Goal: Task Accomplishment & Management: Manage account settings

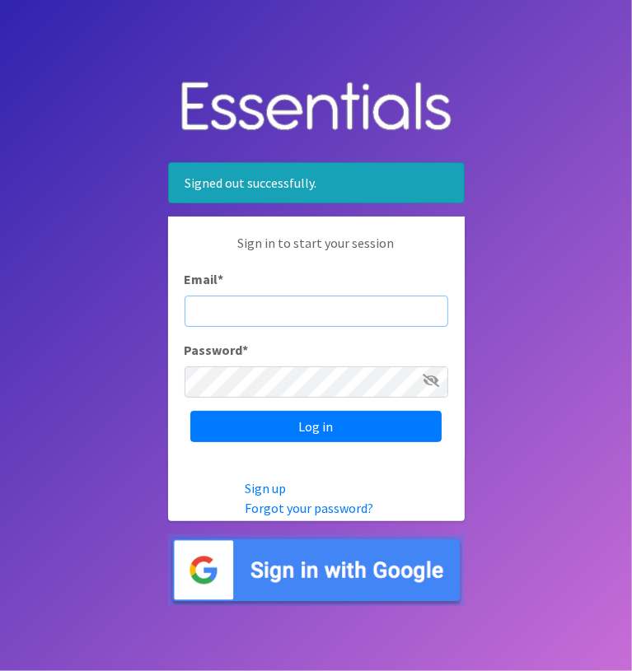
type input "info@diaperbankmn.org"
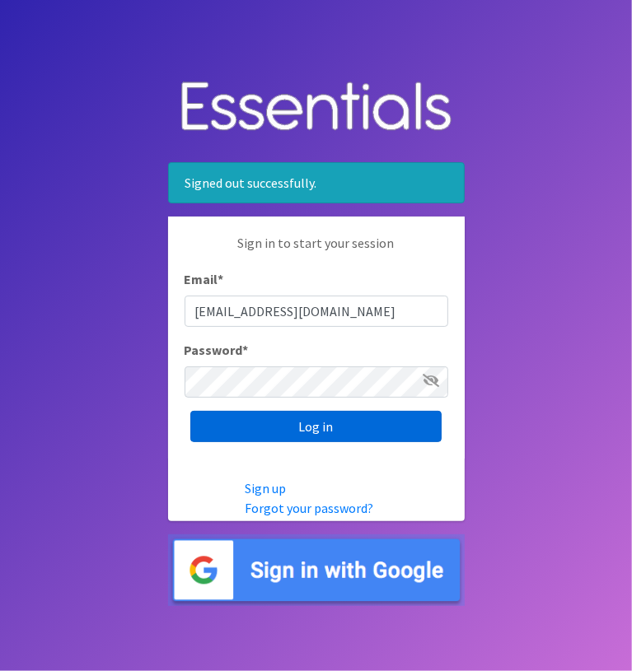
click at [306, 429] on input "Log in" at bounding box center [315, 426] width 251 height 31
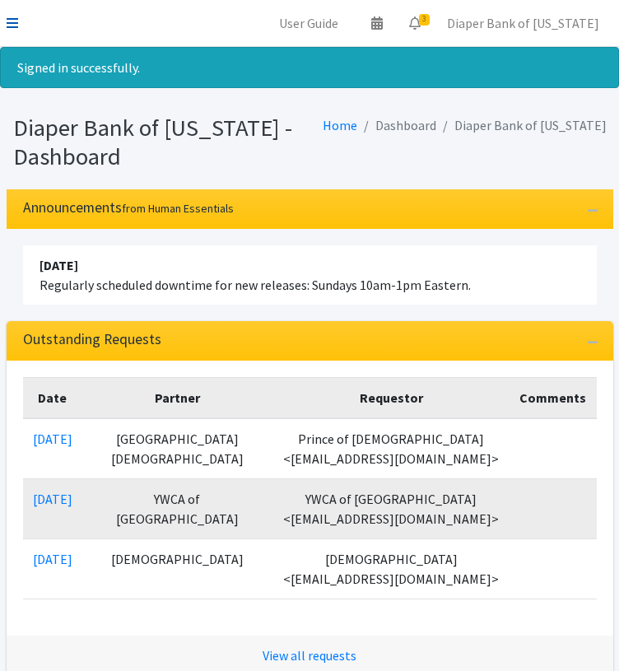
click at [11, 22] on icon at bounding box center [13, 22] width 12 height 13
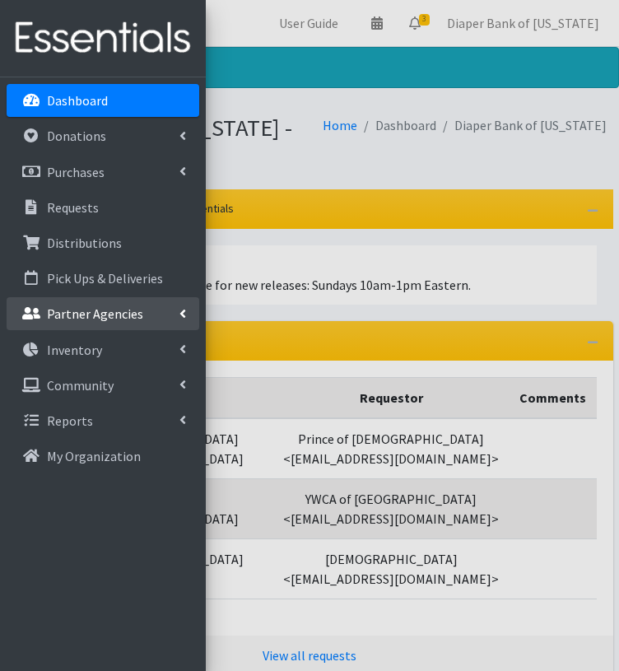
click at [102, 309] on p "Partner Agencies" at bounding box center [95, 313] width 96 height 16
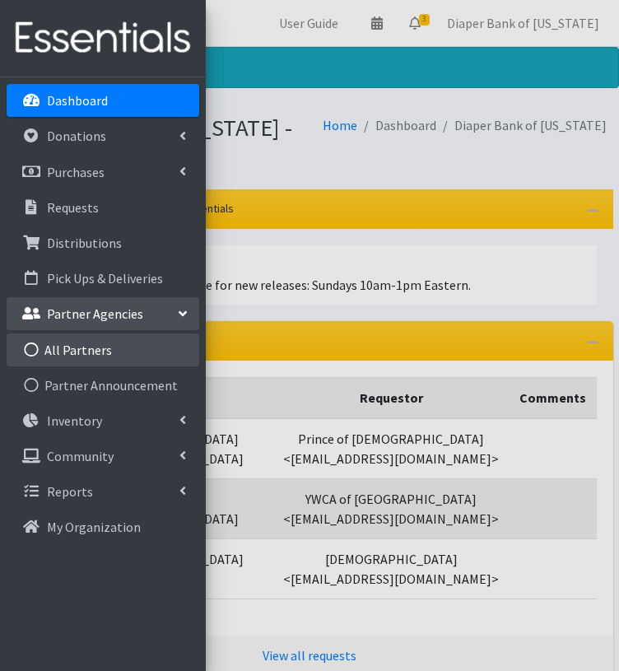
click at [92, 347] on link "All Partners" at bounding box center [103, 349] width 193 height 33
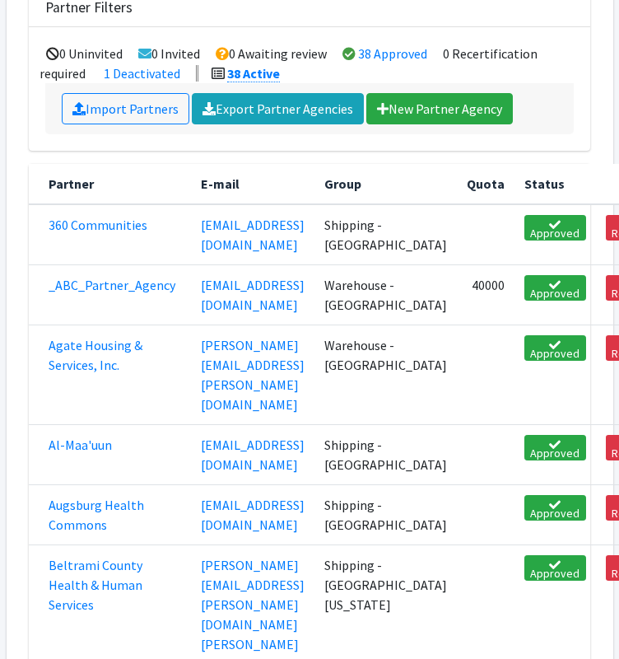
scroll to position [201, 0]
click at [86, 443] on link "Al-Maa'uun" at bounding box center [80, 444] width 63 height 16
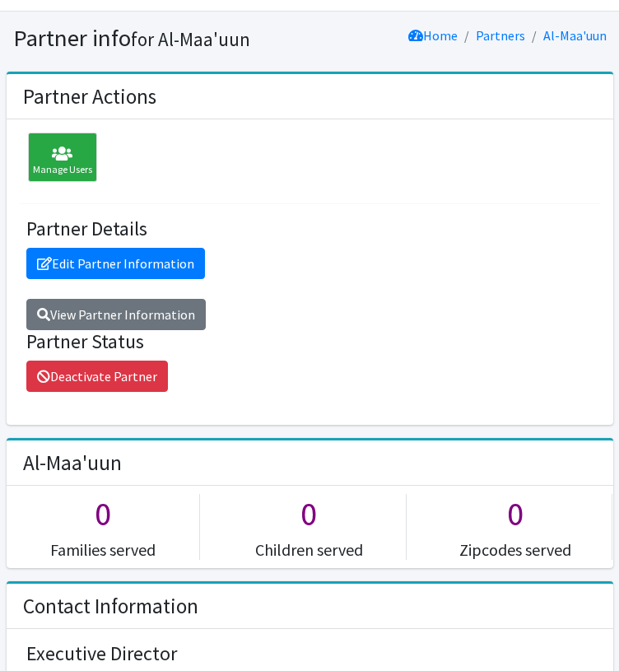
scroll to position [10, 0]
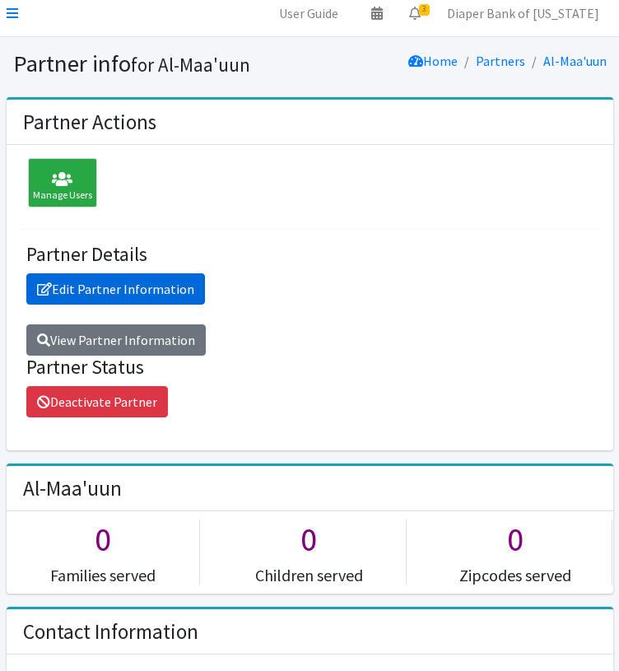
click at [135, 280] on link "Edit Partner Information" at bounding box center [115, 288] width 179 height 31
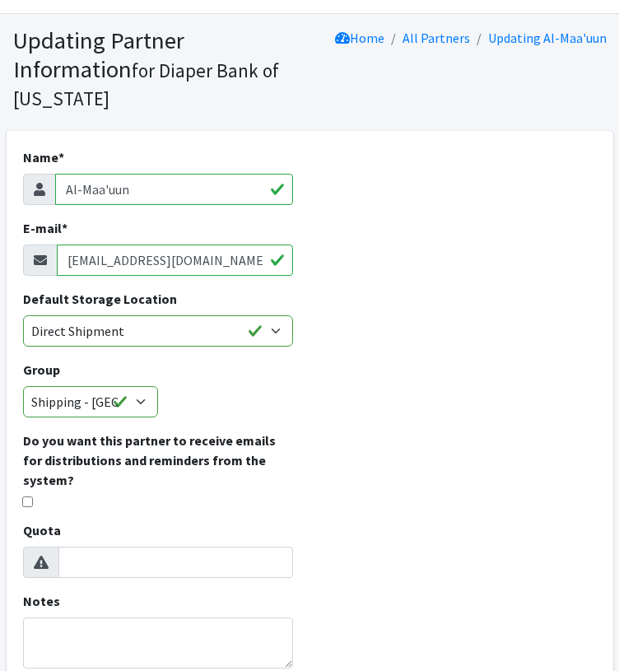
scroll to position [35, 0]
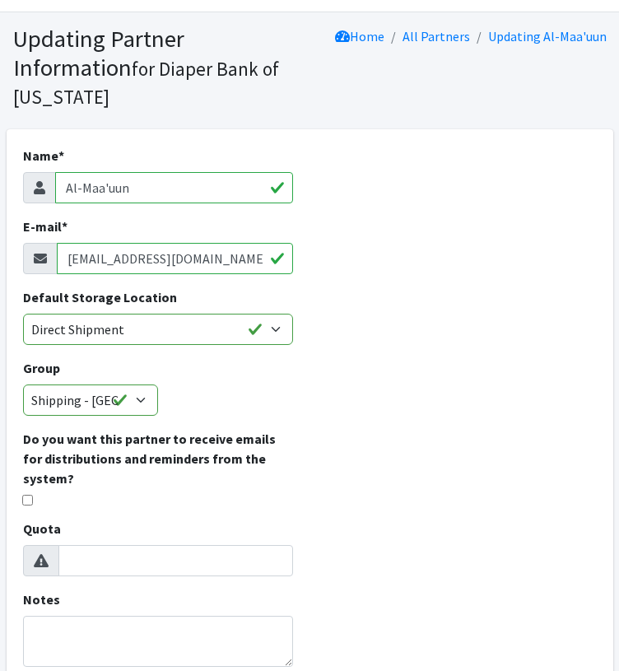
click at [88, 255] on input "bilalm@almaauun.org" at bounding box center [175, 258] width 237 height 31
paste input "[EMAIL_ADDRESS][DOMAIN_NAME]"
type input "[EMAIL_ADDRESS][DOMAIN_NAME]"
click at [375, 444] on div "Name * Al-Maa'uun E-mail * manut@almaauun.org Default Storage Location Diaper C…" at bounding box center [310, 539] width 607 height 821
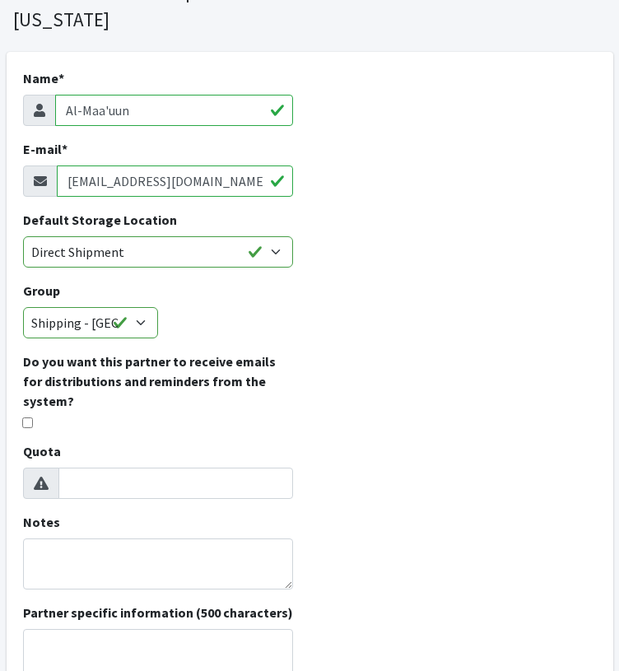
scroll to position [366, 0]
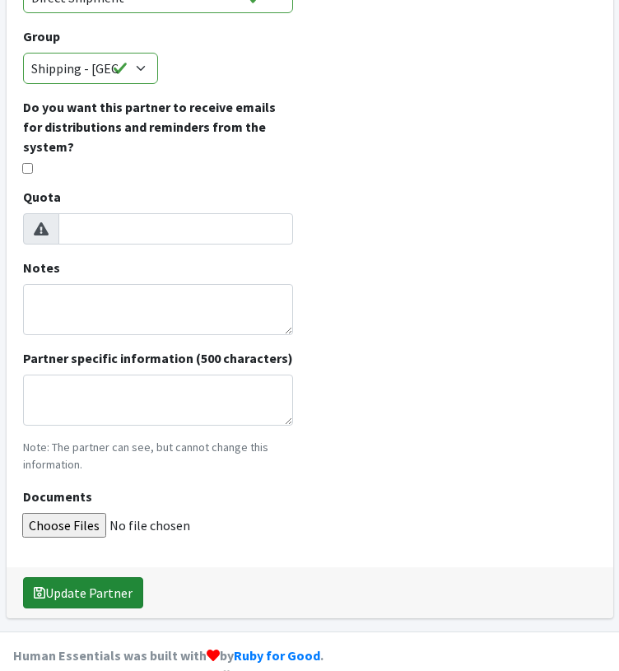
click at [96, 577] on button "Update Partner" at bounding box center [83, 592] width 120 height 31
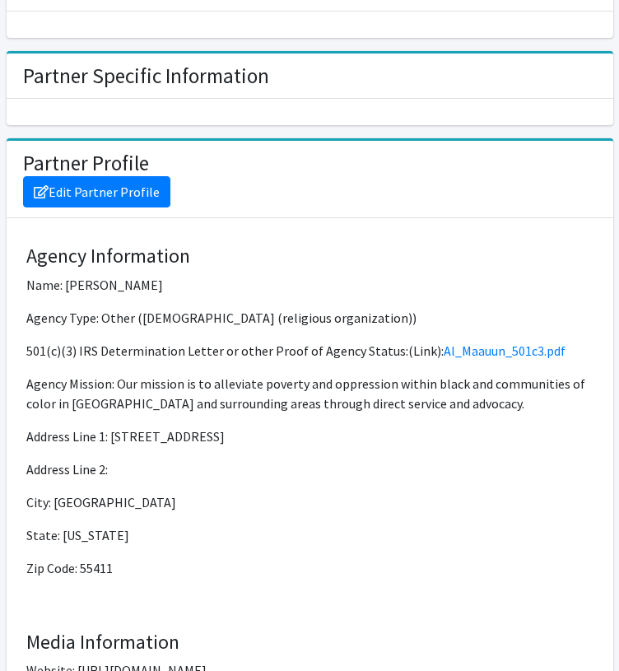
scroll to position [1438, 0]
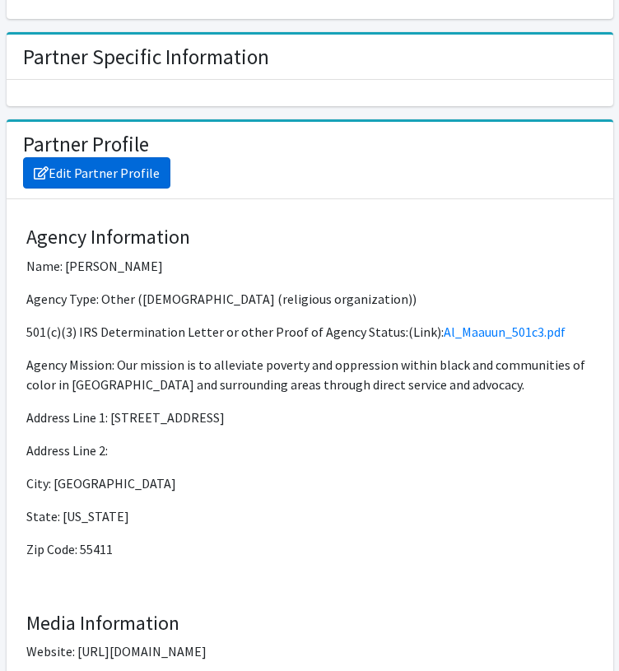
click at [129, 172] on link "Edit Partner Profile" at bounding box center [96, 172] width 147 height 31
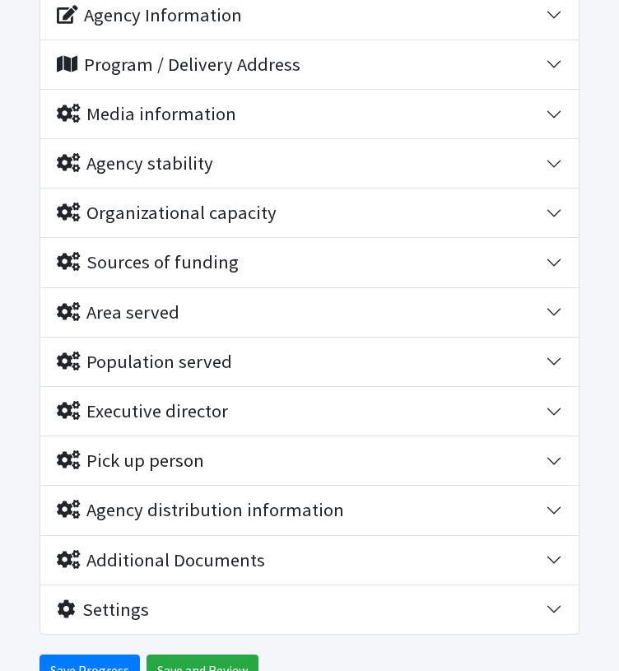
scroll to position [267, 0]
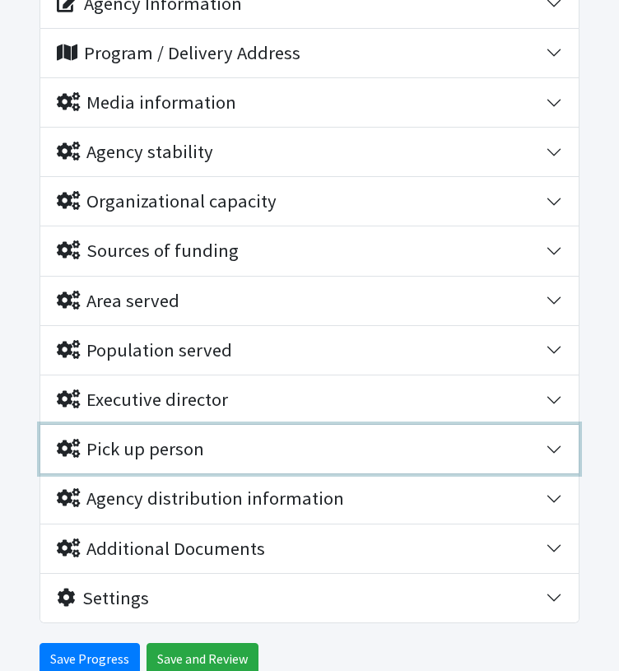
click at [553, 444] on button "Pick up person" at bounding box center [309, 449] width 538 height 49
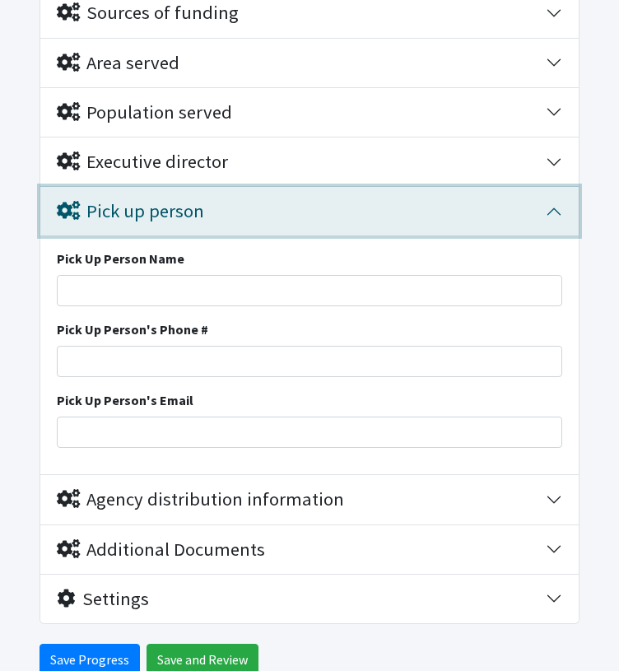
scroll to position [506, 0]
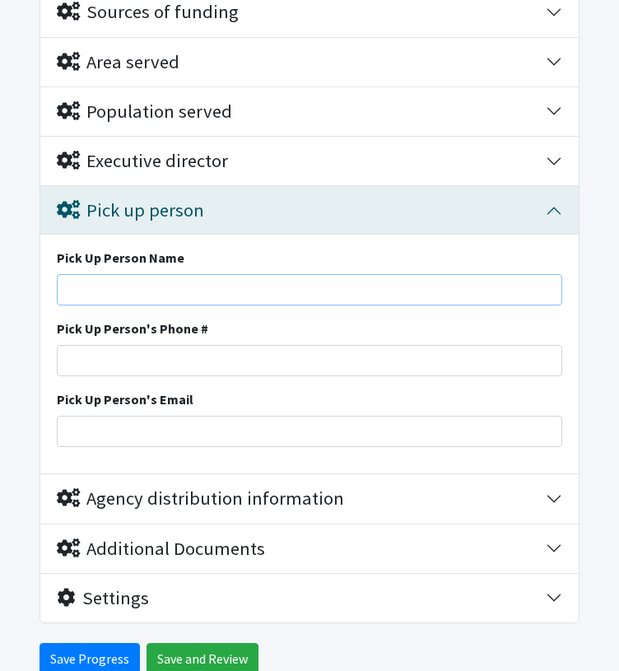
click at [155, 283] on input "Pick Up Person Name" at bounding box center [310, 289] width 506 height 31
type input "Manu Togbah"
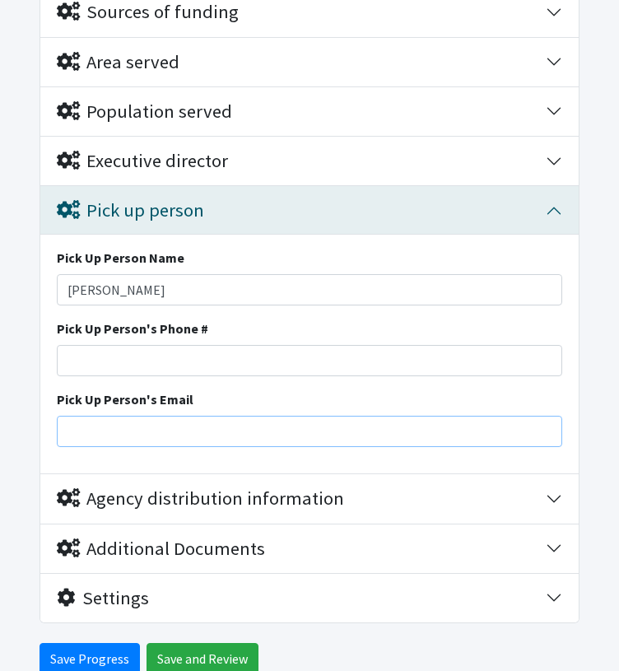
click at [152, 427] on input "Pick Up Person's Email" at bounding box center [310, 431] width 506 height 31
paste input "[EMAIL_ADDRESS][DOMAIN_NAME]"
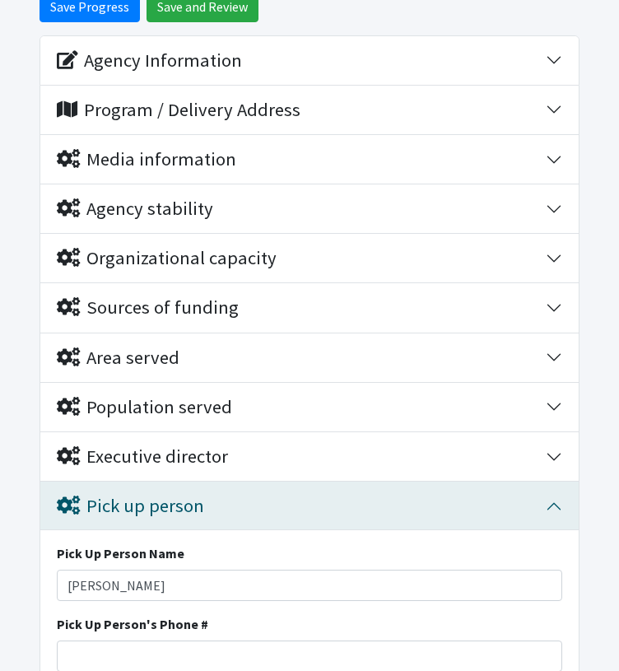
scroll to position [207, 0]
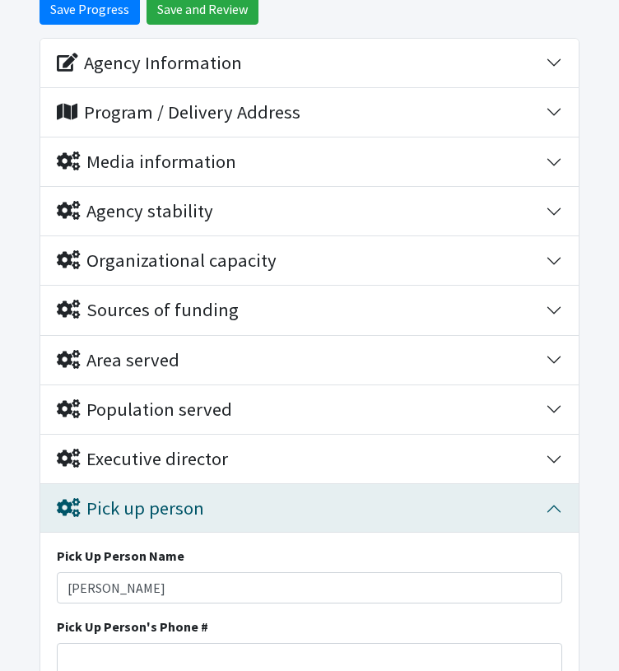
type input "[EMAIL_ADDRESS][DOMAIN_NAME]"
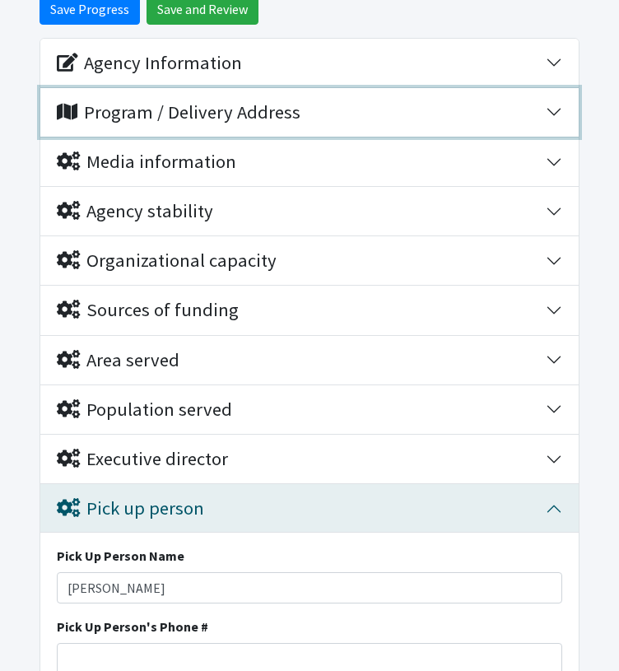
click at [552, 110] on button "Program / Delivery Address" at bounding box center [309, 112] width 538 height 49
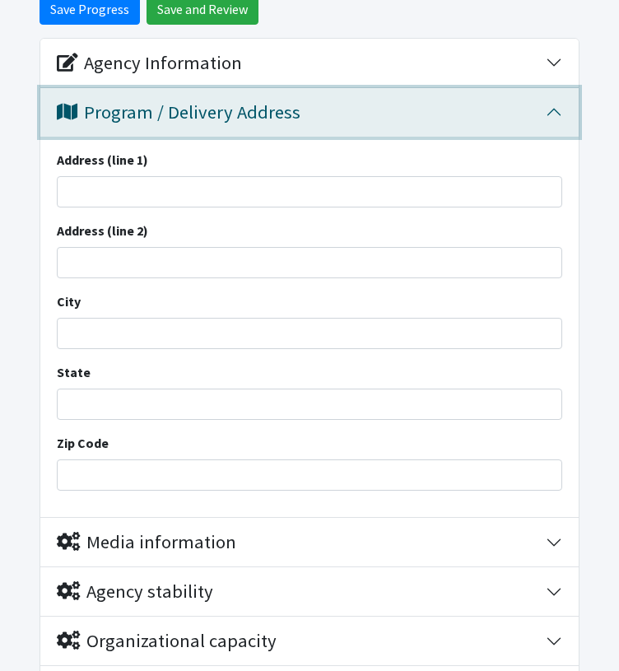
click at [552, 110] on button "Program / Delivery Address" at bounding box center [309, 112] width 538 height 49
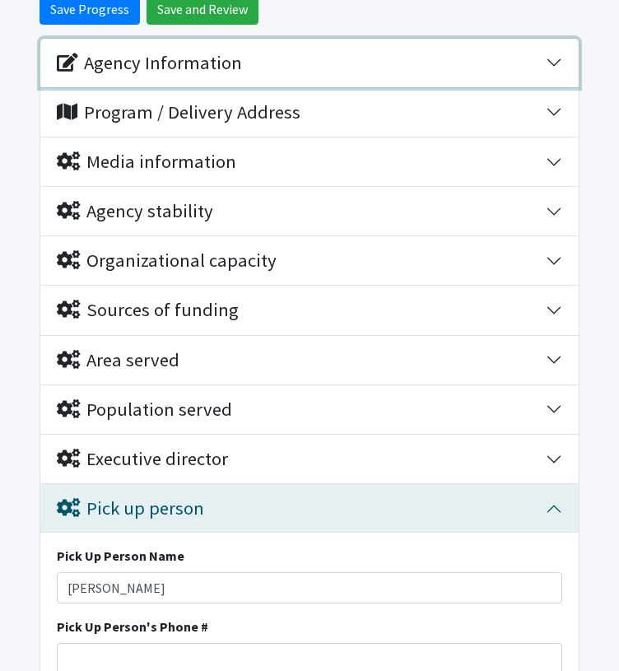
click at [562, 59] on button "Agency Information" at bounding box center [309, 63] width 538 height 49
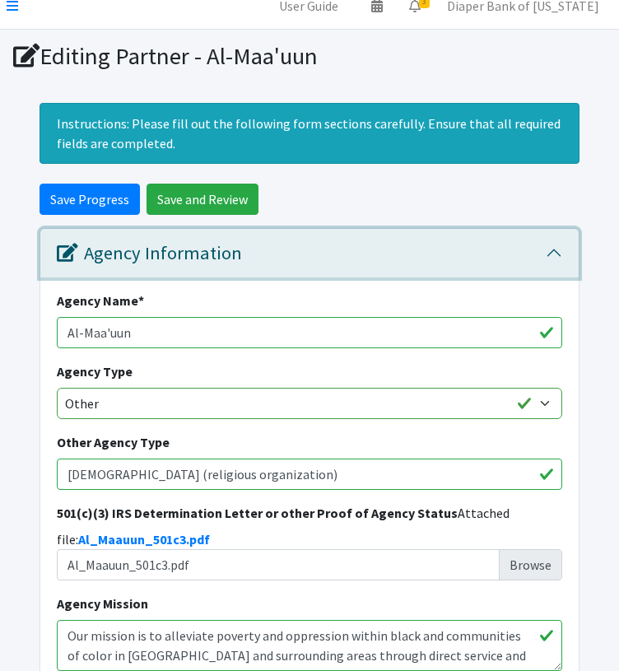
scroll to position [0, 0]
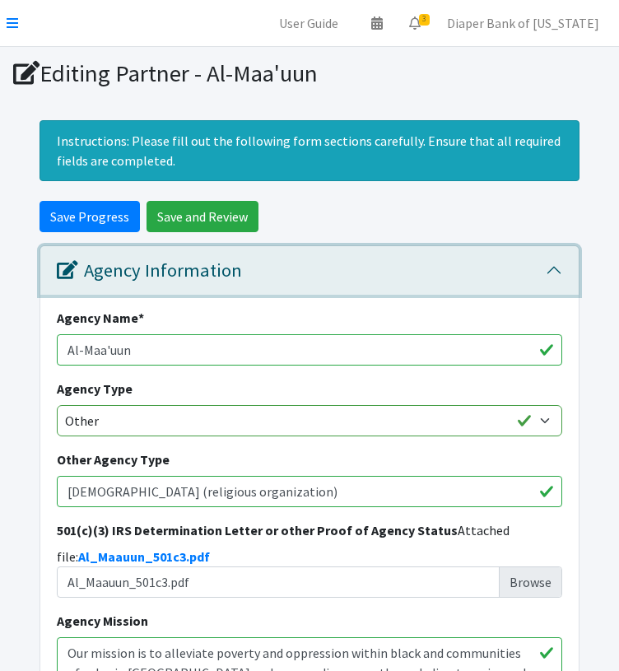
click at [553, 268] on button "Agency Information" at bounding box center [309, 270] width 538 height 49
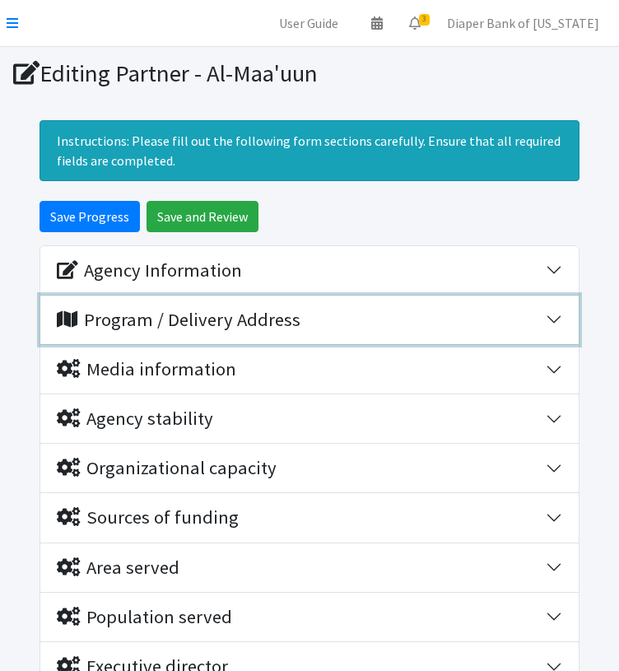
click at [557, 314] on button "Program / Delivery Address" at bounding box center [309, 320] width 538 height 49
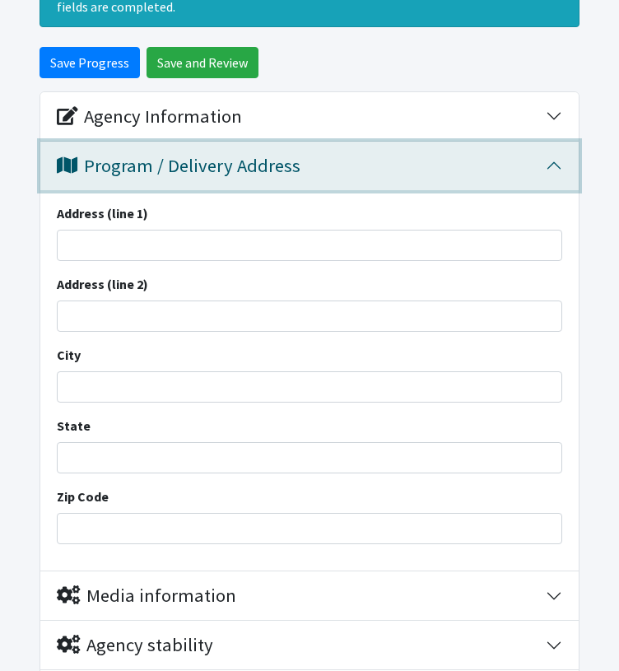
scroll to position [155, 0]
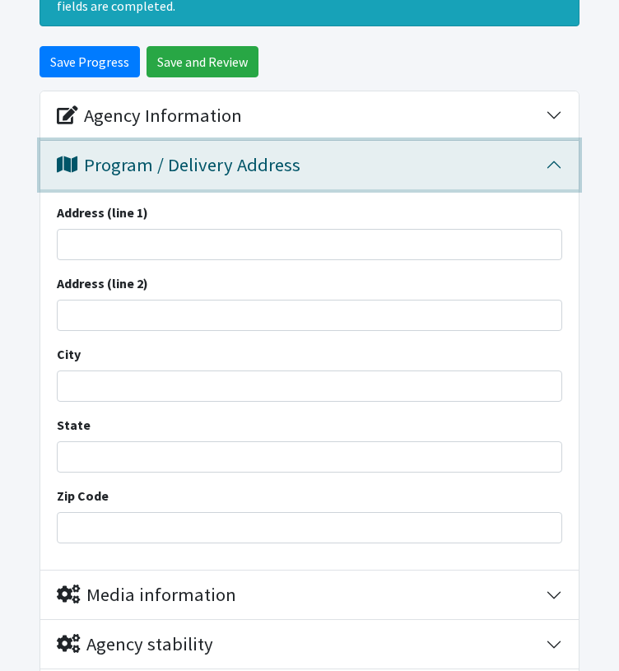
click at [552, 167] on button "Program / Delivery Address" at bounding box center [309, 165] width 538 height 49
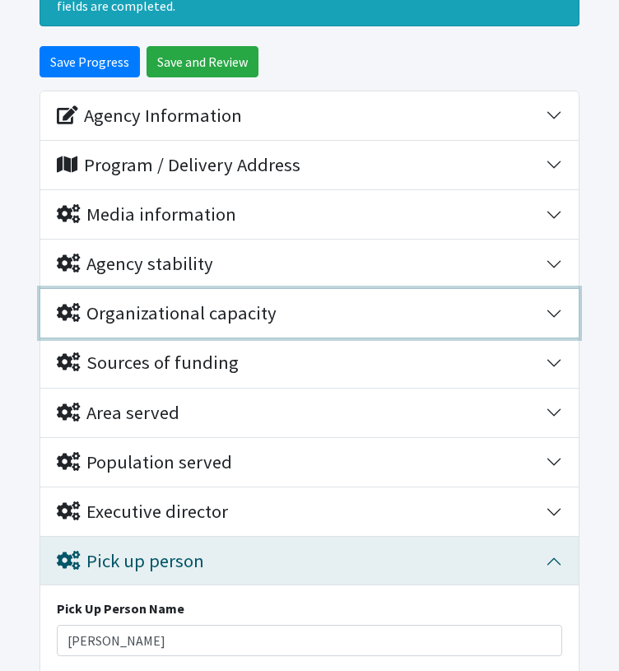
click at [552, 308] on button "Organizational capacity" at bounding box center [309, 313] width 538 height 49
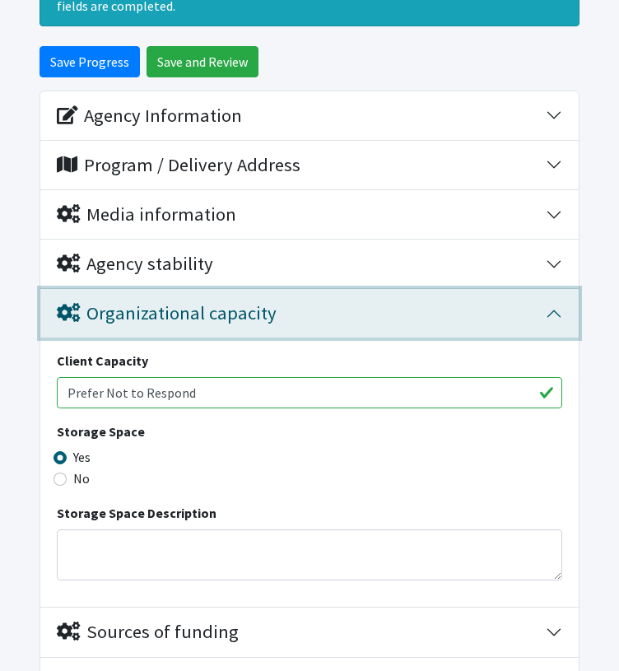
click at [552, 308] on button "Organizational capacity" at bounding box center [309, 313] width 538 height 49
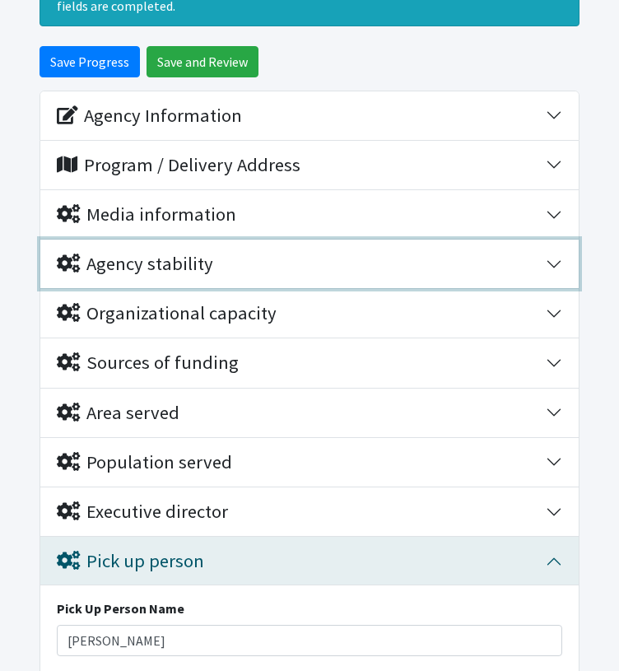
click at [555, 260] on button "Agency stability" at bounding box center [309, 264] width 538 height 49
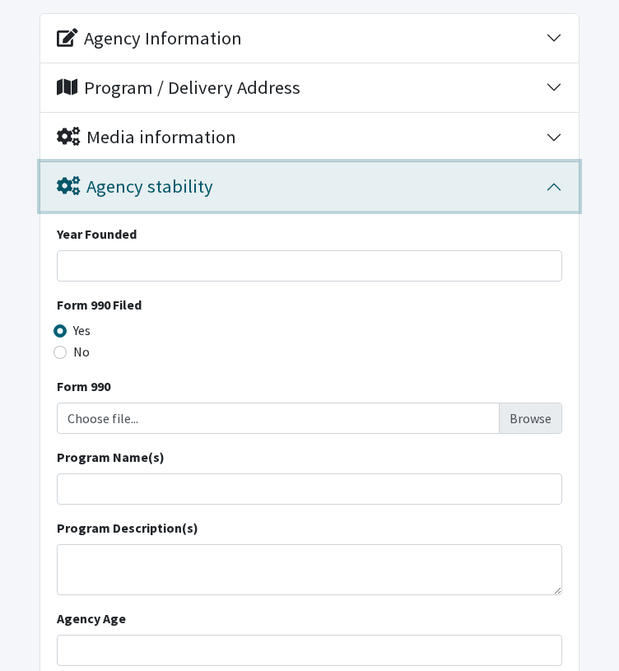
scroll to position [207, 0]
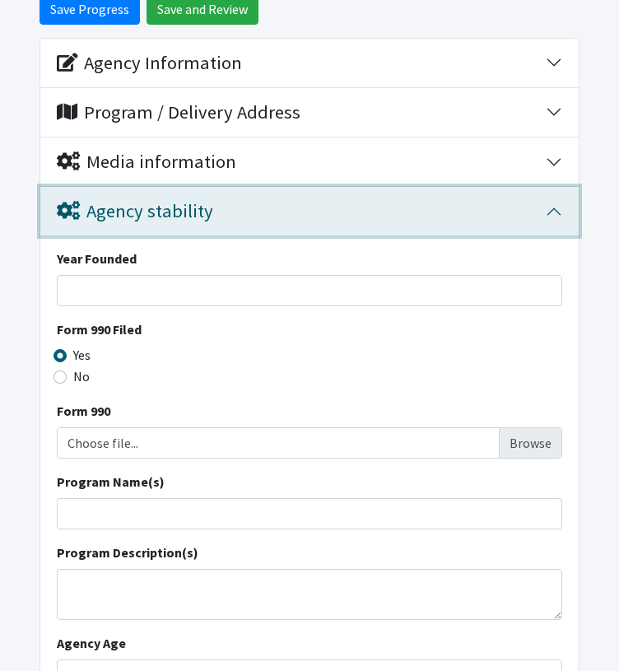
click at [553, 212] on button "Agency stability" at bounding box center [309, 211] width 538 height 49
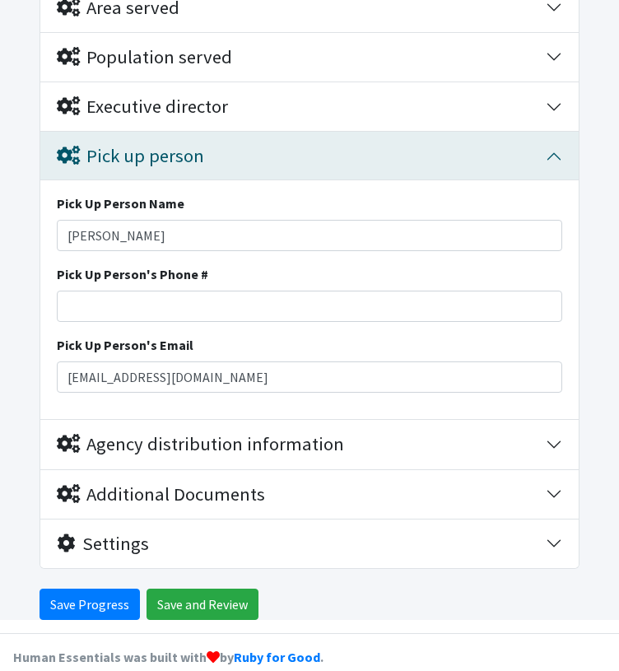
scroll to position [580, 0]
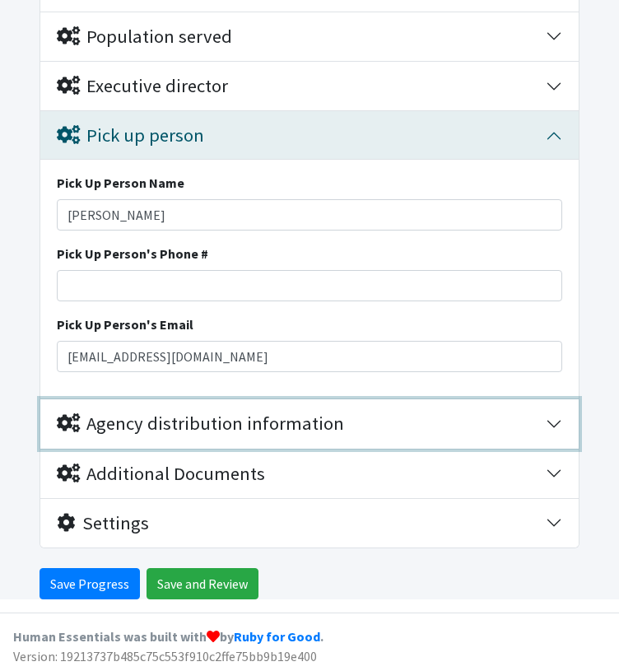
click at [547, 430] on button "Agency distribution information" at bounding box center [309, 423] width 538 height 49
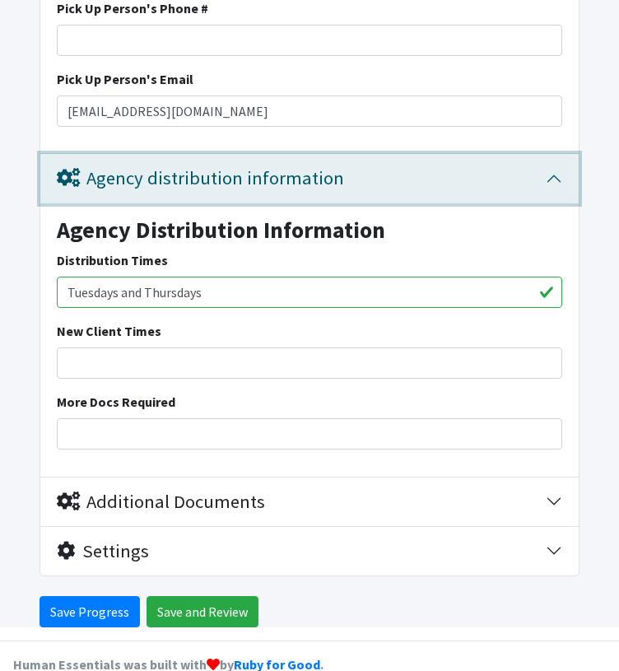
scroll to position [853, 0]
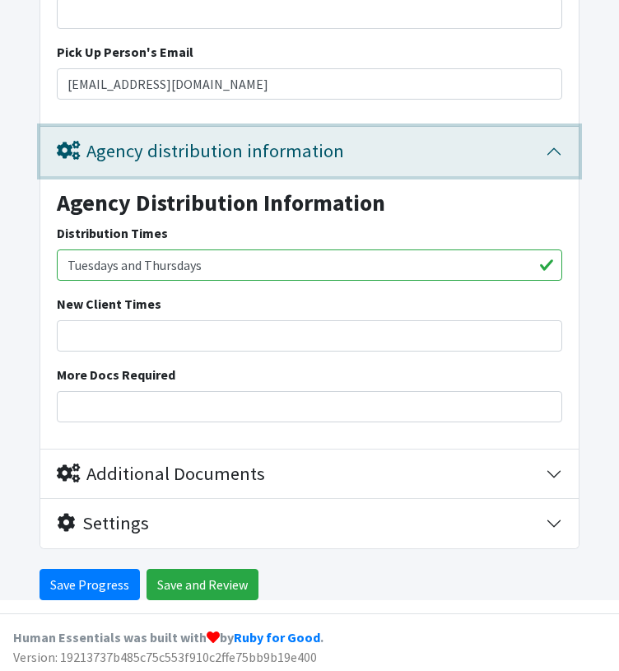
click at [557, 149] on button "Agency distribution information" at bounding box center [309, 151] width 538 height 49
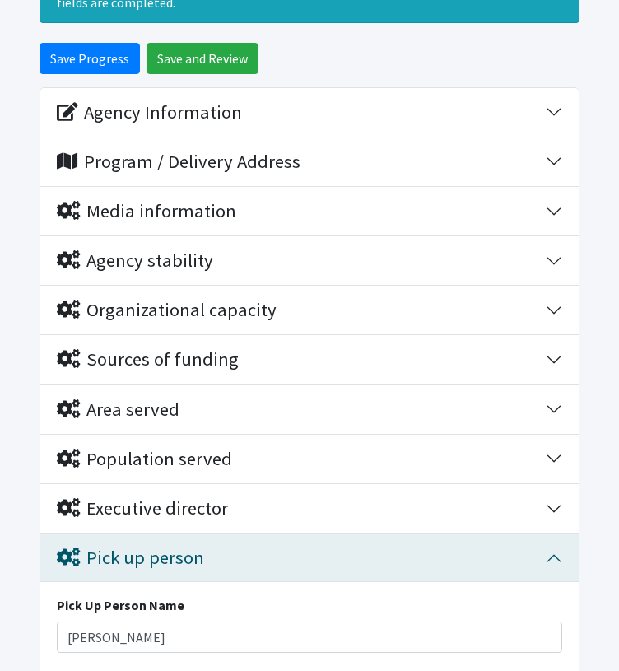
scroll to position [160, 0]
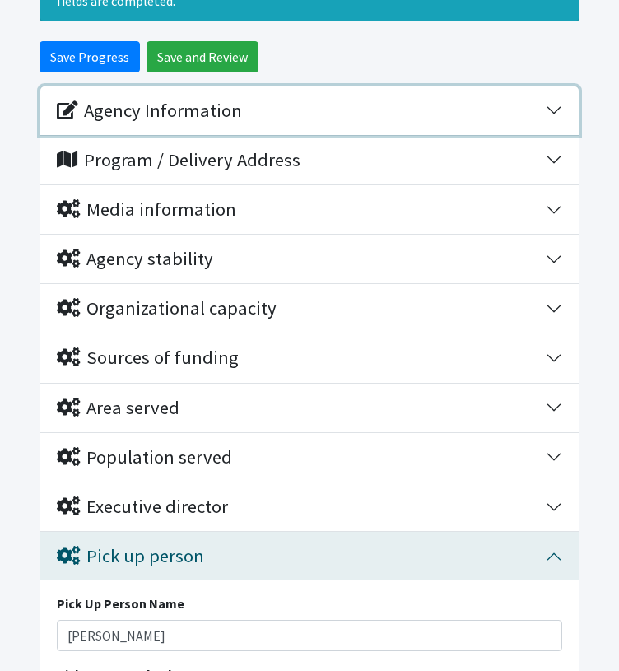
click at [554, 103] on button "Agency Information" at bounding box center [309, 110] width 538 height 49
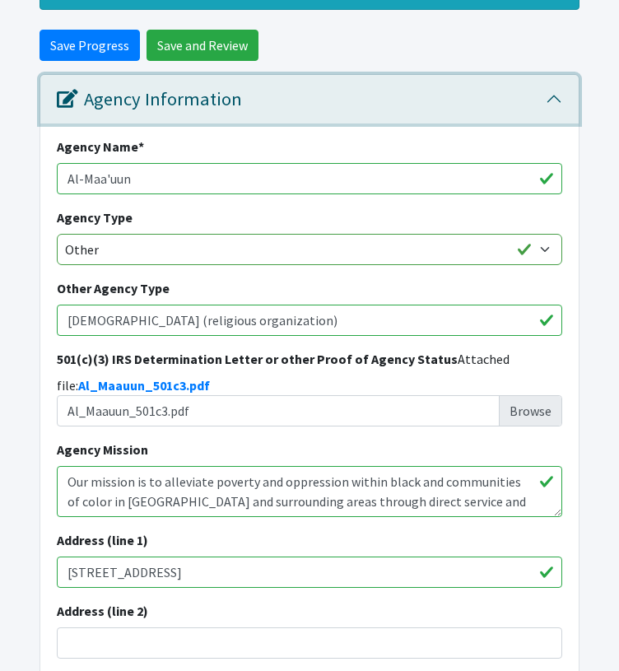
scroll to position [155, 0]
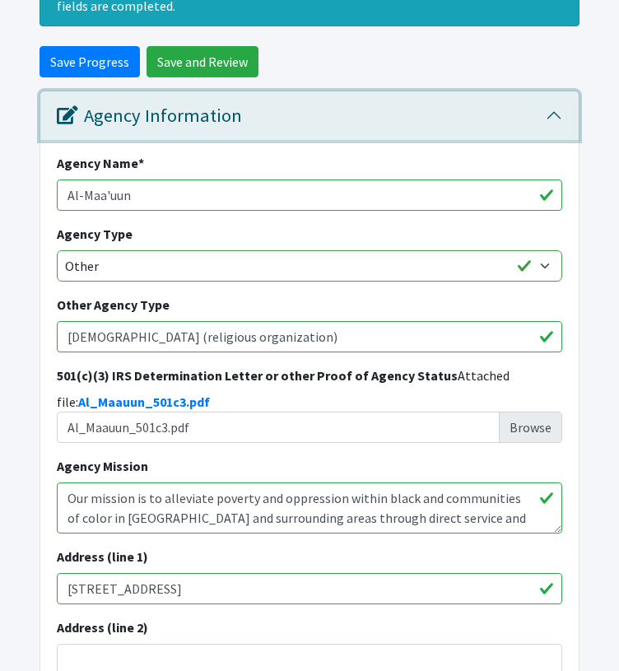
click at [552, 108] on button "Agency Information" at bounding box center [309, 115] width 538 height 49
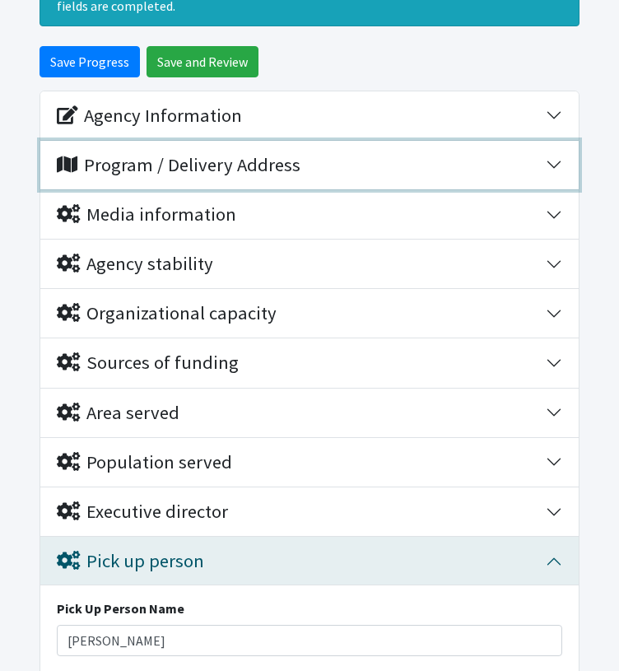
click at [557, 168] on button "Program / Delivery Address" at bounding box center [309, 165] width 538 height 49
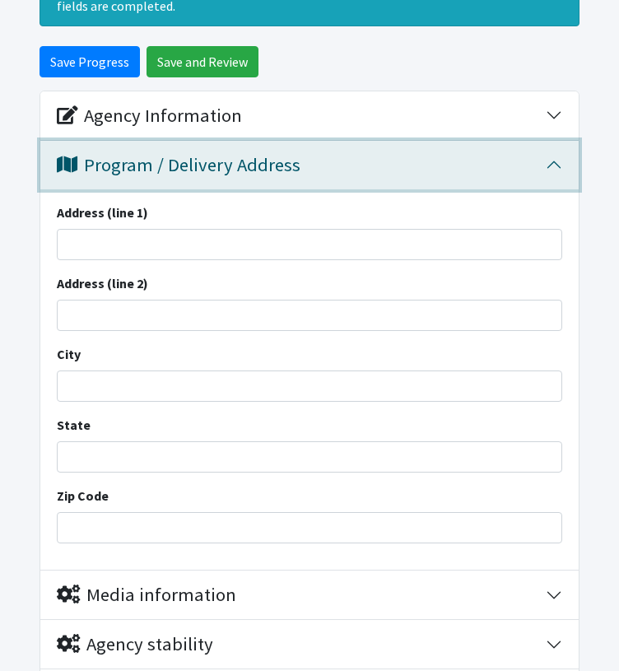
click at [557, 168] on button "Program / Delivery Address" at bounding box center [309, 165] width 538 height 49
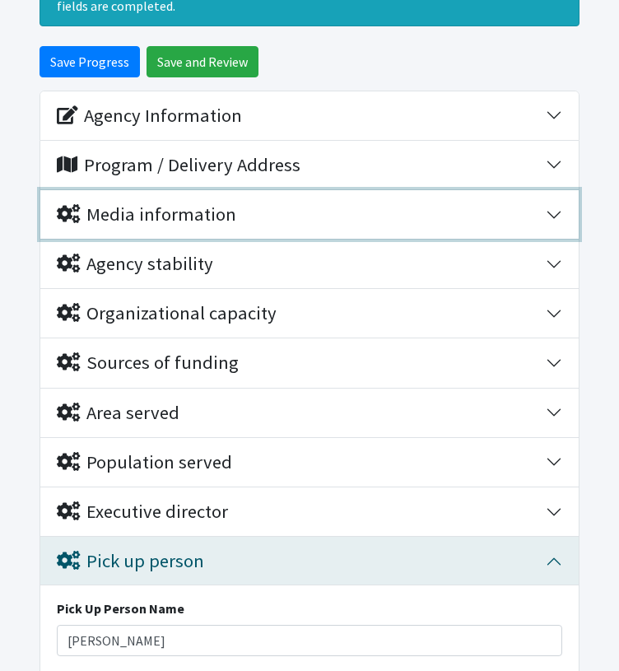
click at [557, 215] on button "Media information" at bounding box center [309, 214] width 538 height 49
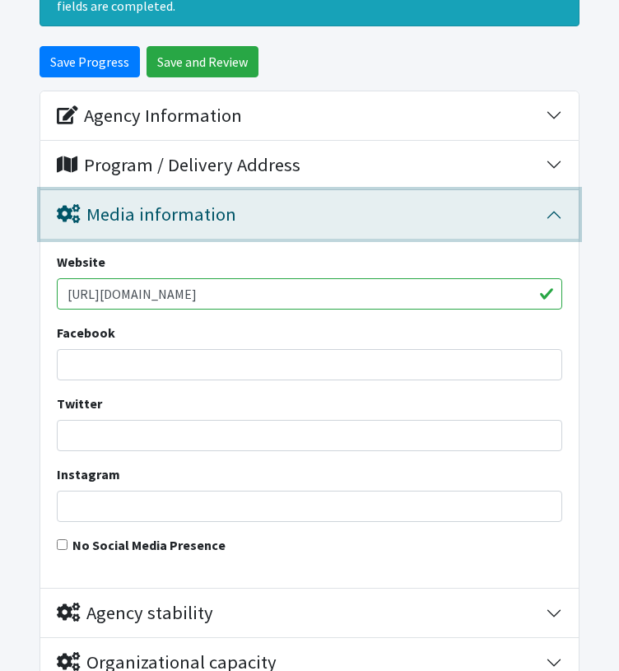
click at [557, 215] on button "Media information" at bounding box center [309, 214] width 538 height 49
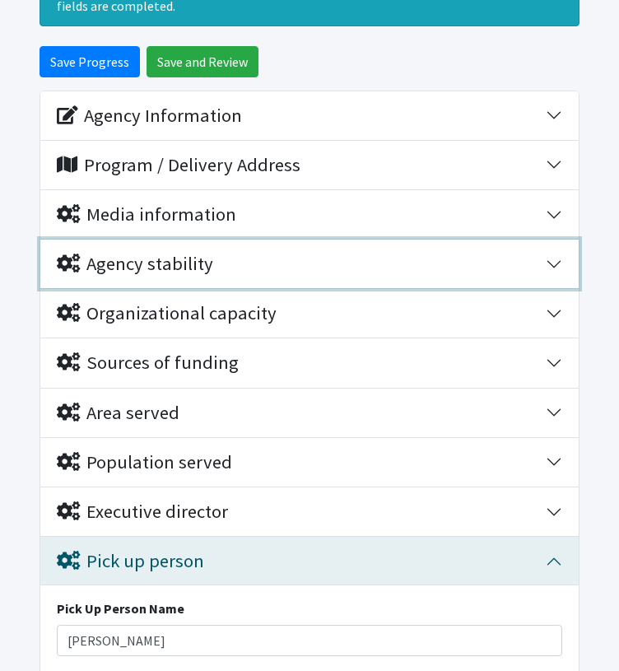
click at [557, 263] on button "Agency stability" at bounding box center [309, 264] width 538 height 49
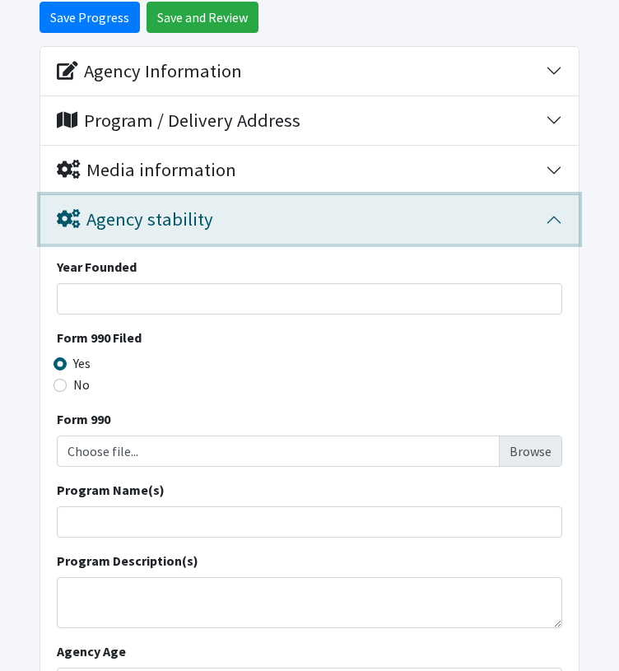
scroll to position [142, 0]
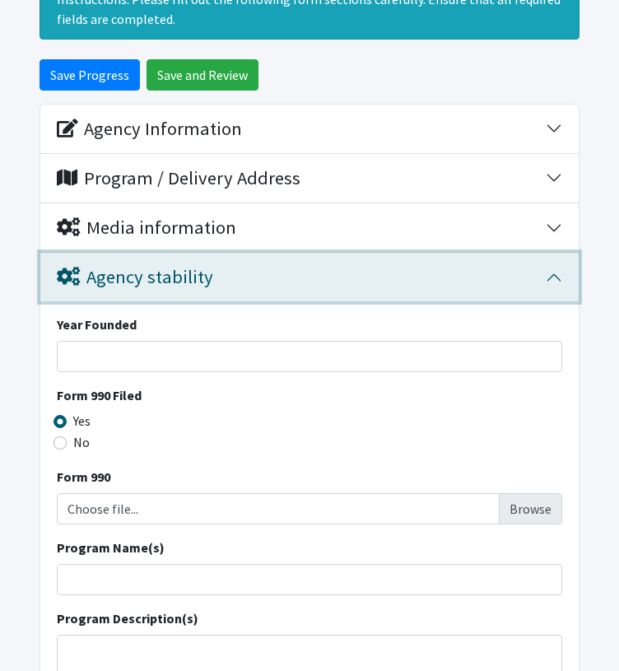
click at [559, 270] on button "Agency stability" at bounding box center [309, 277] width 538 height 49
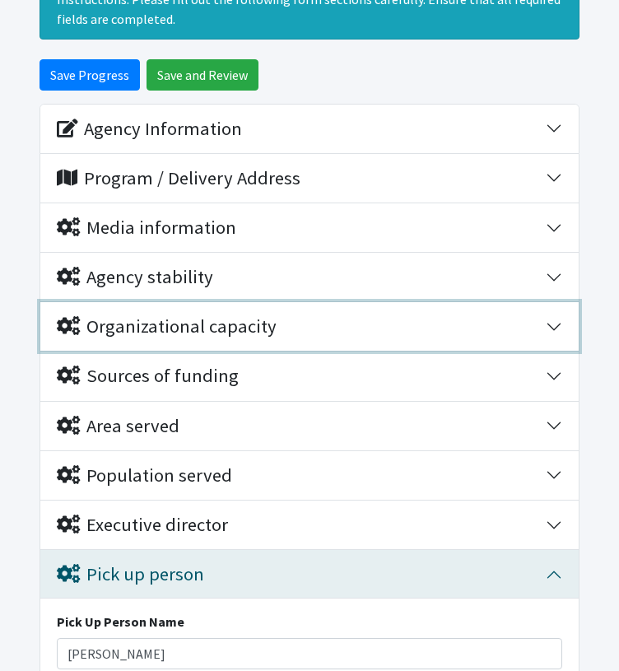
click at [557, 322] on button "Organizational capacity" at bounding box center [309, 326] width 538 height 49
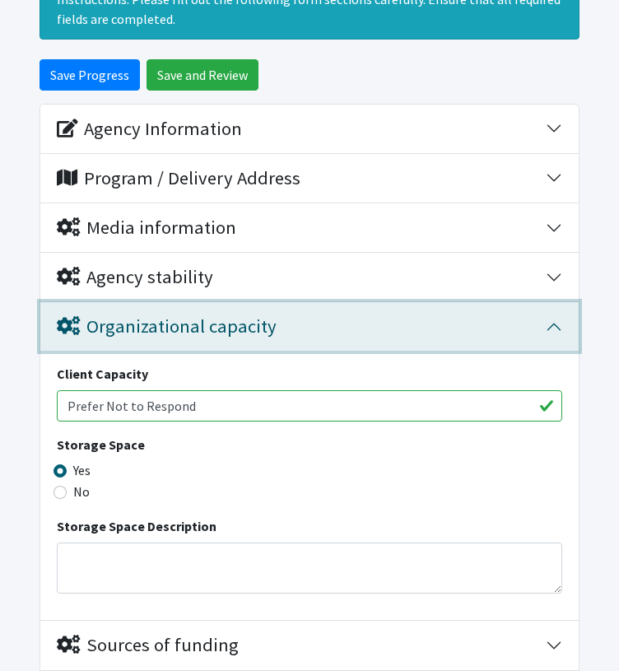
click at [557, 322] on button "Organizational capacity" at bounding box center [309, 326] width 538 height 49
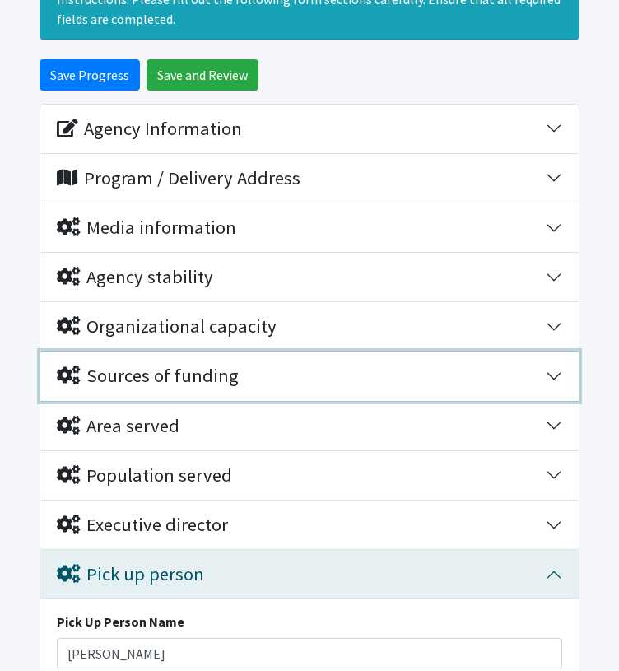
click at [555, 368] on button "Sources of funding" at bounding box center [309, 376] width 538 height 49
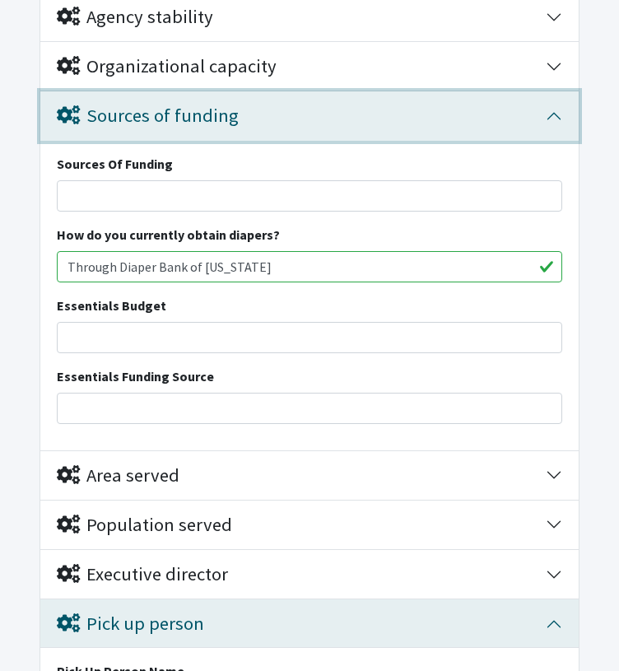
scroll to position [403, 0]
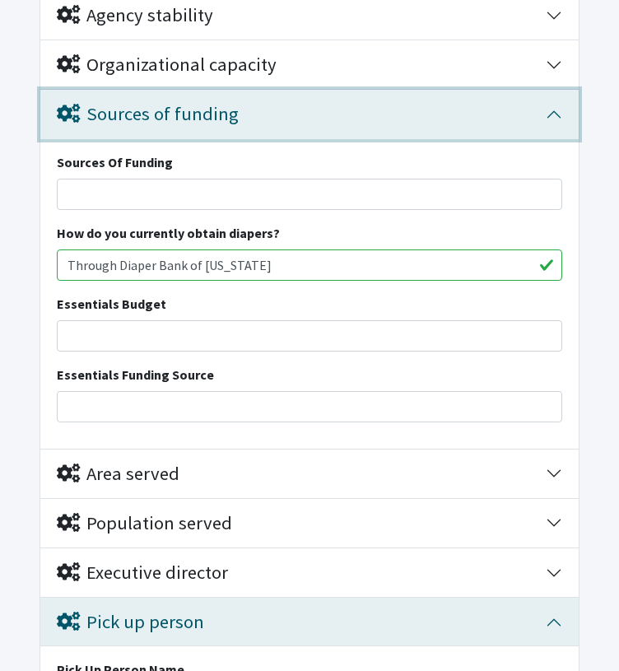
click at [549, 111] on button "Sources of funding" at bounding box center [309, 114] width 538 height 49
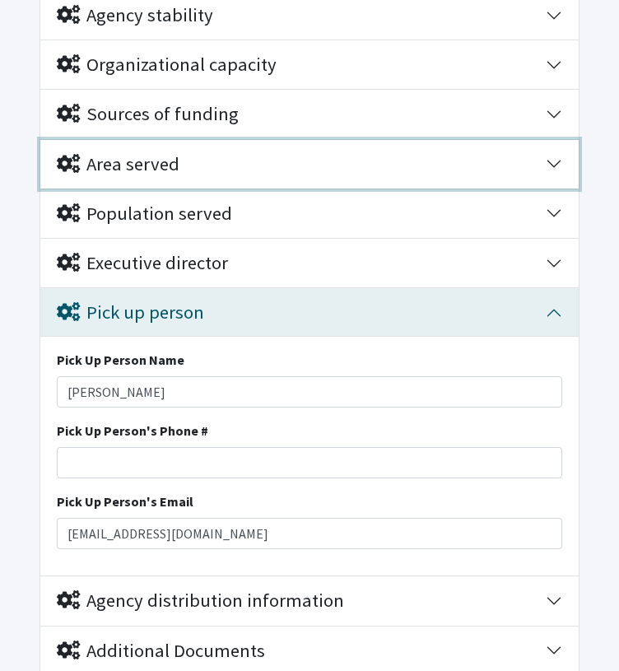
click at [551, 164] on button "Area served" at bounding box center [309, 164] width 538 height 49
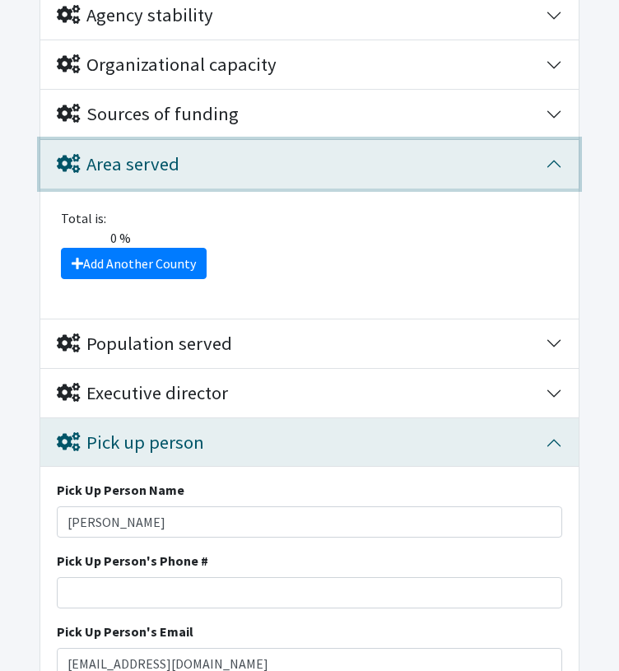
click at [551, 164] on button "Area served" at bounding box center [309, 164] width 538 height 49
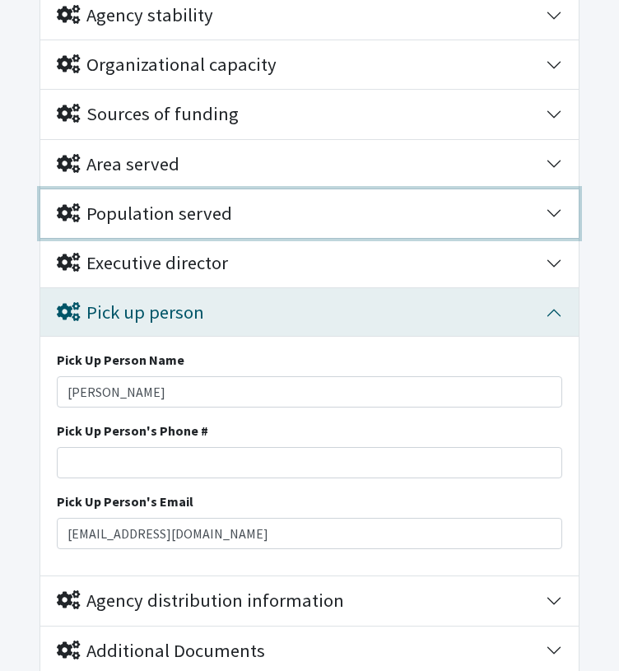
click at [552, 220] on button "Population served" at bounding box center [309, 213] width 538 height 49
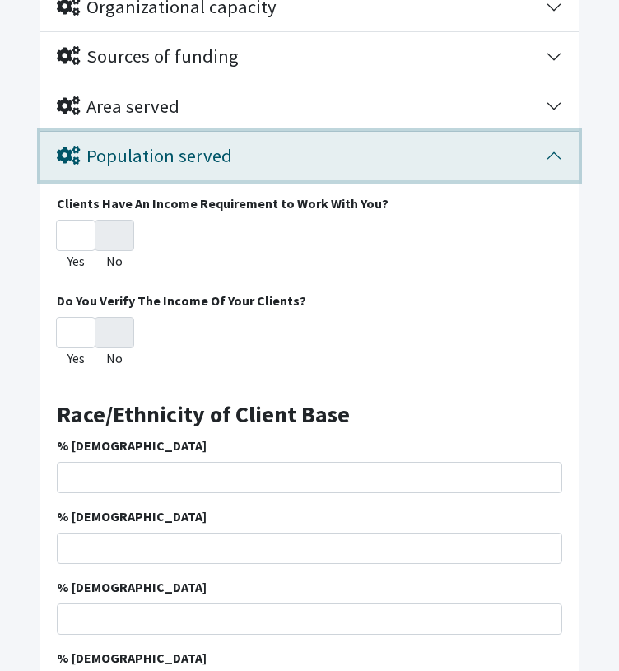
scroll to position [415, 0]
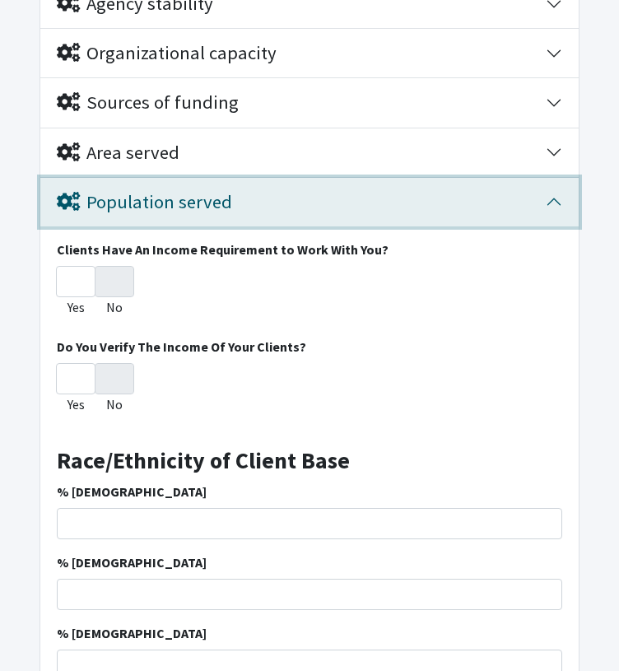
click at [556, 208] on button "Population served" at bounding box center [309, 202] width 538 height 49
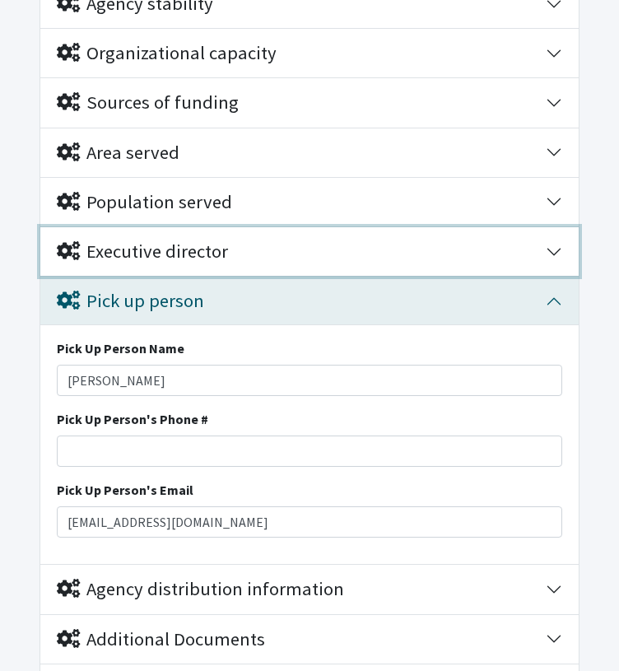
click at [553, 248] on button "Executive director" at bounding box center [309, 251] width 538 height 49
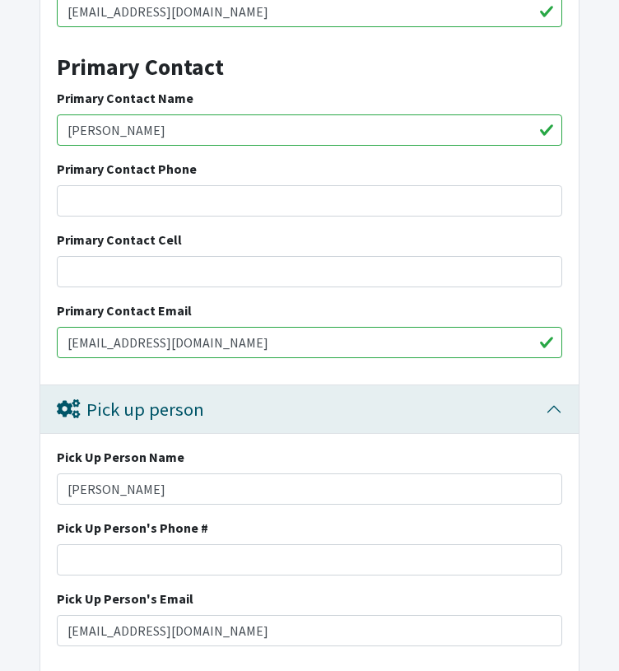
scroll to position [886, 0]
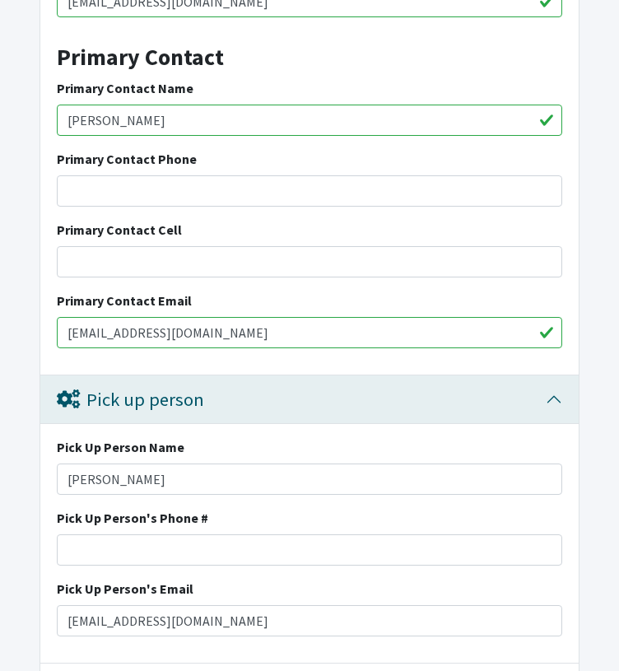
drag, startPoint x: 224, startPoint y: 329, endPoint x: 26, endPoint y: 338, distance: 197.8
click at [26, 338] on form "Save Progress Save and Review Agency Information Agency Name * Al-Maa'uun Agenc…" at bounding box center [309, 89] width 619 height 1549
paste input "manut@almaauun.org"
type input "manut@almaauun.org"
drag, startPoint x: 185, startPoint y: 114, endPoint x: 26, endPoint y: 134, distance: 161.1
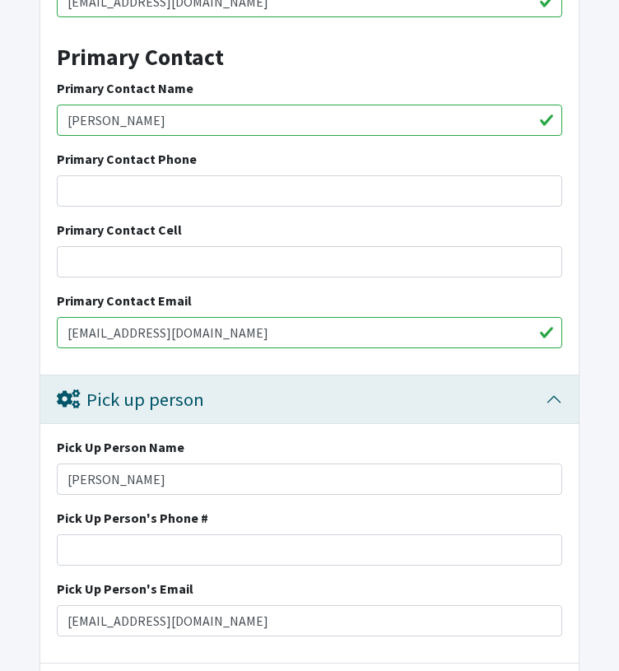
click at [26, 134] on form "Save Progress Save and Review Agency Information Agency Name * Al-Maa'uun Agenc…" at bounding box center [309, 89] width 619 height 1549
type input "Manu Togbah"
click at [149, 193] on input "Primary Contact Phone" at bounding box center [310, 190] width 506 height 31
paste input "(612) 326-5851"
type input "(612) 326-5851"
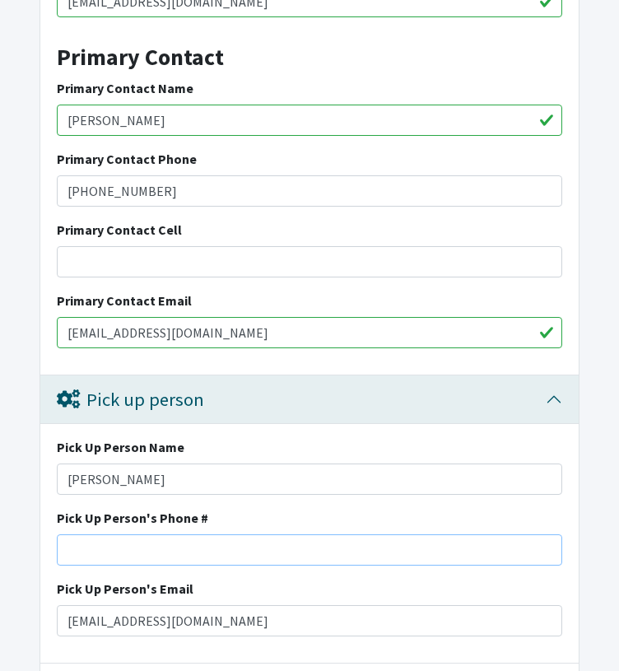
click at [132, 548] on input "Pick Up Person's Phone #" at bounding box center [310, 549] width 506 height 31
paste input "(612) 326-5851"
type input "(612) 326-5851"
click at [178, 250] on input "Primary Contact Cell" at bounding box center [310, 261] width 506 height 31
paste input "443-939-4771"
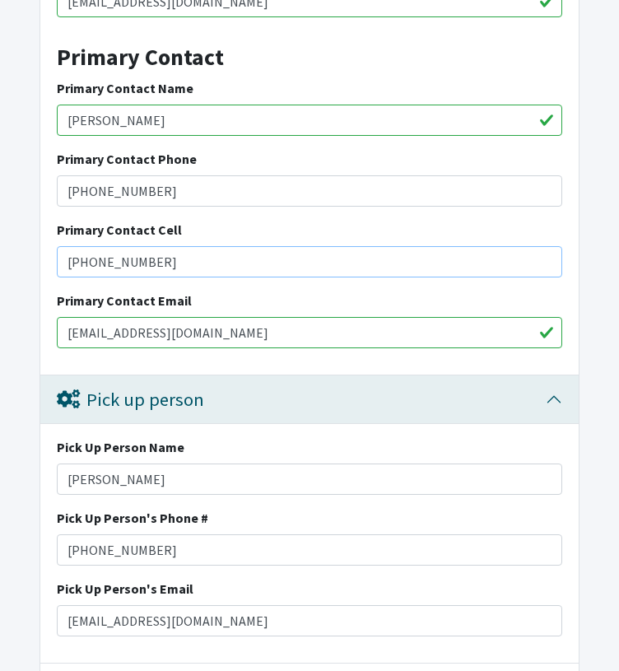
click at [69, 255] on input "443-939-4771" at bounding box center [310, 261] width 506 height 31
type input "(443) 939-4771"
click at [253, 329] on input "manut@almaauun.org" at bounding box center [310, 332] width 506 height 31
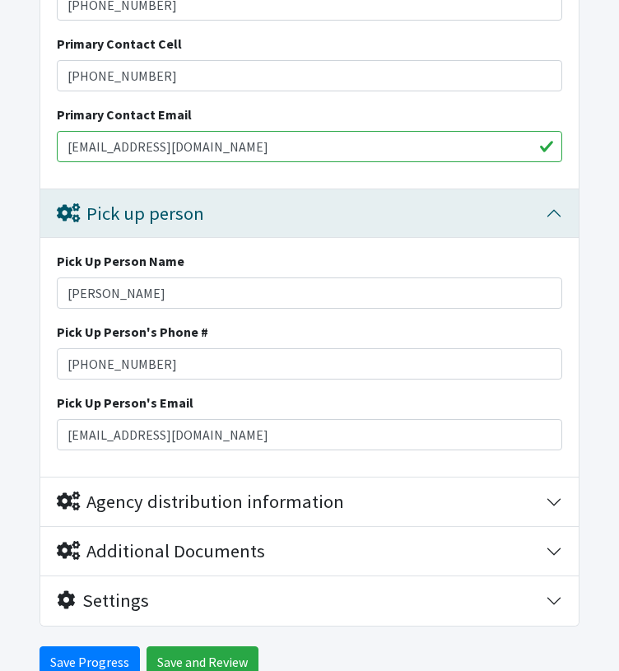
scroll to position [1149, 0]
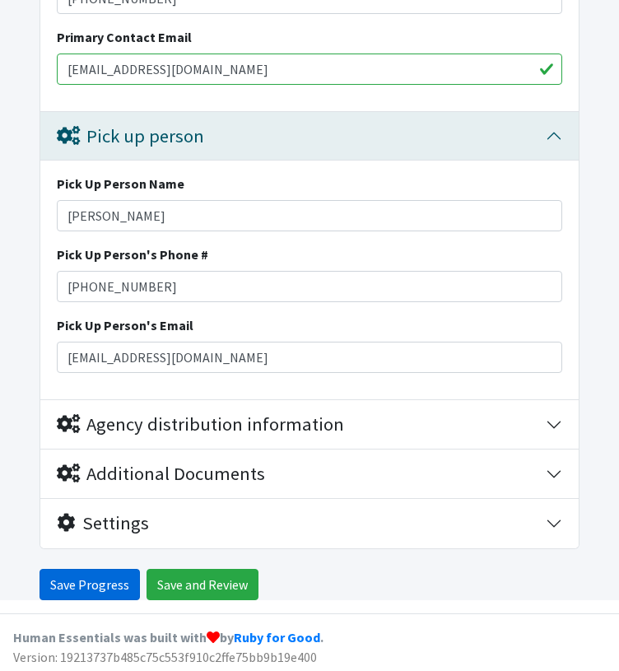
click at [96, 588] on input "Save Progress" at bounding box center [90, 584] width 100 height 31
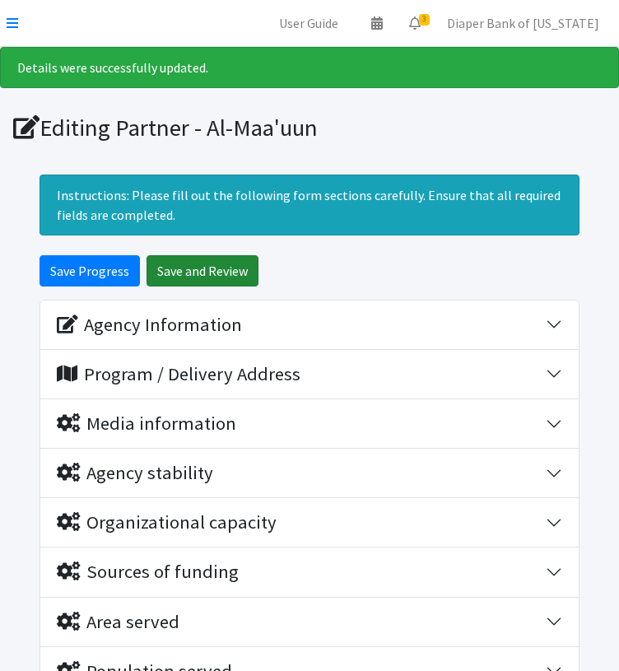
click at [216, 260] on input "Save and Review" at bounding box center [203, 270] width 112 height 31
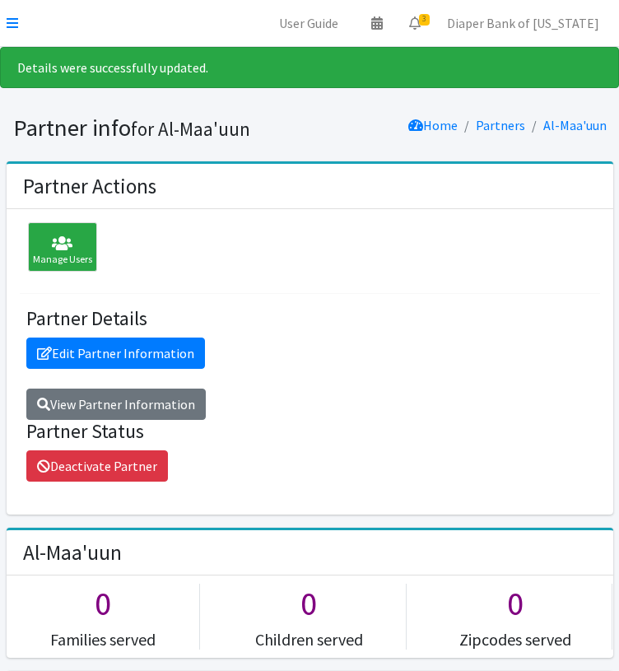
click at [18, 31] on nav "User Guide 0 Pick-ups remaining this week View Calendar 3 3 Requests 0 Partner …" at bounding box center [309, 23] width 619 height 47
click at [10, 23] on icon at bounding box center [13, 22] width 12 height 13
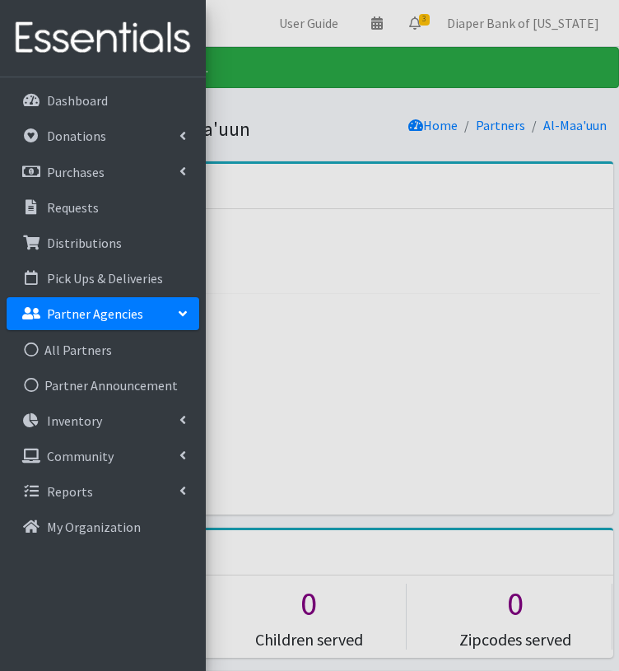
click at [78, 315] on p "Partner Agencies" at bounding box center [95, 313] width 96 height 16
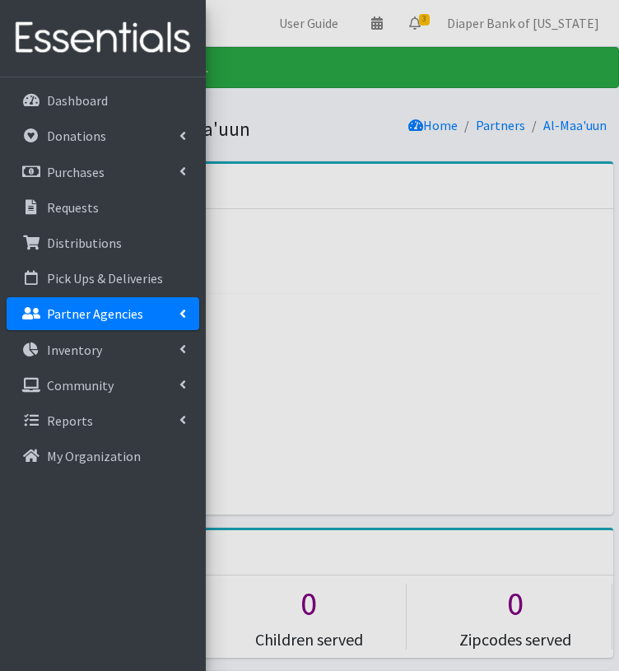
click at [78, 315] on p "Partner Agencies" at bounding box center [95, 313] width 96 height 16
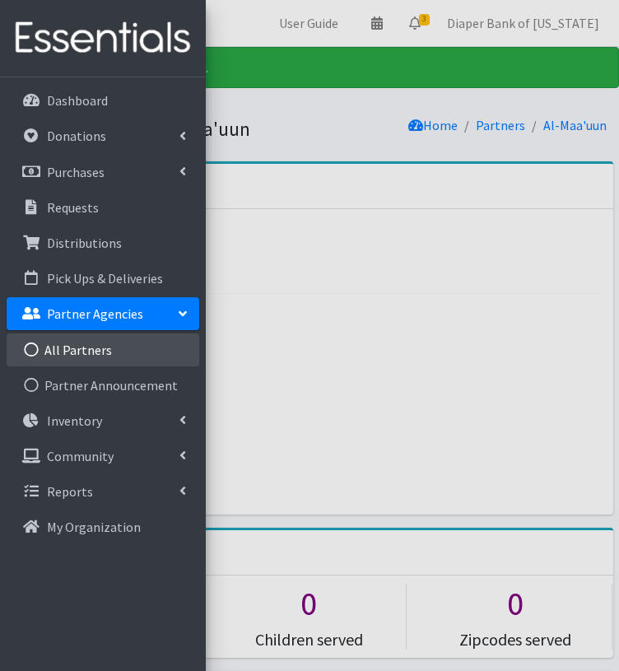
click at [69, 353] on link "All Partners" at bounding box center [103, 349] width 193 height 33
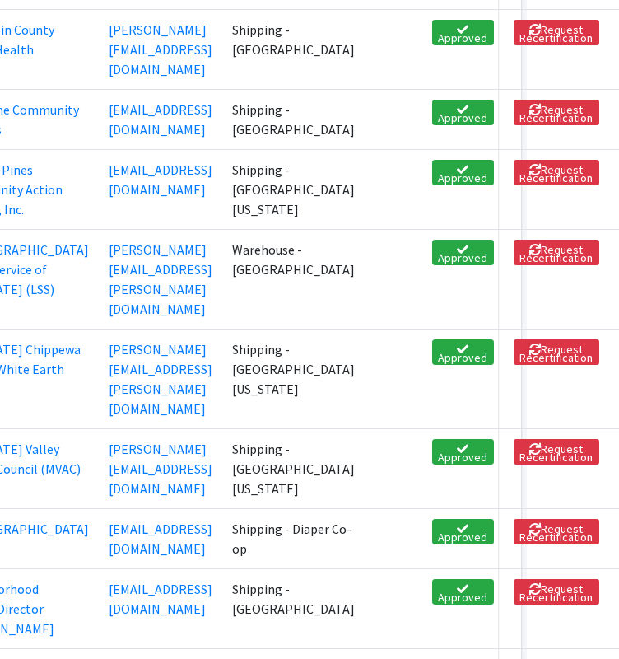
scroll to position [1673, 0]
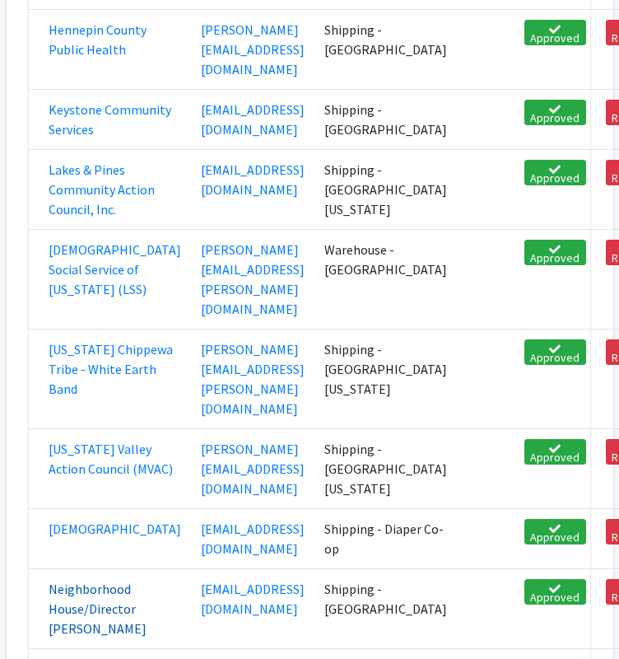
click at [96, 580] on link "Neighborhood House/Director [PERSON_NAME]" at bounding box center [98, 608] width 98 height 56
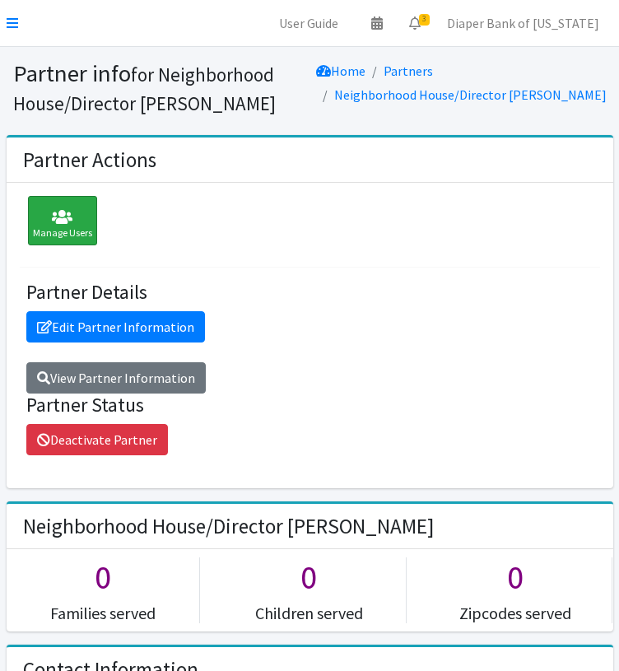
click at [62, 219] on icon at bounding box center [62, 217] width 59 height 16
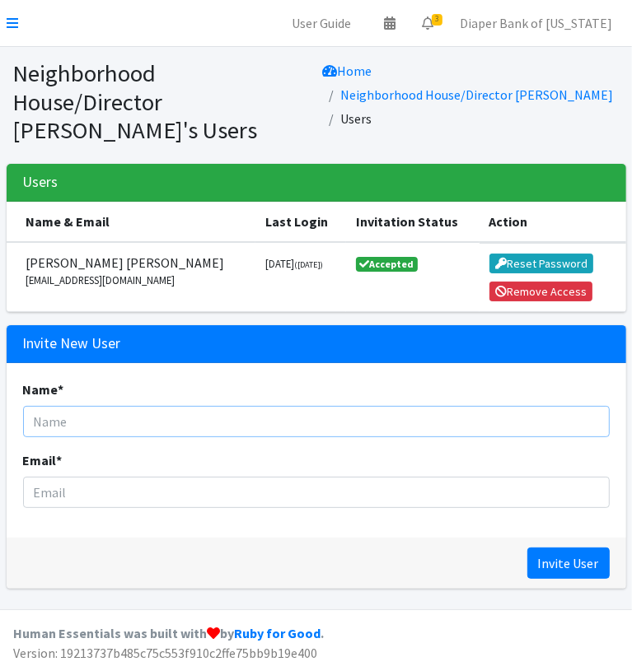
click at [73, 423] on input "Name *" at bounding box center [316, 421] width 586 height 31
type input "[PERSON_NAME]"
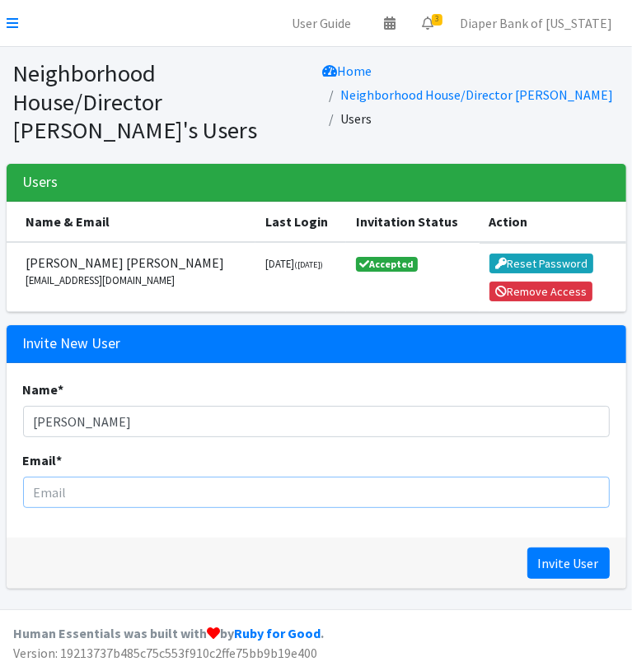
click at [66, 489] on input "Email *" at bounding box center [316, 492] width 586 height 31
paste input "[EMAIL_ADDRESS][DOMAIN_NAME]"
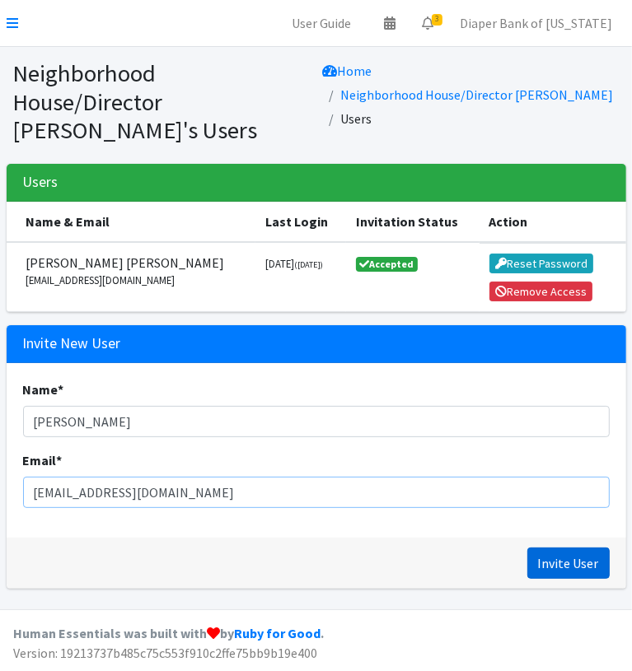
type input "[EMAIL_ADDRESS][DOMAIN_NAME]"
click at [585, 559] on input "Invite User" at bounding box center [568, 563] width 82 height 31
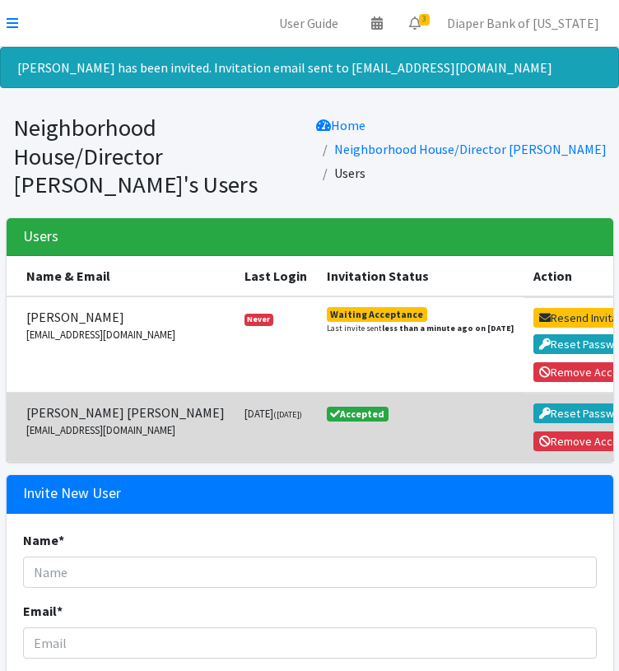
scroll to position [0, 79]
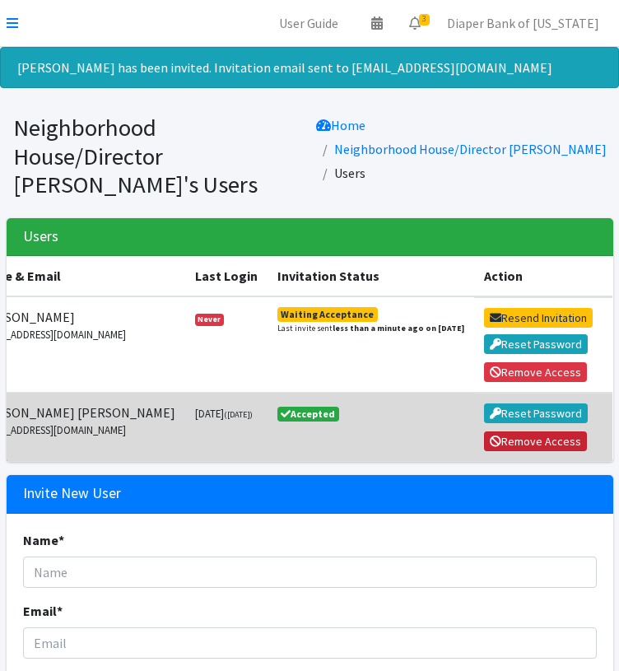
click at [541, 444] on button "Remove Access" at bounding box center [536, 441] width 104 height 20
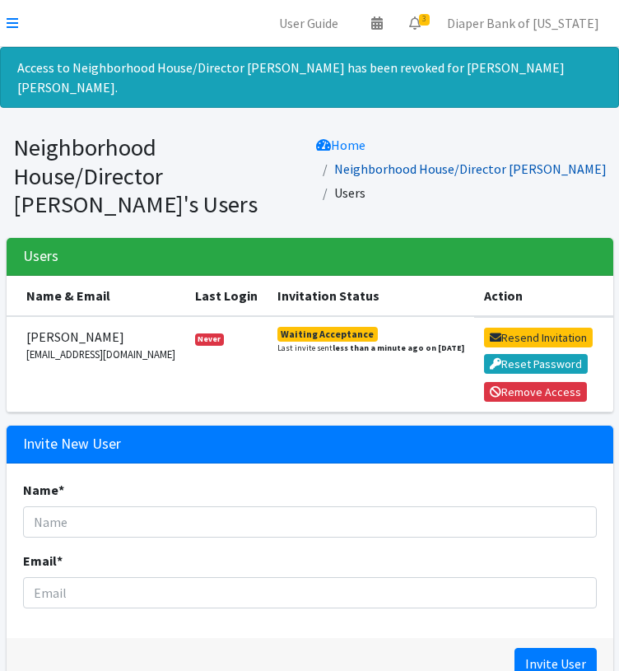
click at [442, 161] on link "Neighborhood House/Director [PERSON_NAME]" at bounding box center [470, 169] width 273 height 16
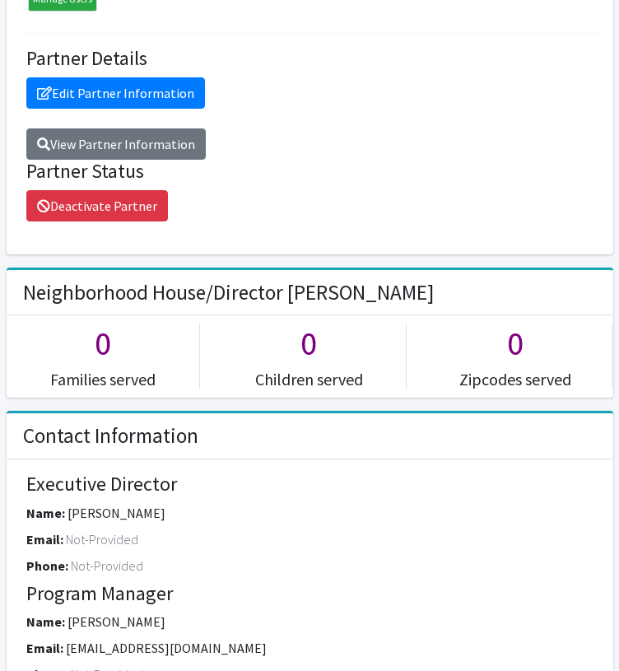
scroll to position [243, 0]
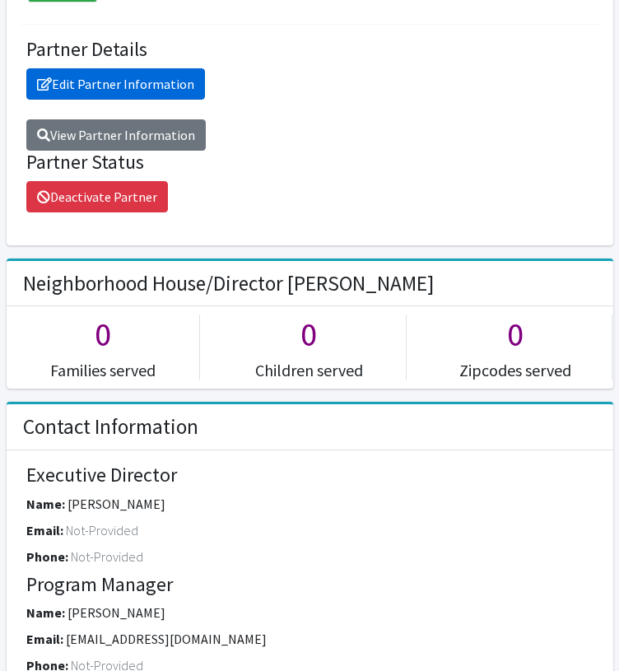
click at [136, 79] on link "Edit Partner Information" at bounding box center [115, 83] width 179 height 31
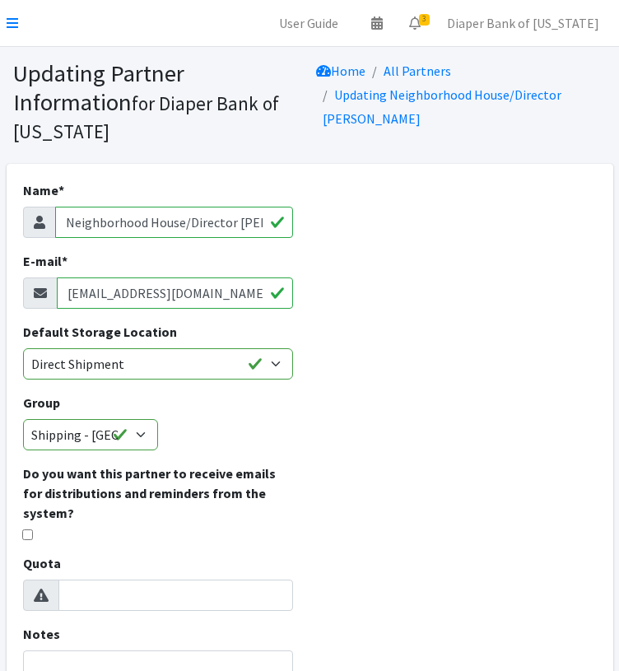
click at [183, 221] on input "Neighborhood House/Director Graciela" at bounding box center [174, 222] width 239 height 31
drag, startPoint x: 183, startPoint y: 221, endPoint x: 308, endPoint y: 219, distance: 125.2
click at [308, 219] on div "Name * Neighborhood House/Director Graciela E-mail * fgebrehiwot@neighborhoodho…" at bounding box center [159, 549] width 304 height 770
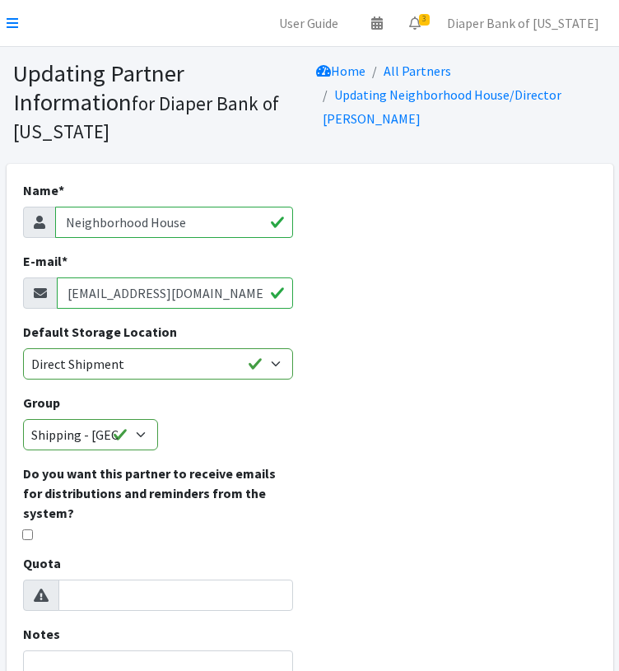
type input "Neighborhood House"
drag, startPoint x: 66, startPoint y: 290, endPoint x: 301, endPoint y: 289, distance: 234.7
click at [301, 289] on div "Name * Neighborhood House E-mail * fgebrehiwot@neighborhoodhousemn.org Default …" at bounding box center [159, 549] width 304 height 770
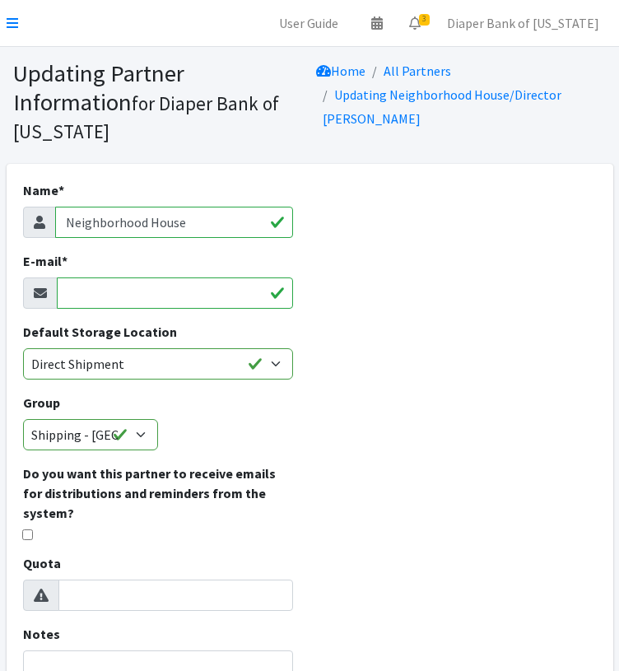
click at [99, 299] on input "E-mail *" at bounding box center [175, 292] width 237 height 31
paste input "fwatson@neighborhoodhousemn.org"
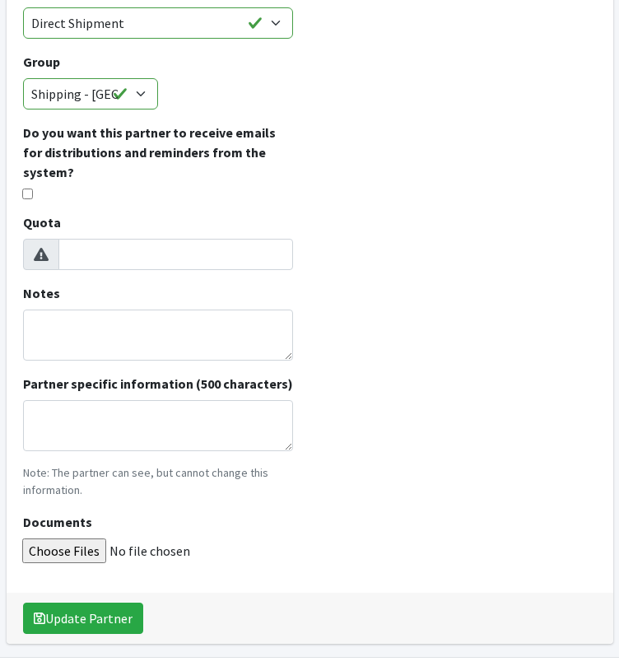
scroll to position [366, 0]
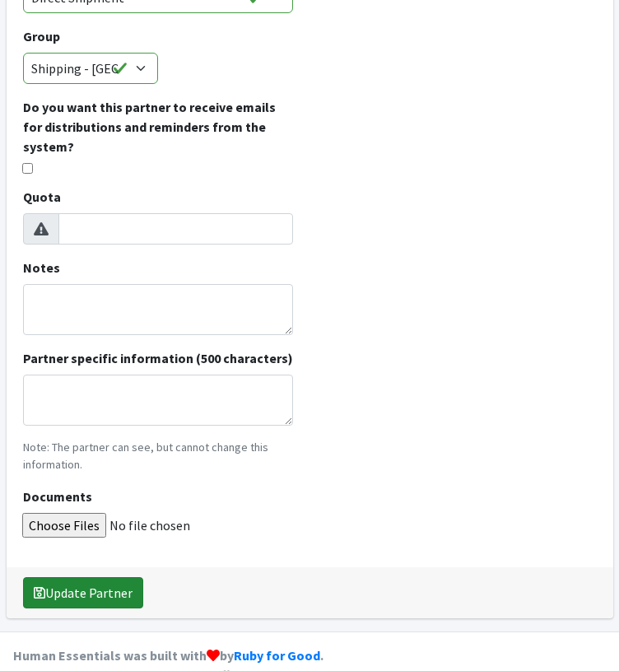
type input "fwatson@neighborhoodhousemn.org"
click at [119, 577] on button "Update Partner" at bounding box center [83, 592] width 120 height 31
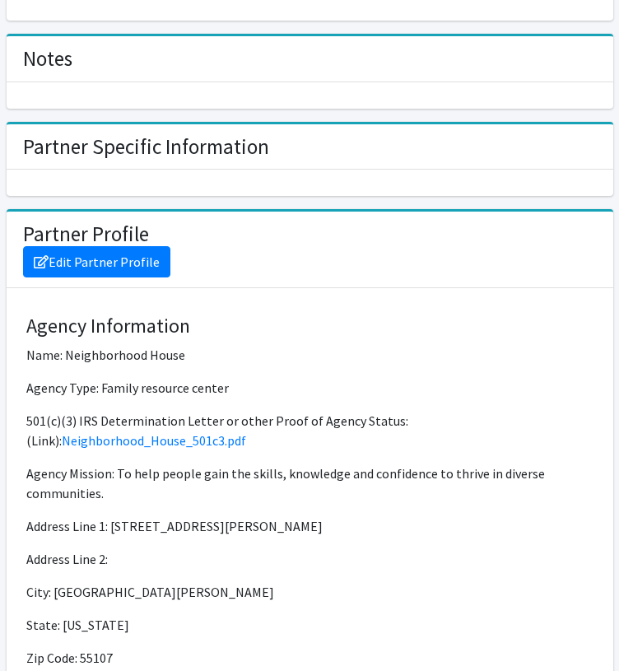
scroll to position [1379, 0]
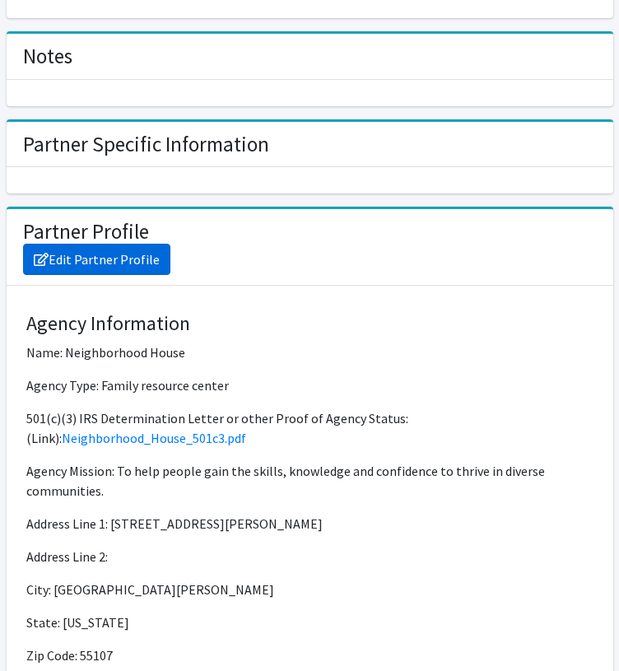
click at [114, 250] on link "Edit Partner Profile" at bounding box center [96, 259] width 147 height 31
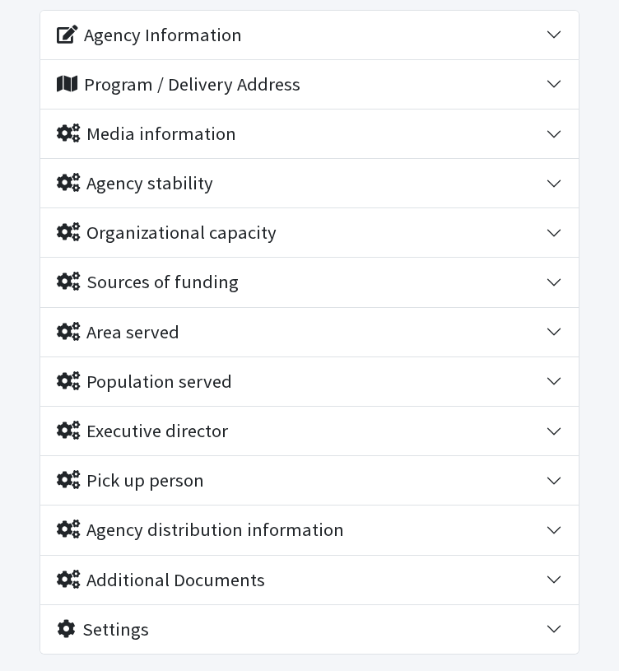
scroll to position [239, 0]
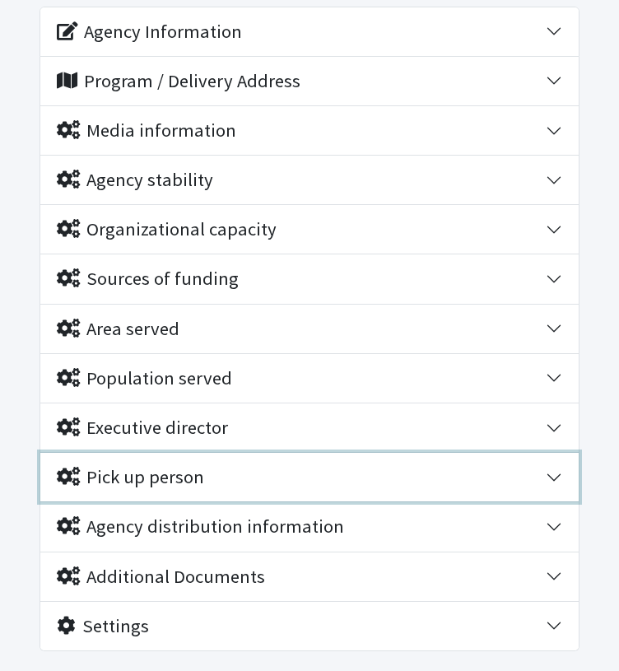
click at [547, 477] on button "Pick up person" at bounding box center [309, 477] width 538 height 49
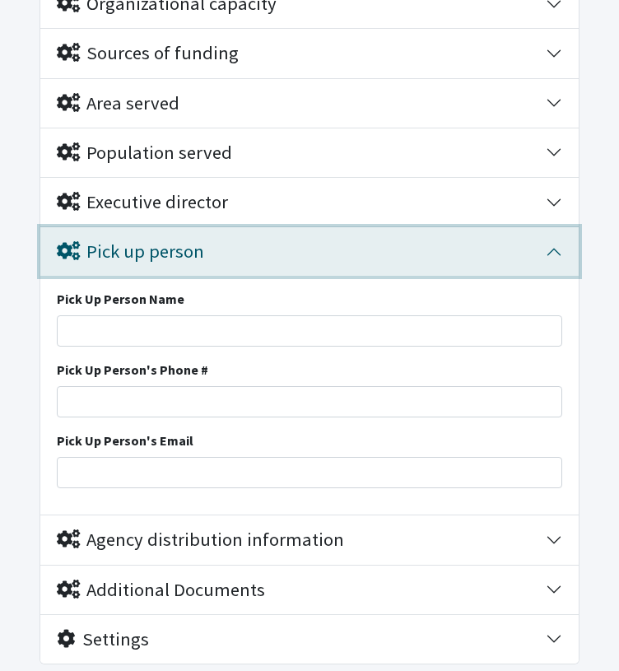
scroll to position [478, 0]
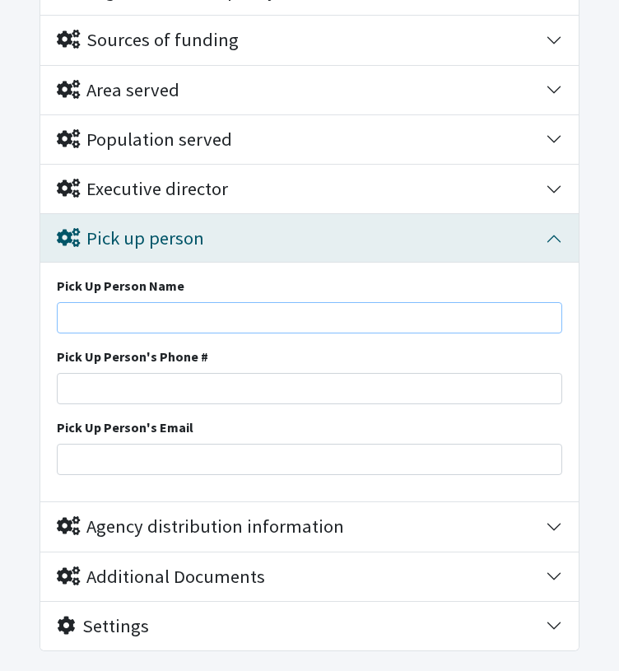
click at [112, 315] on input "Pick Up Person Name" at bounding box center [310, 317] width 506 height 31
type input "[PERSON_NAME]"
paste input "[EMAIL_ADDRESS][DOMAIN_NAME]"
type input "[EMAIL_ADDRESS][DOMAIN_NAME]"
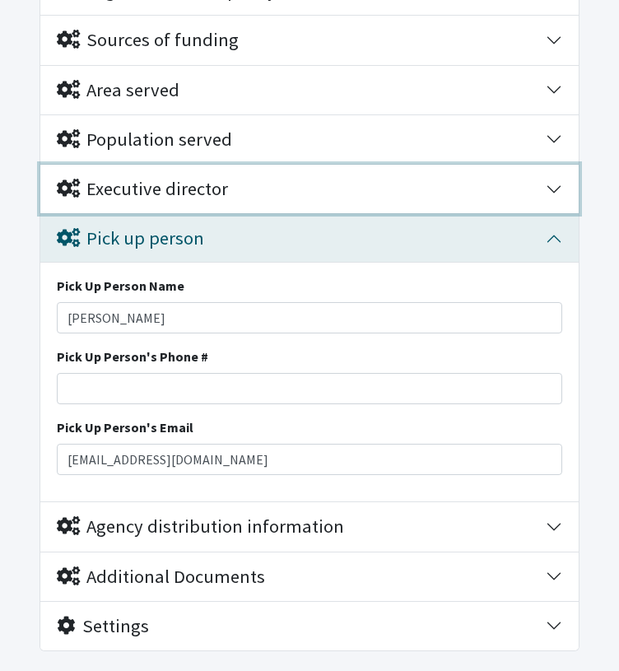
click at [548, 187] on button "Executive director" at bounding box center [309, 189] width 538 height 49
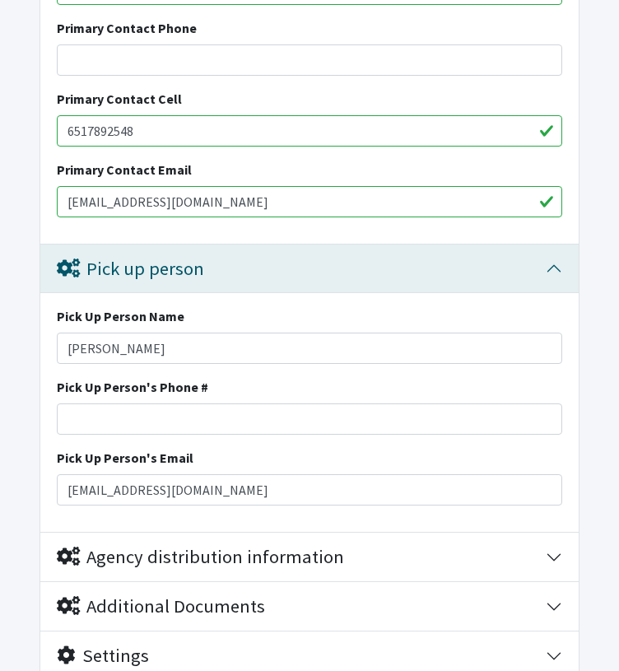
scroll to position [1047, 0]
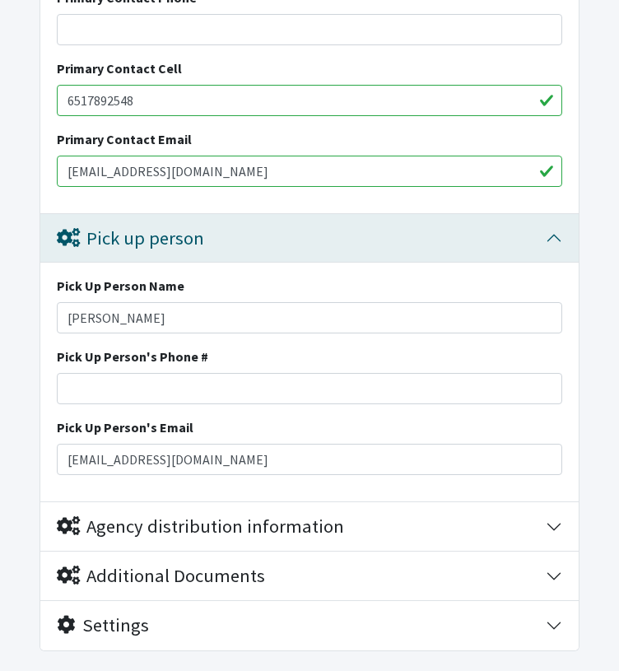
drag, startPoint x: 310, startPoint y: 171, endPoint x: 60, endPoint y: 184, distance: 249.8
click at [60, 184] on input "[EMAIL_ADDRESS][DOMAIN_NAME]" at bounding box center [310, 171] width 506 height 31
paste input "[EMAIL_ADDRESS][DOMAIN_NAME]"
type input "[EMAIL_ADDRESS][DOMAIN_NAME]"
drag, startPoint x: 145, startPoint y: 94, endPoint x: 34, endPoint y: 103, distance: 111.5
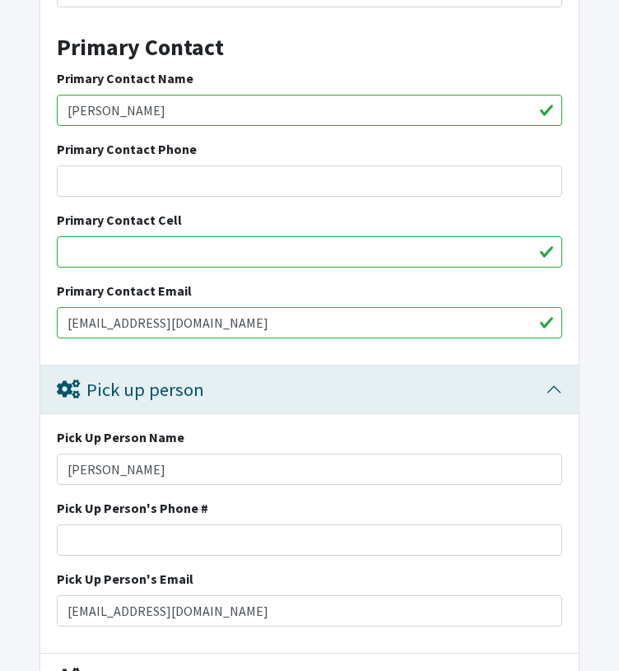
scroll to position [884, 0]
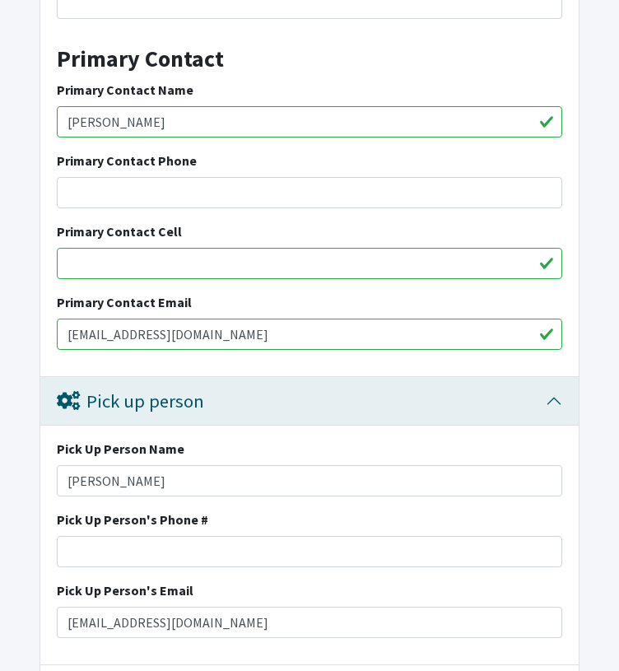
drag, startPoint x: 175, startPoint y: 119, endPoint x: 35, endPoint y: 121, distance: 140.0
click at [35, 121] on form "Save Progress Save and Review Agency Information Agency Name * Neighborhood Hou…" at bounding box center [309, 91] width 619 height 1549
type input "[PERSON_NAME]"
click at [89, 185] on input "Primary Contact Phone" at bounding box center [310, 192] width 506 height 31
paste input "651-789-2574"
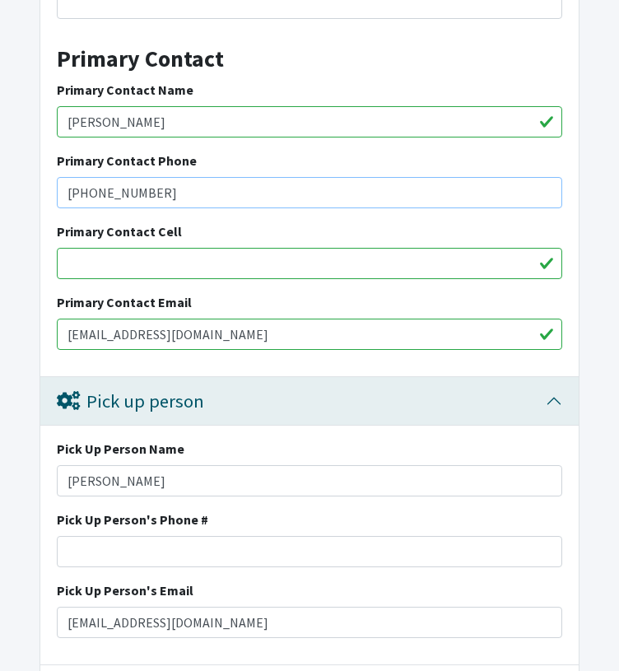
type input "651-789-2574"
click at [95, 260] on input "Primary Contact Cell" at bounding box center [310, 263] width 506 height 31
paste input "651-789-2574"
type input "651-789-2574"
click at [92, 543] on input "Pick Up Person's Phone #" at bounding box center [310, 551] width 506 height 31
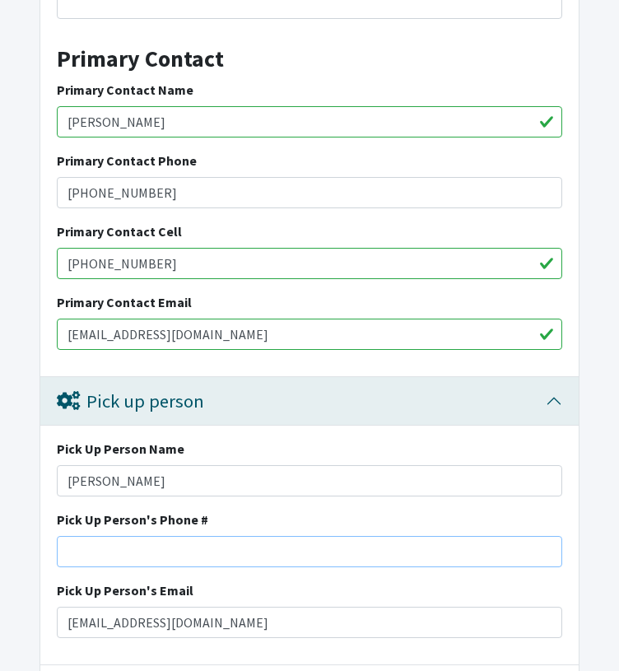
paste input "651-789-2574"
type input "651-789-2574"
drag, startPoint x: 161, startPoint y: 266, endPoint x: 2, endPoint y: 282, distance: 158.9
click at [2, 282] on form "Save Progress Save and Review Agency Information Agency Name * Neighborhood Hou…" at bounding box center [309, 91] width 619 height 1549
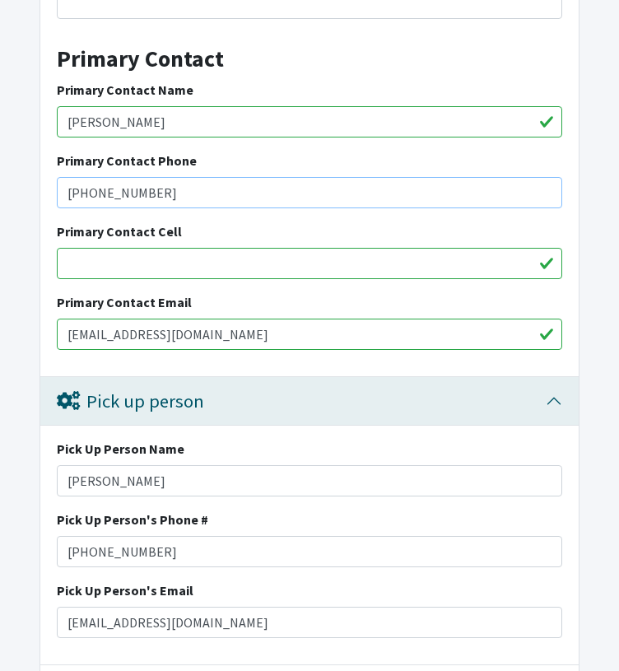
click at [68, 190] on input "651-789-2574" at bounding box center [310, 192] width 506 height 31
type input "(651) 789-2574"
click at [67, 548] on input "651-789-2574" at bounding box center [310, 551] width 506 height 31
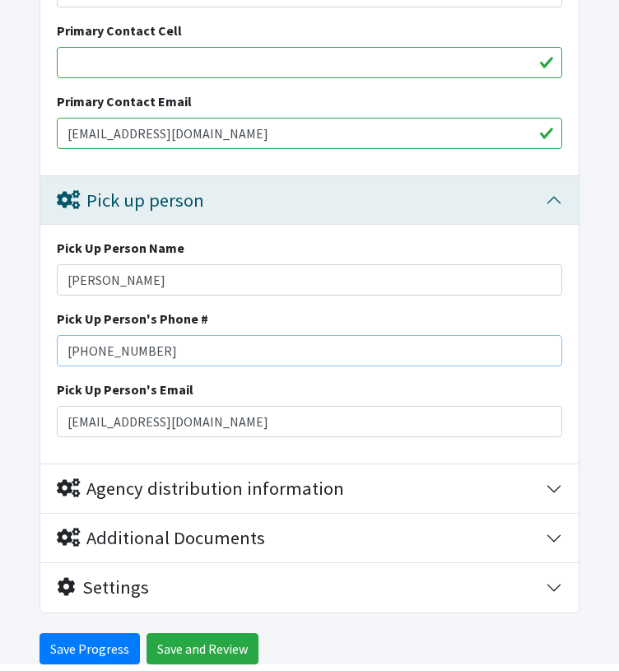
scroll to position [1149, 0]
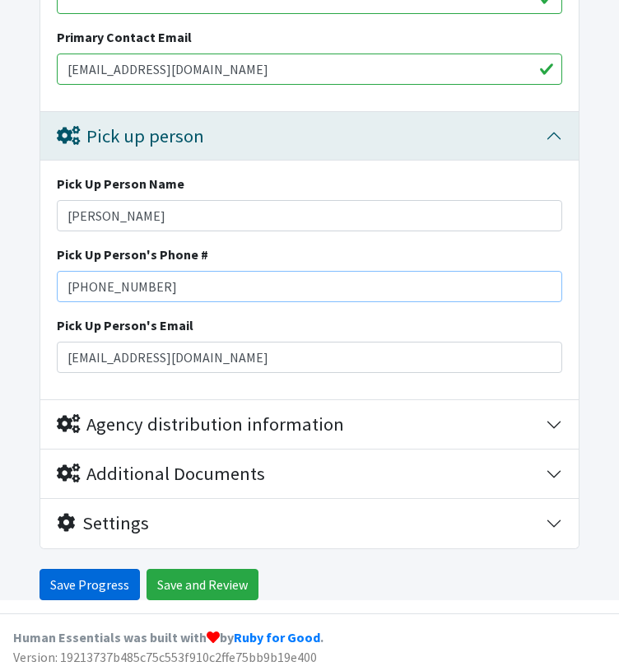
type input "(651) 789-2574"
click at [99, 579] on input "Save Progress" at bounding box center [90, 584] width 100 height 31
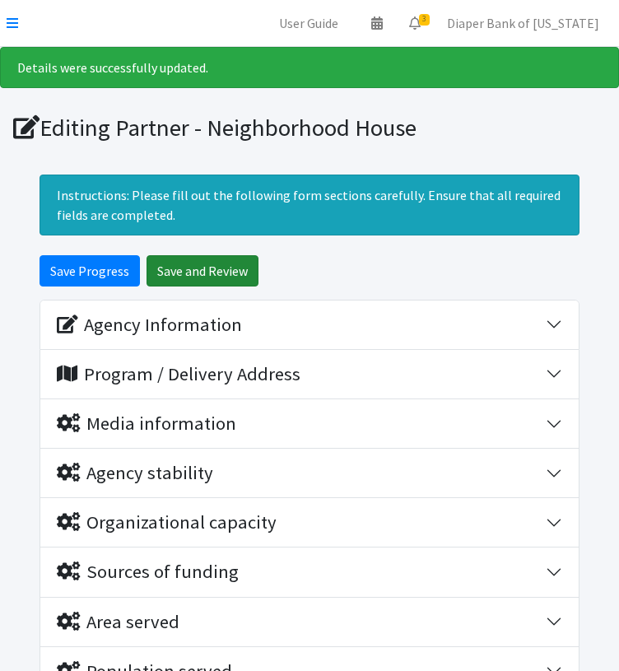
click at [211, 272] on input "Save and Review" at bounding box center [203, 270] width 112 height 31
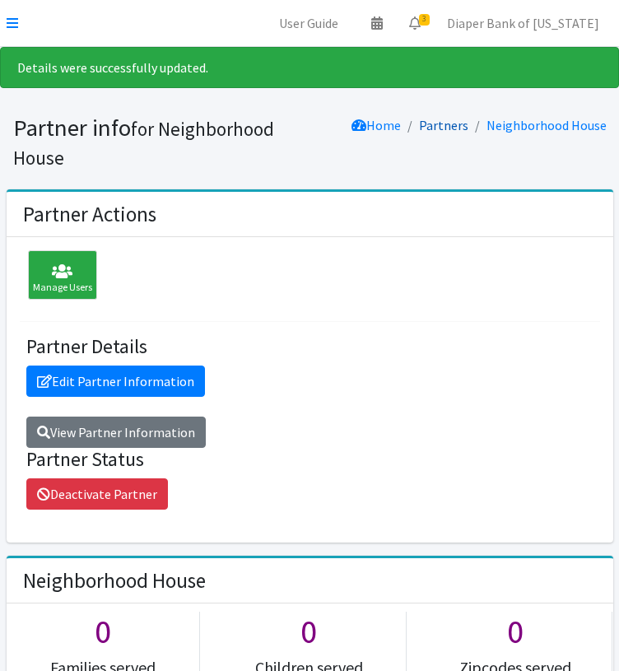
click at [447, 124] on link "Partners" at bounding box center [443, 125] width 49 height 16
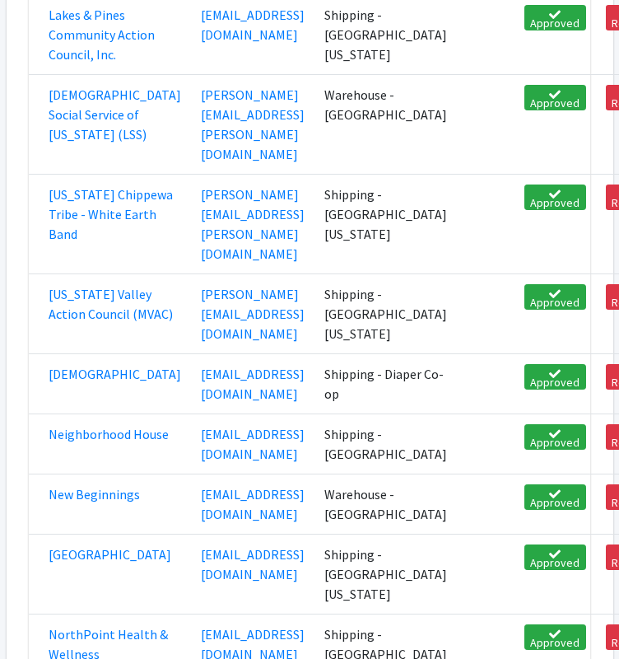
scroll to position [1840, 0]
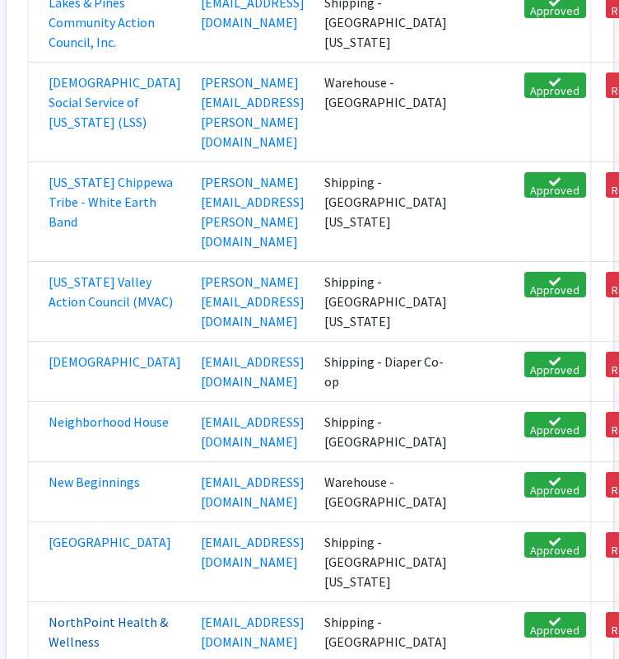
click at [100, 613] on link "NorthPoint Health & Wellness" at bounding box center [108, 631] width 119 height 36
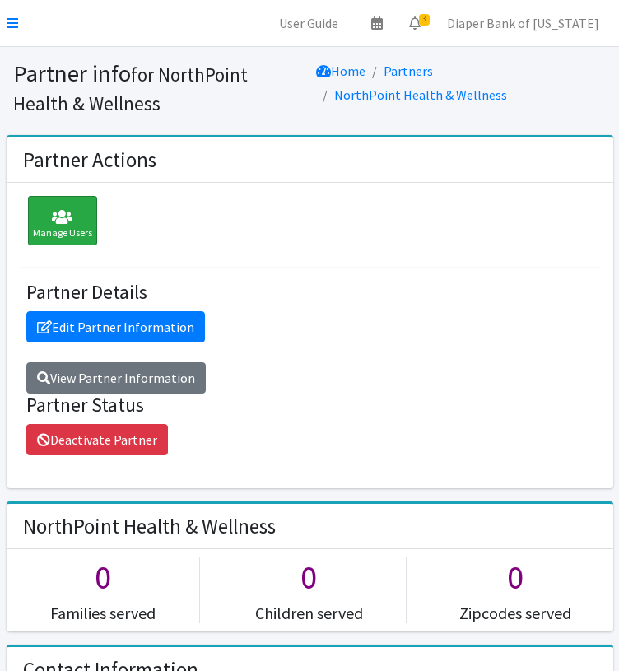
click at [63, 221] on icon at bounding box center [62, 217] width 59 height 16
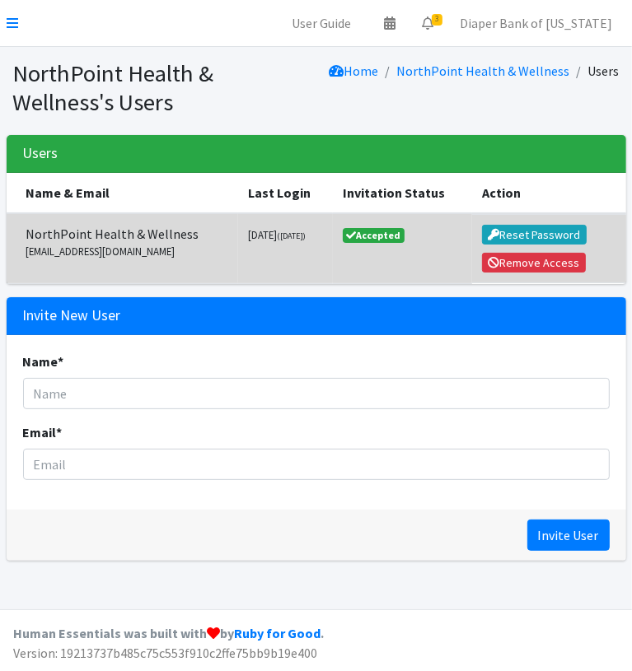
click at [112, 240] on span "NorthPoint Health & Wellness" at bounding box center [127, 234] width 203 height 20
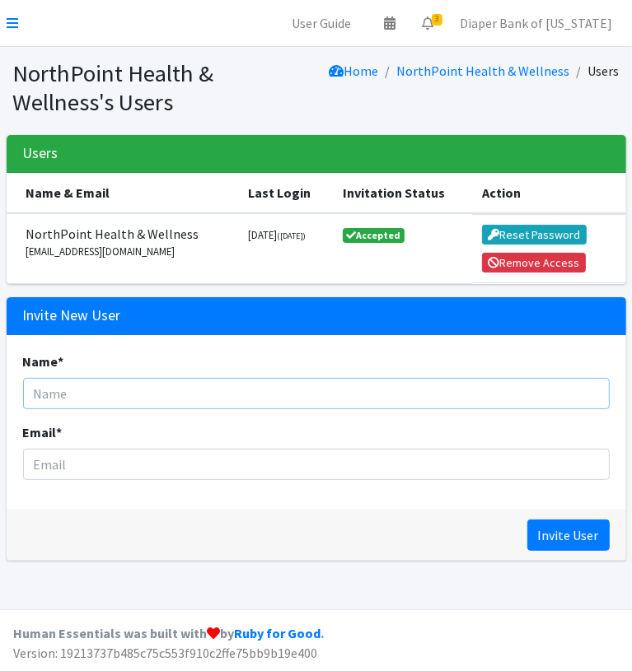
click at [82, 386] on input "Name *" at bounding box center [316, 393] width 586 height 31
type input "Bontu"
type input "Workineh"
click at [99, 389] on input "Bontu" at bounding box center [316, 393] width 586 height 31
type input "Bontu Workineh"
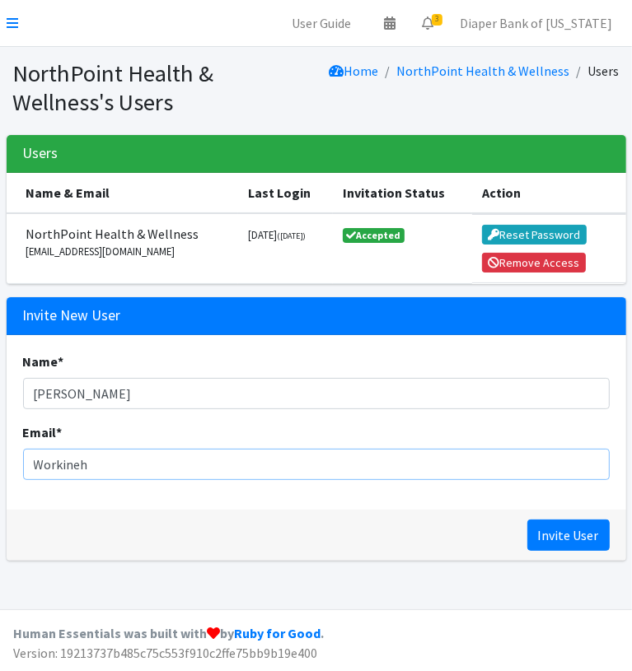
click at [105, 456] on input "Workineh" at bounding box center [316, 464] width 586 height 31
drag, startPoint x: 109, startPoint y: 460, endPoint x: 12, endPoint y: 454, distance: 97.4
click at [12, 454] on div "Name * Bontu Workineh Email * Workineh" at bounding box center [316, 422] width 619 height 175
paste input "bworkineh@npimn.org"
type input "bworkineh@npimn.org"
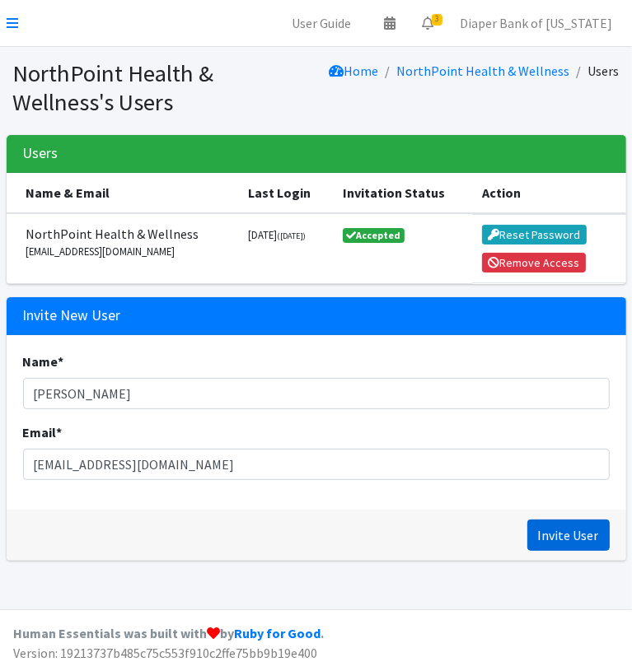
click at [567, 532] on input "Invite User" at bounding box center [568, 535] width 82 height 31
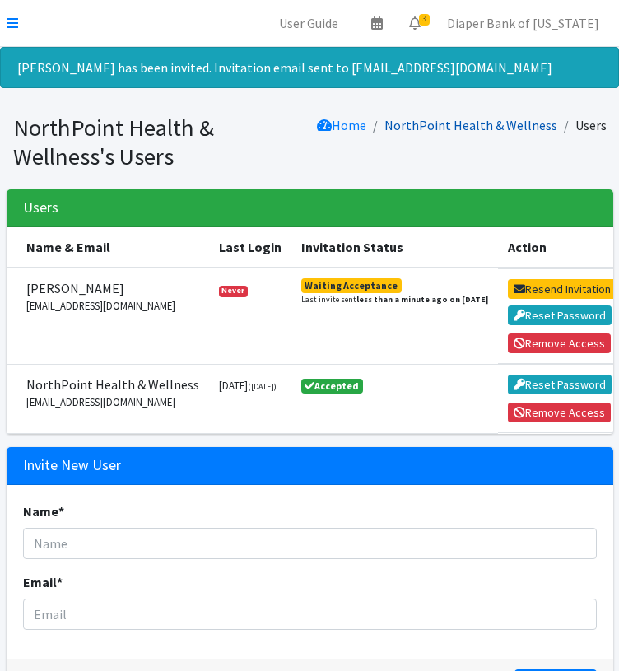
click at [483, 127] on link "NorthPoint Health & Wellness" at bounding box center [471, 125] width 173 height 16
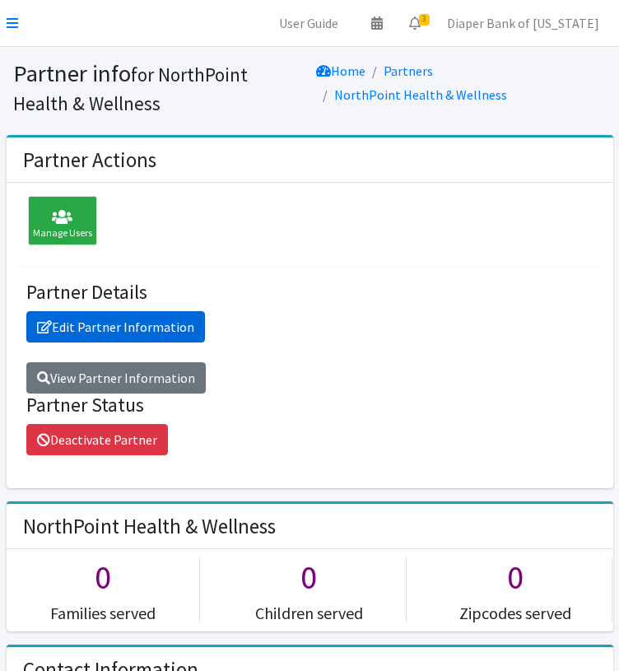
click at [111, 325] on link "Edit Partner Information" at bounding box center [115, 326] width 179 height 31
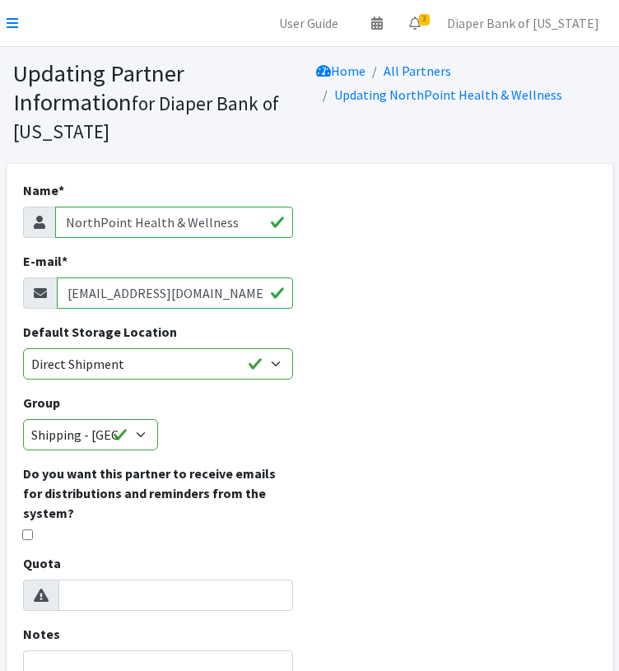
drag, startPoint x: 194, startPoint y: 293, endPoint x: 13, endPoint y: 287, distance: 181.2
click at [13, 287] on div "Name * NorthPoint Health & Wellness E-mail * melliott@npimn.org Default Storage…" at bounding box center [159, 549] width 304 height 770
paste input "[EMAIL_ADDRESS][DOMAIN_NAME]"
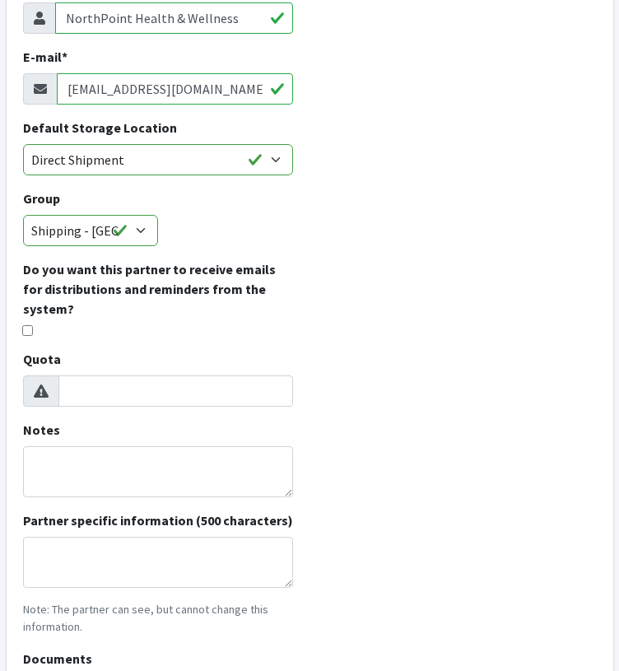
scroll to position [366, 0]
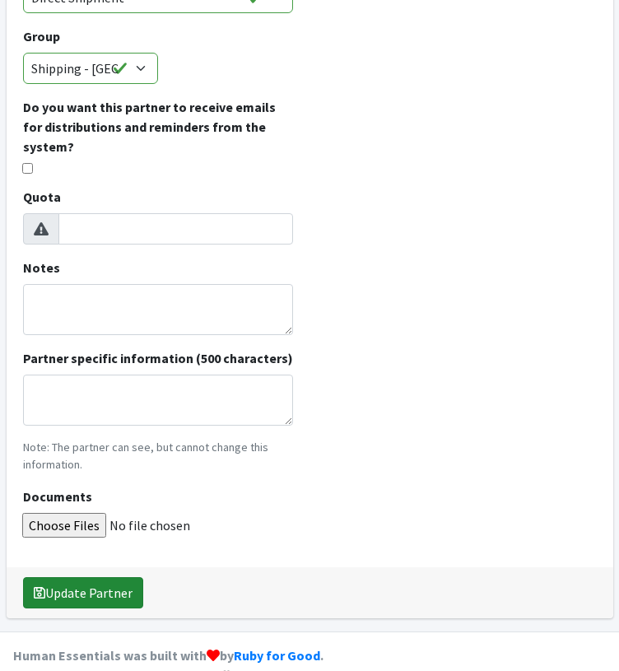
type input "[EMAIL_ADDRESS][DOMAIN_NAME]"
click at [100, 577] on button "Update Partner" at bounding box center [83, 592] width 120 height 31
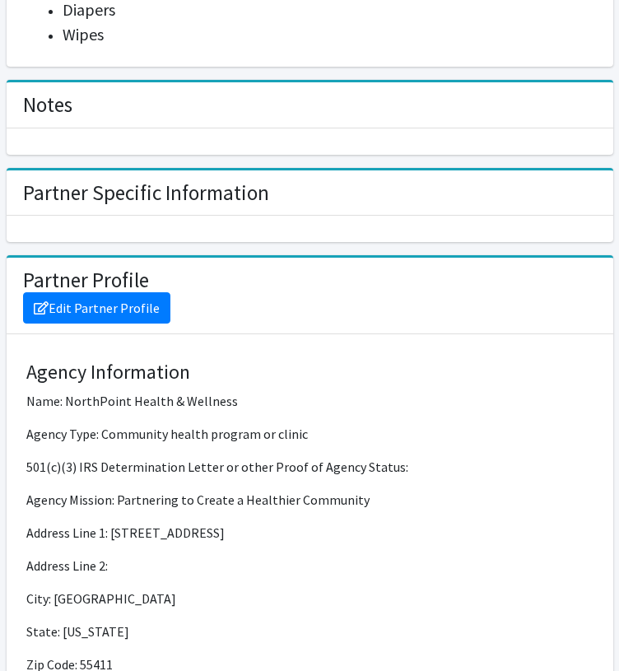
scroll to position [1333, 0]
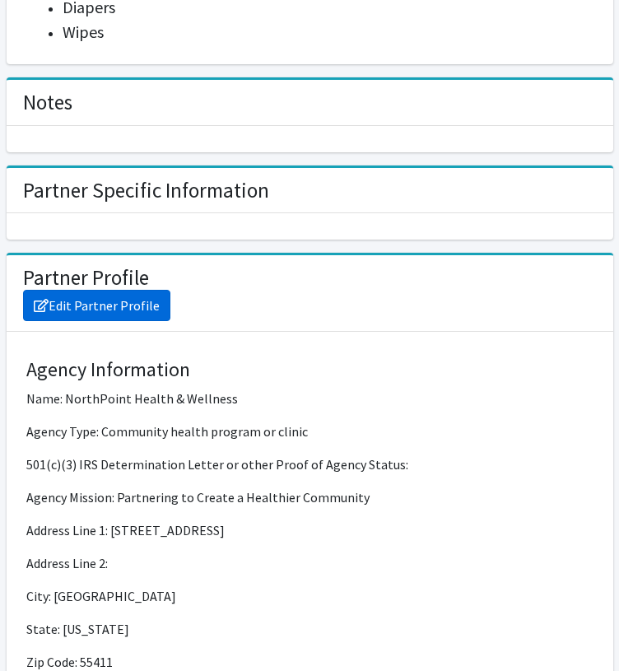
click at [122, 300] on link "Edit Partner Profile" at bounding box center [96, 305] width 147 height 31
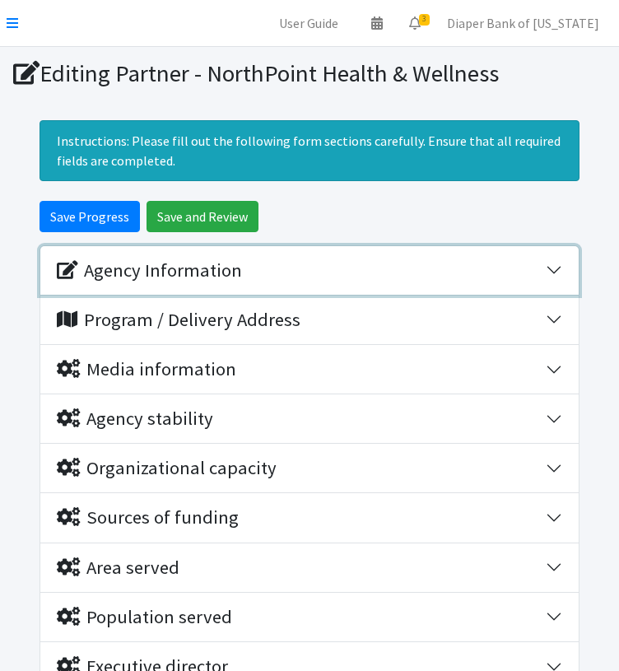
click at [550, 268] on button "Agency Information" at bounding box center [309, 270] width 538 height 49
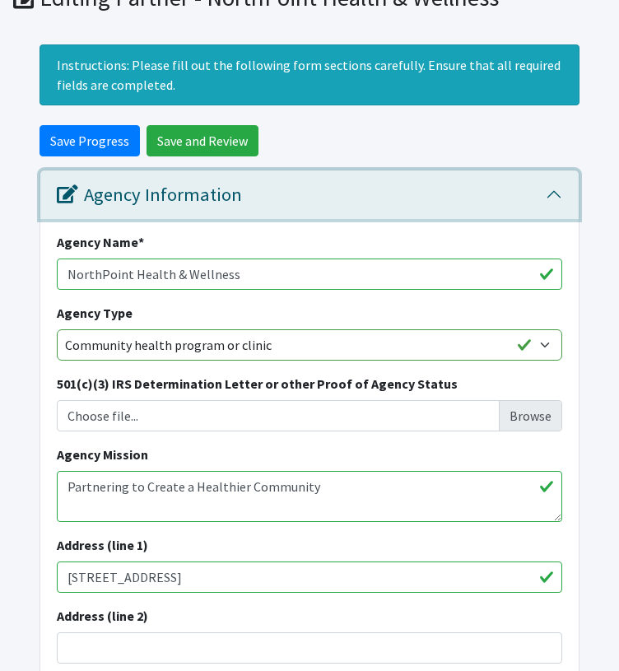
scroll to position [76, 0]
click at [557, 197] on button "Agency Information" at bounding box center [309, 194] width 538 height 49
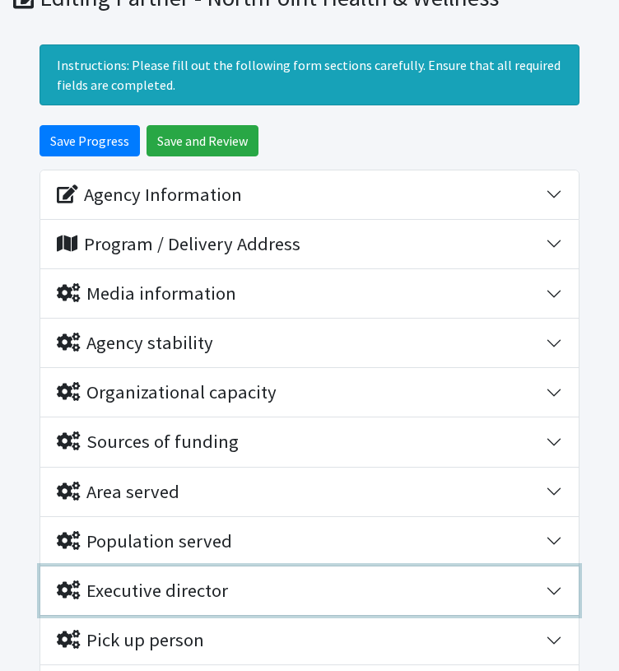
click at [548, 586] on button "Executive director" at bounding box center [309, 590] width 538 height 49
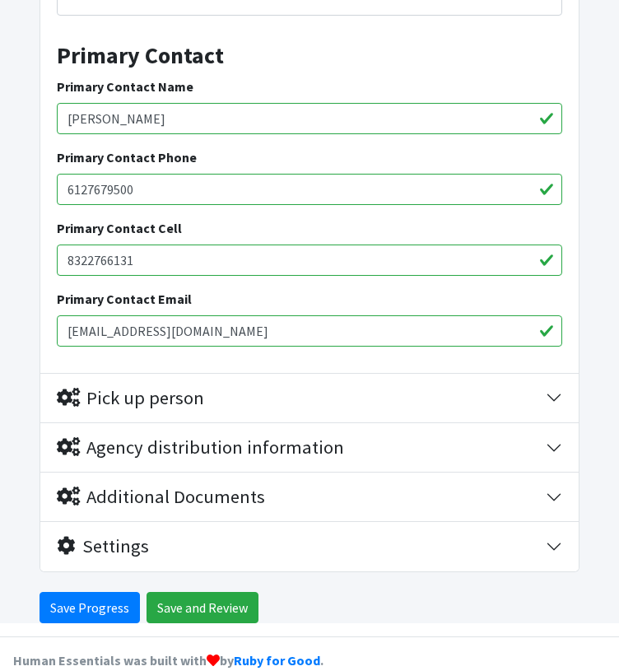
scroll to position [896, 0]
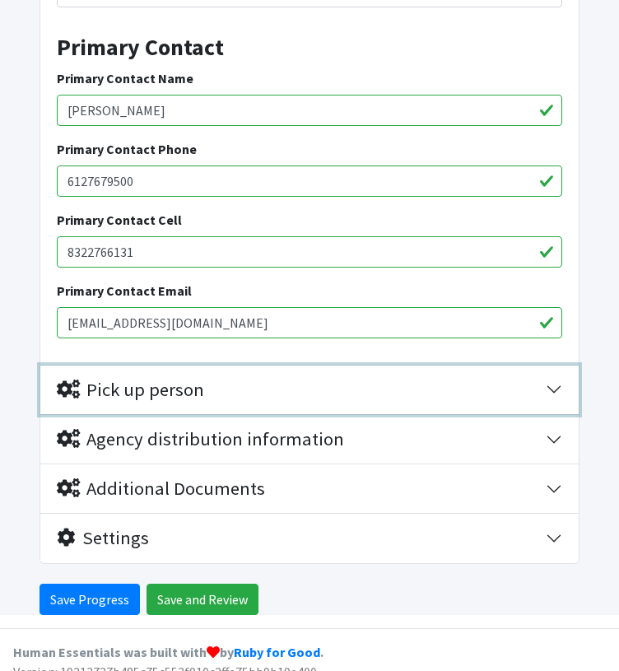
click at [556, 385] on button "Pick up person" at bounding box center [309, 390] width 538 height 49
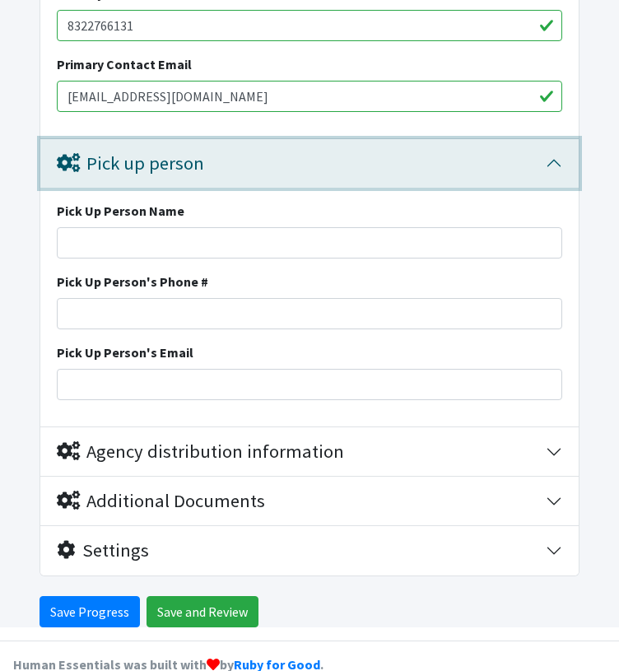
scroll to position [1135, 0]
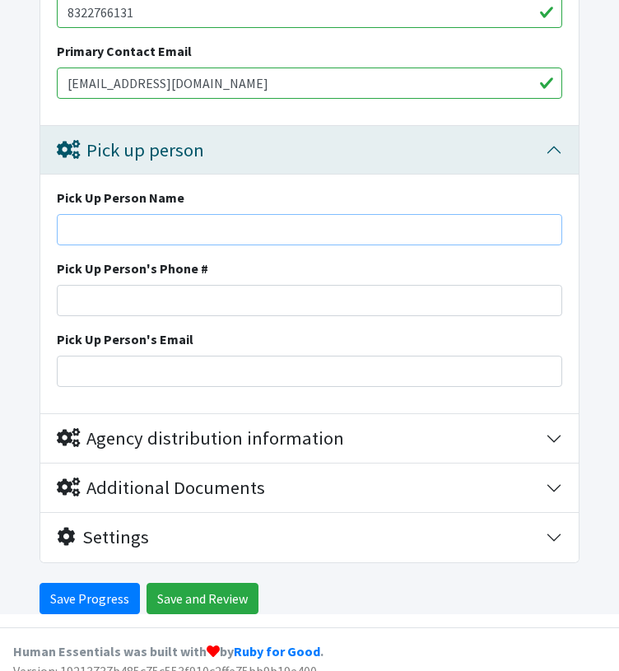
click at [119, 227] on input "Pick Up Person Name" at bounding box center [310, 229] width 506 height 31
type input "Bontu Workineh"
click at [120, 365] on input "Pick Up Person's Email" at bounding box center [310, 371] width 506 height 31
paste input "[EMAIL_ADDRESS][DOMAIN_NAME]"
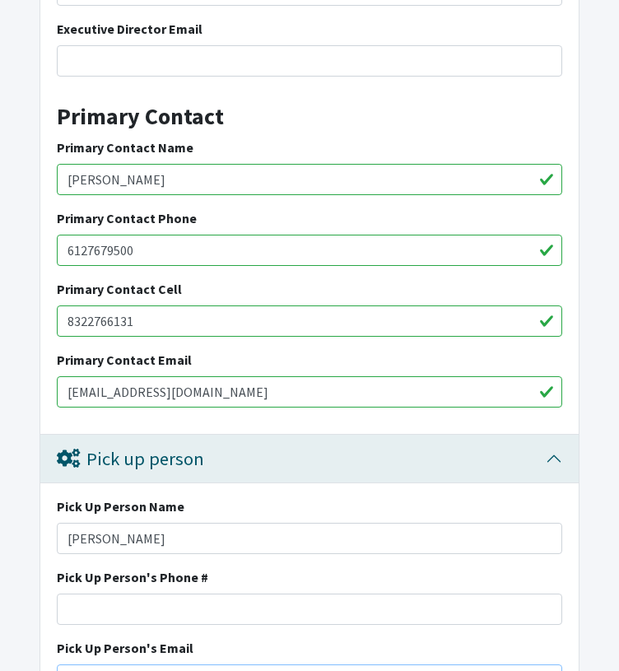
scroll to position [826, 0]
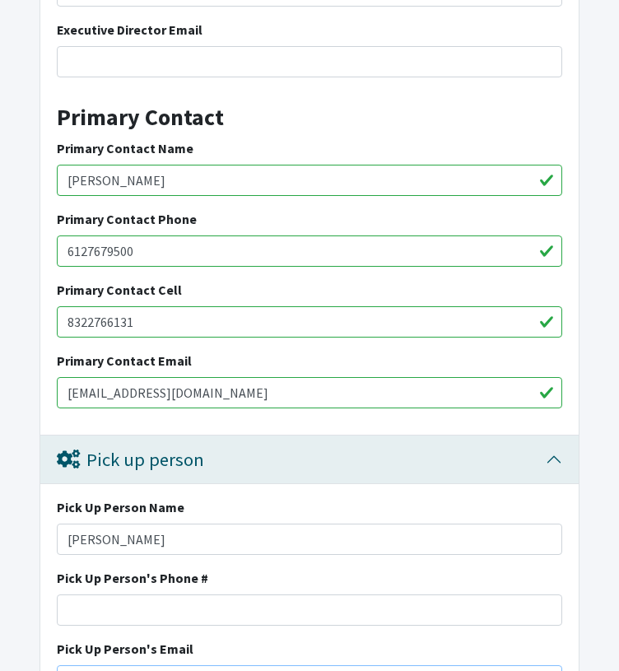
type input "bworkineh@npimn.org"
drag, startPoint x: 145, startPoint y: 319, endPoint x: 37, endPoint y: 320, distance: 107.9
click at [37, 320] on form "Save Progress Save and Review Agency Information Agency Name * NorthPoint Healt…" at bounding box center [309, 149] width 619 height 1549
click at [67, 249] on input "6127679500" at bounding box center [310, 250] width 506 height 31
type input "(612) 767-9500"
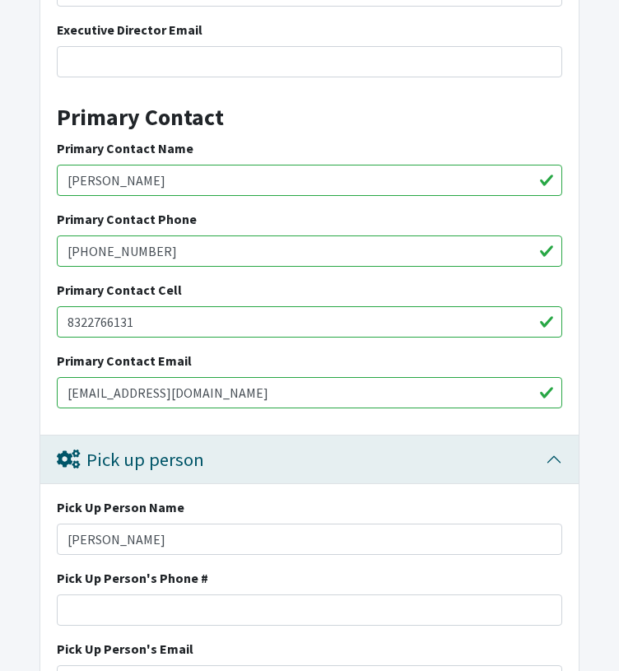
click at [66, 322] on input "8322766131" at bounding box center [310, 321] width 506 height 31
type input "(832) 276-6131"
click at [133, 605] on input "Pick Up Person's Phone #" at bounding box center [310, 609] width 506 height 31
paste input "8322766131"
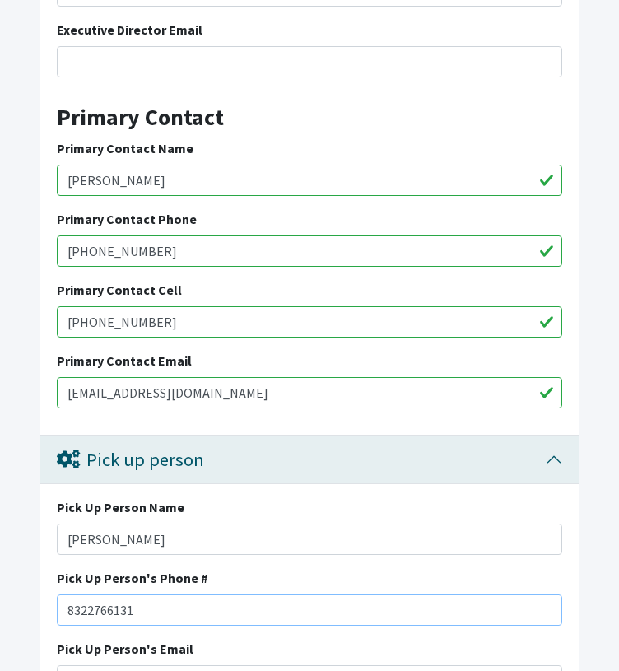
click at [70, 605] on input "8322766131" at bounding box center [310, 609] width 506 height 31
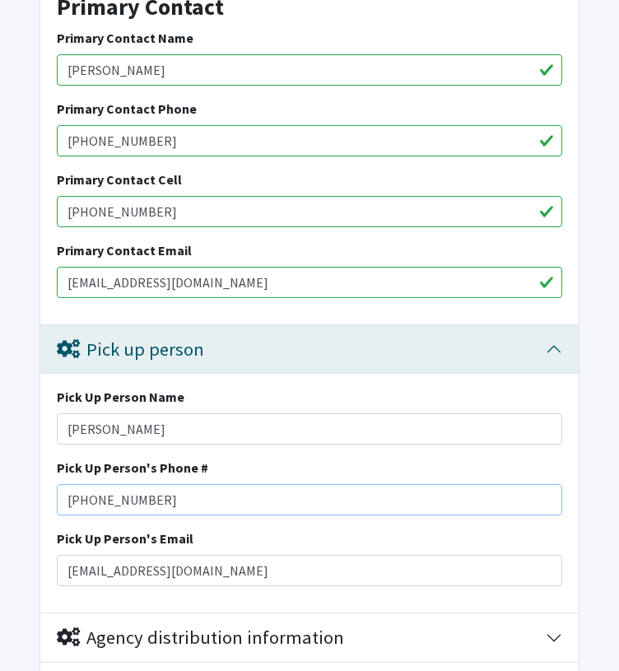
scroll to position [952, 0]
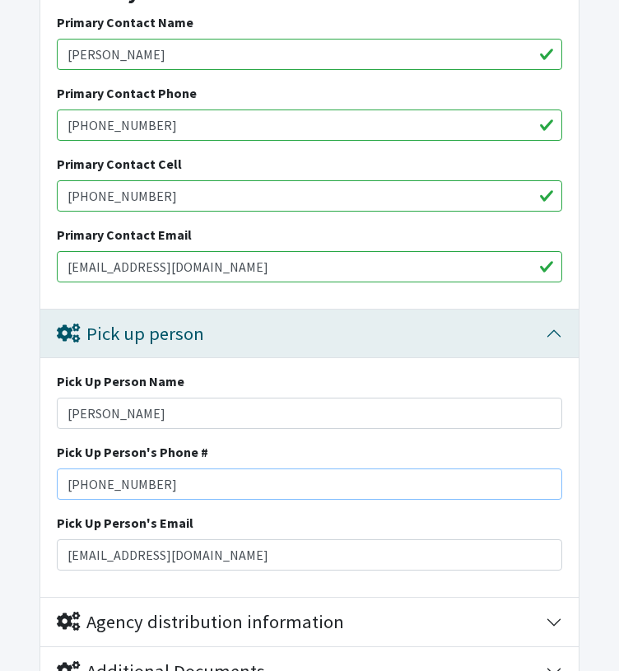
drag, startPoint x: 158, startPoint y: 480, endPoint x: 65, endPoint y: 472, distance: 93.4
click at [65, 472] on input "(832) 276-6131" at bounding box center [310, 483] width 506 height 31
type input "(832) 276-6131"
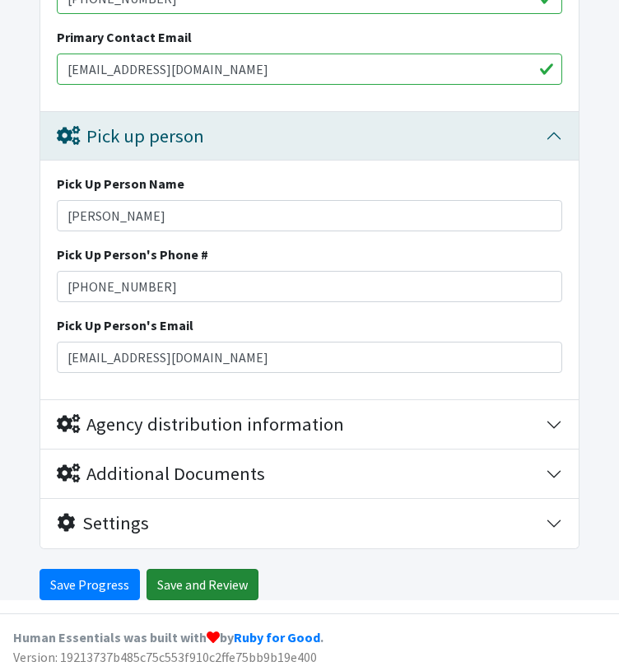
click at [195, 583] on input "Save and Review" at bounding box center [203, 584] width 112 height 31
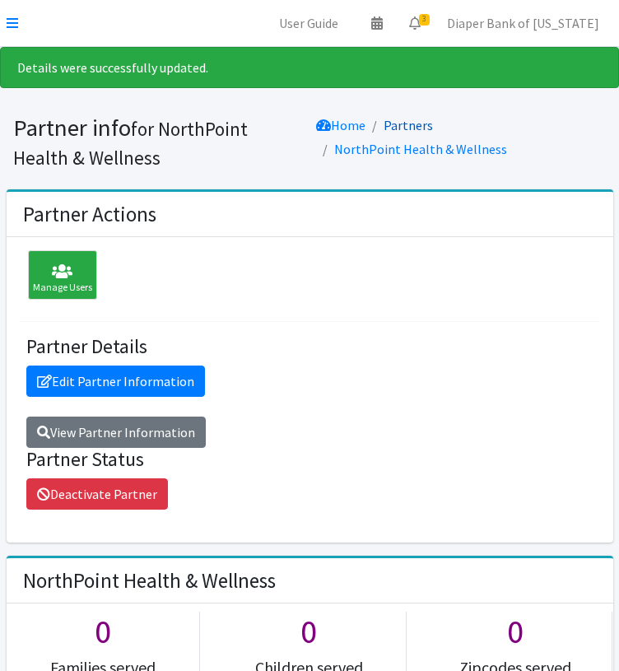
click at [408, 128] on link "Partners" at bounding box center [408, 125] width 49 height 16
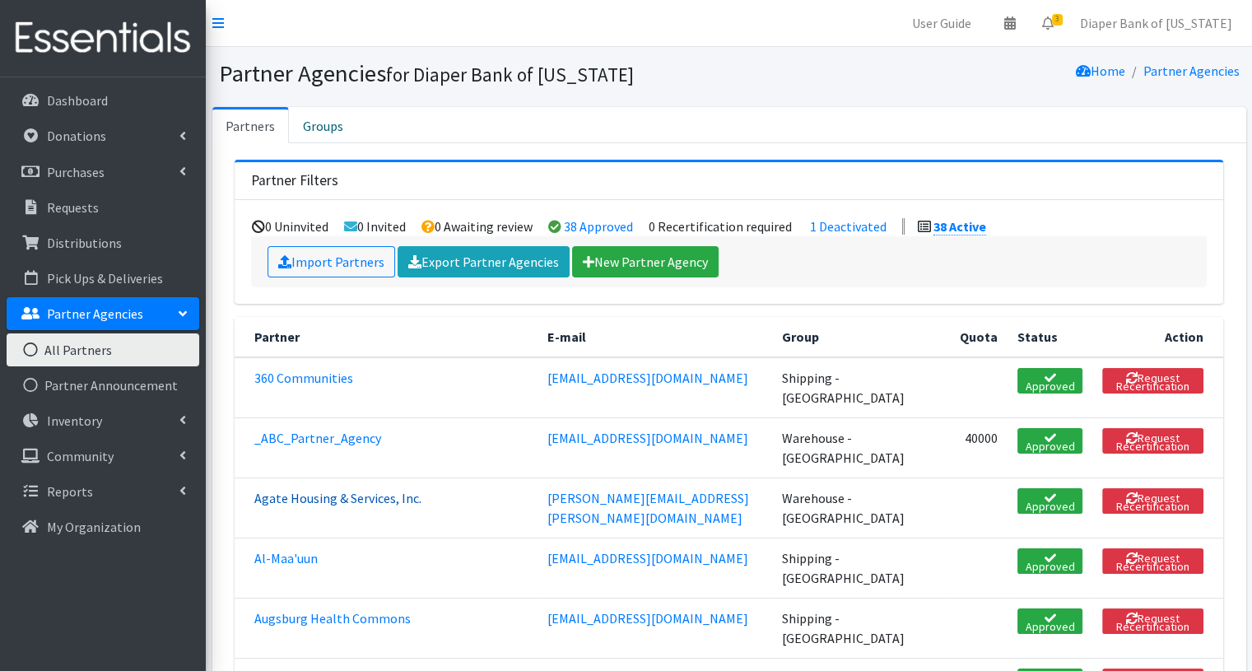
click at [382, 497] on link "Agate Housing & Services, Inc." at bounding box center [337, 498] width 167 height 16
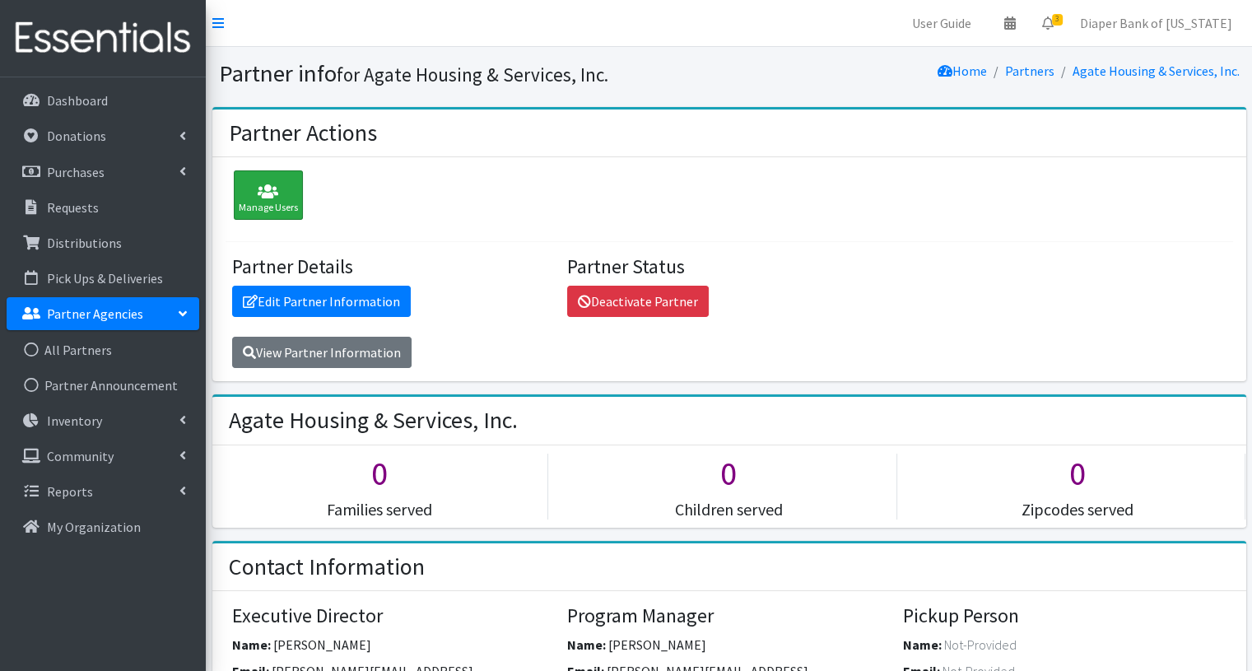
click at [273, 193] on icon at bounding box center [268, 192] width 59 height 16
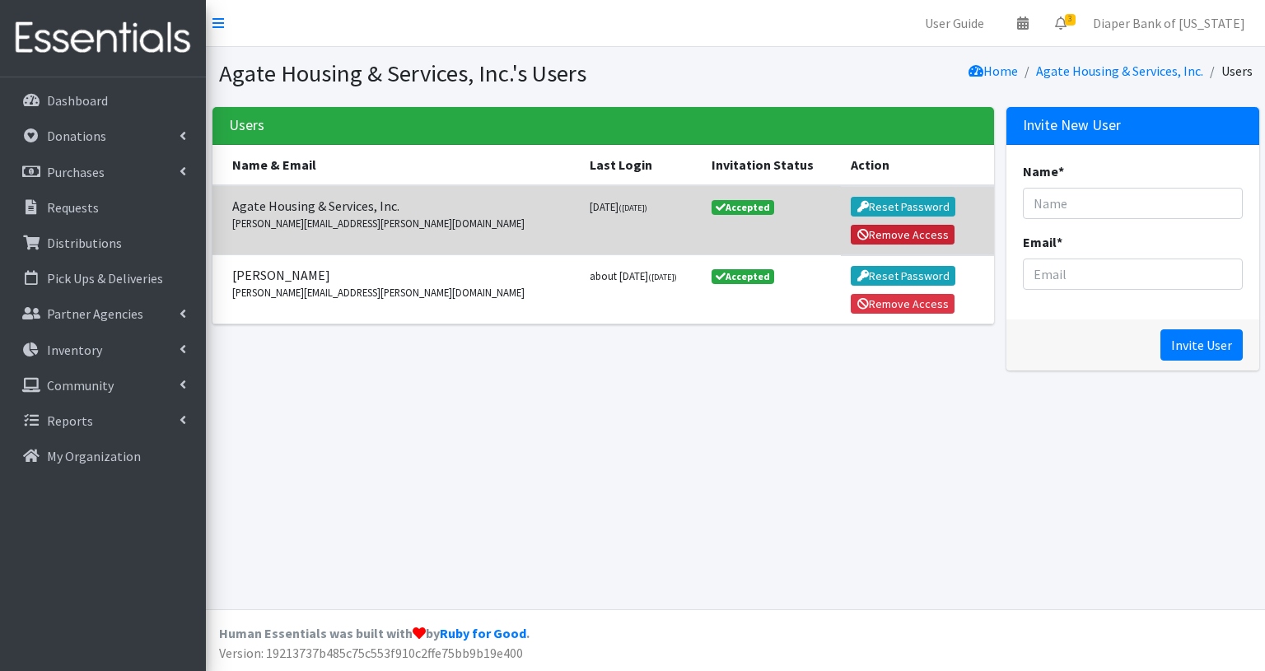
click at [888, 239] on button "Remove Access" at bounding box center [903, 235] width 104 height 20
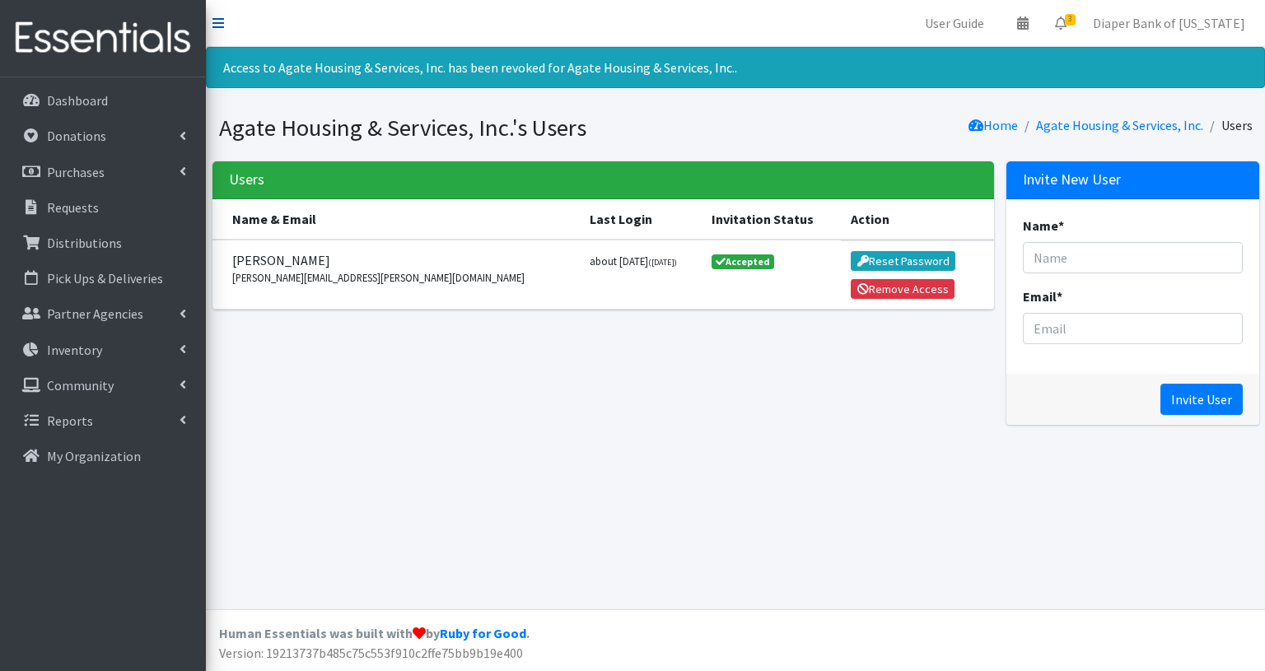
click at [218, 20] on icon at bounding box center [218, 22] width 12 height 13
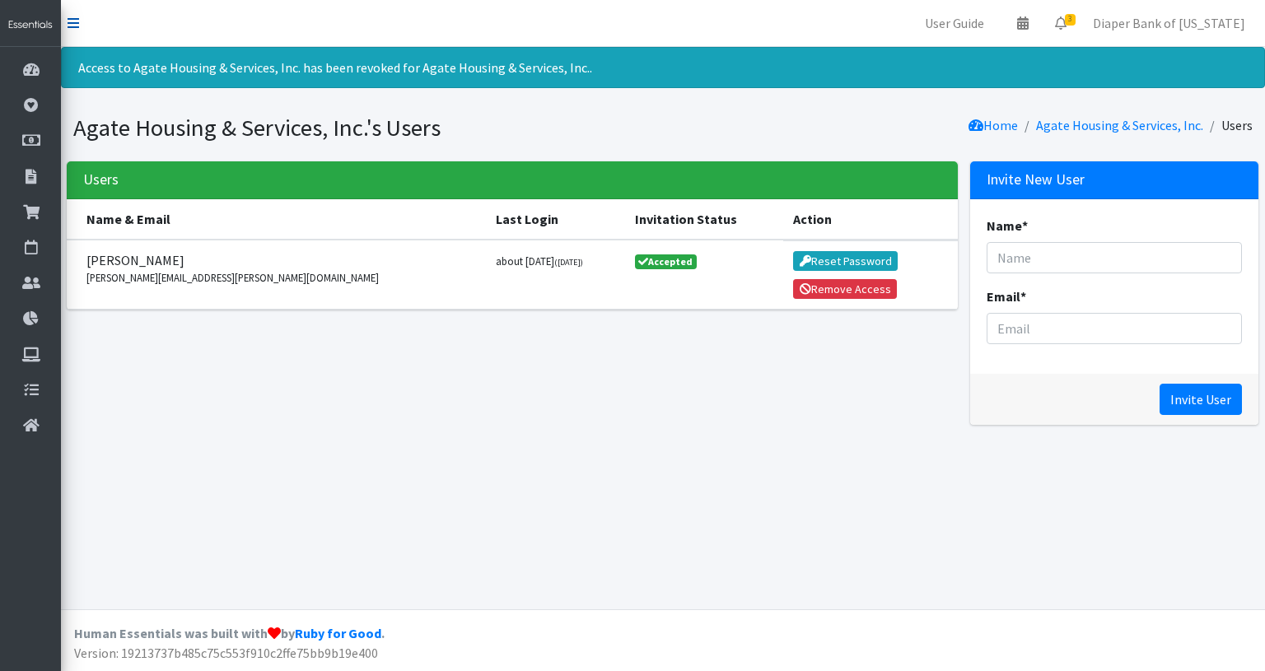
click at [76, 21] on icon at bounding box center [74, 22] width 12 height 13
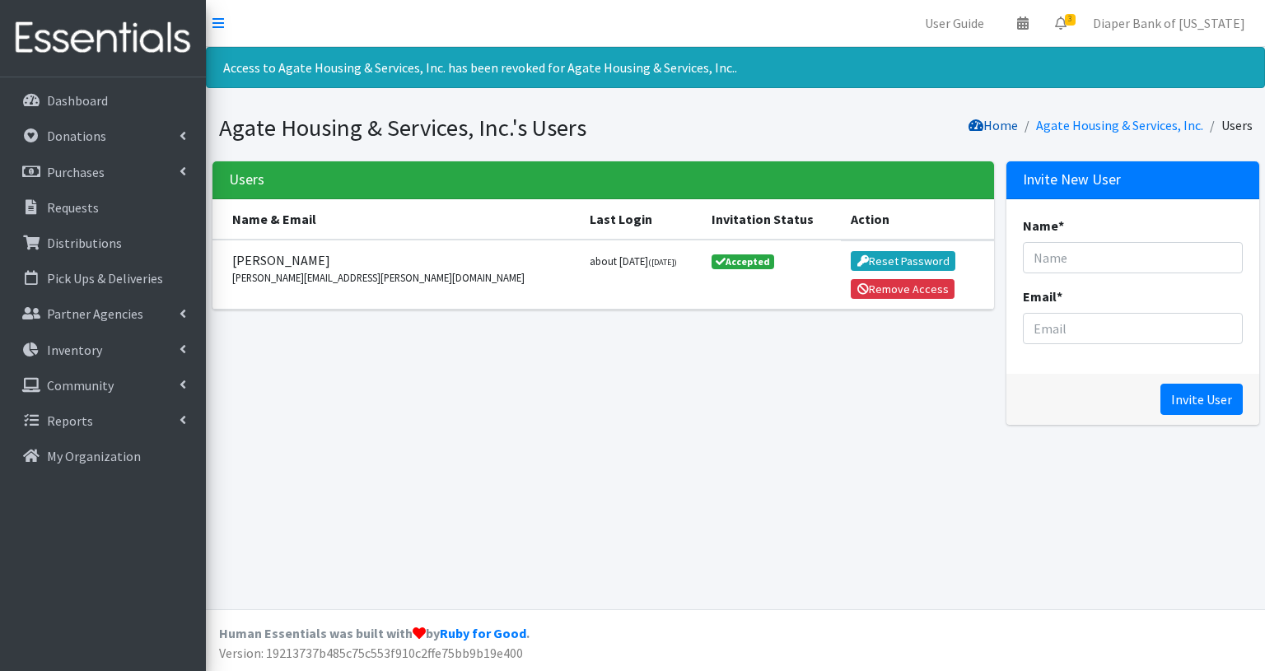
click at [1005, 123] on link "Home" at bounding box center [992, 125] width 49 height 16
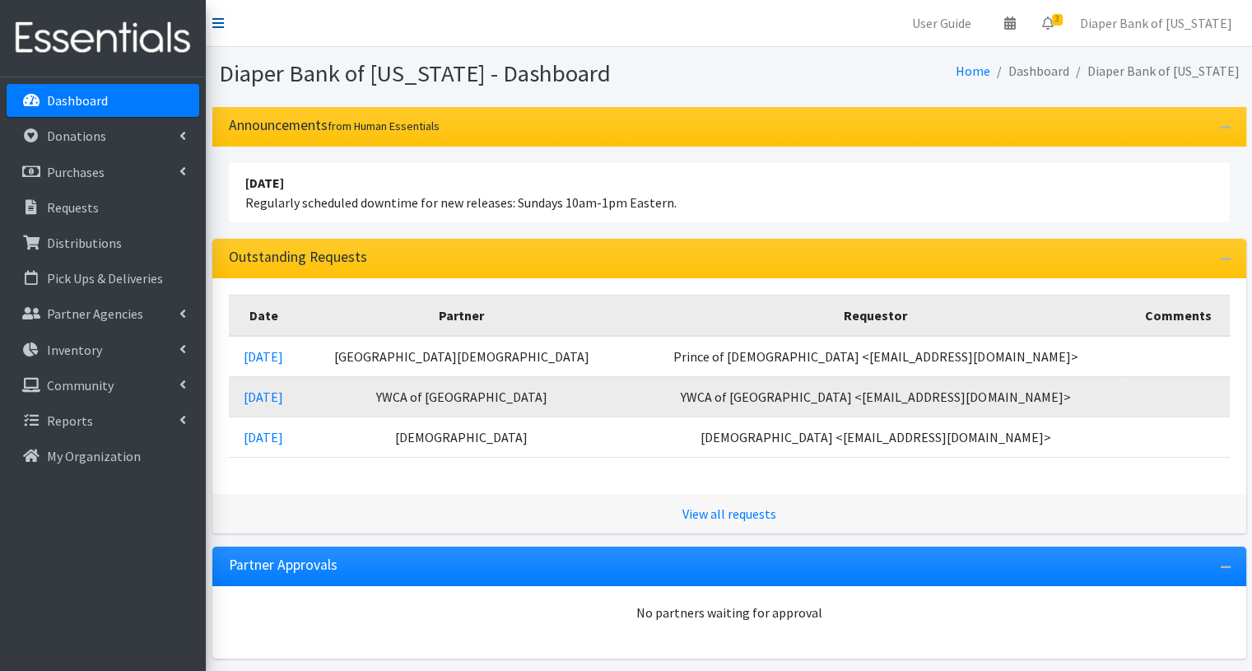
click at [221, 25] on icon at bounding box center [218, 22] width 12 height 13
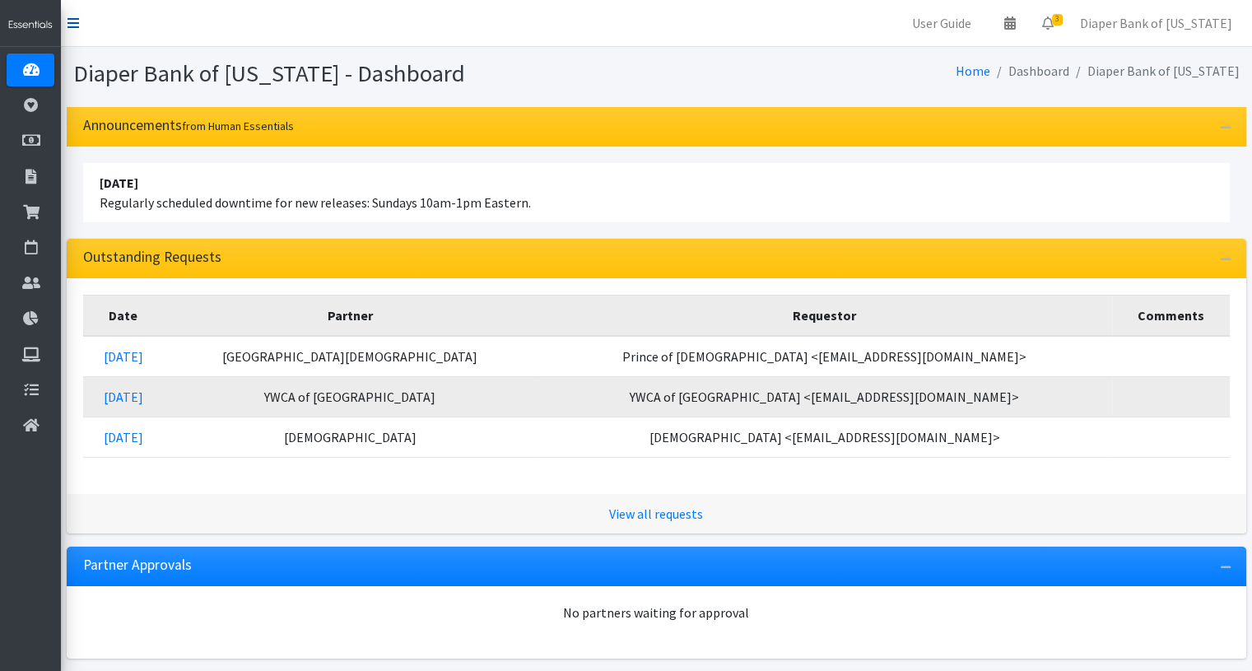
click at [74, 14] on link at bounding box center [74, 23] width 12 height 20
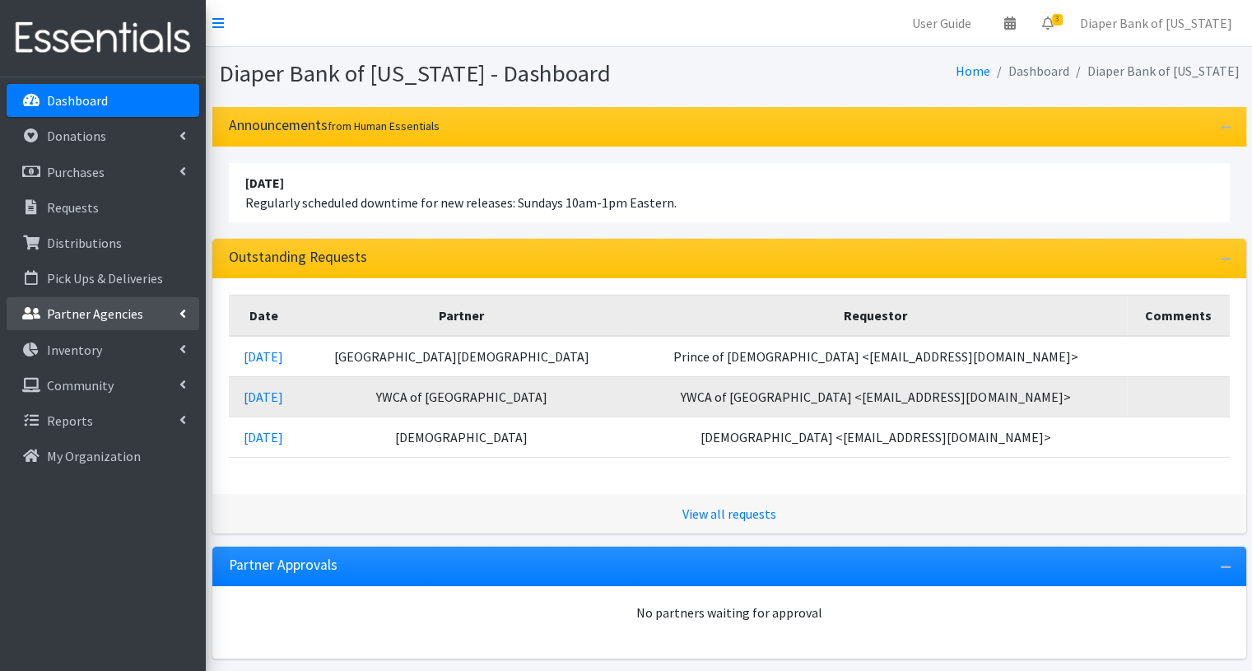
click at [110, 309] on p "Partner Agencies" at bounding box center [95, 313] width 96 height 16
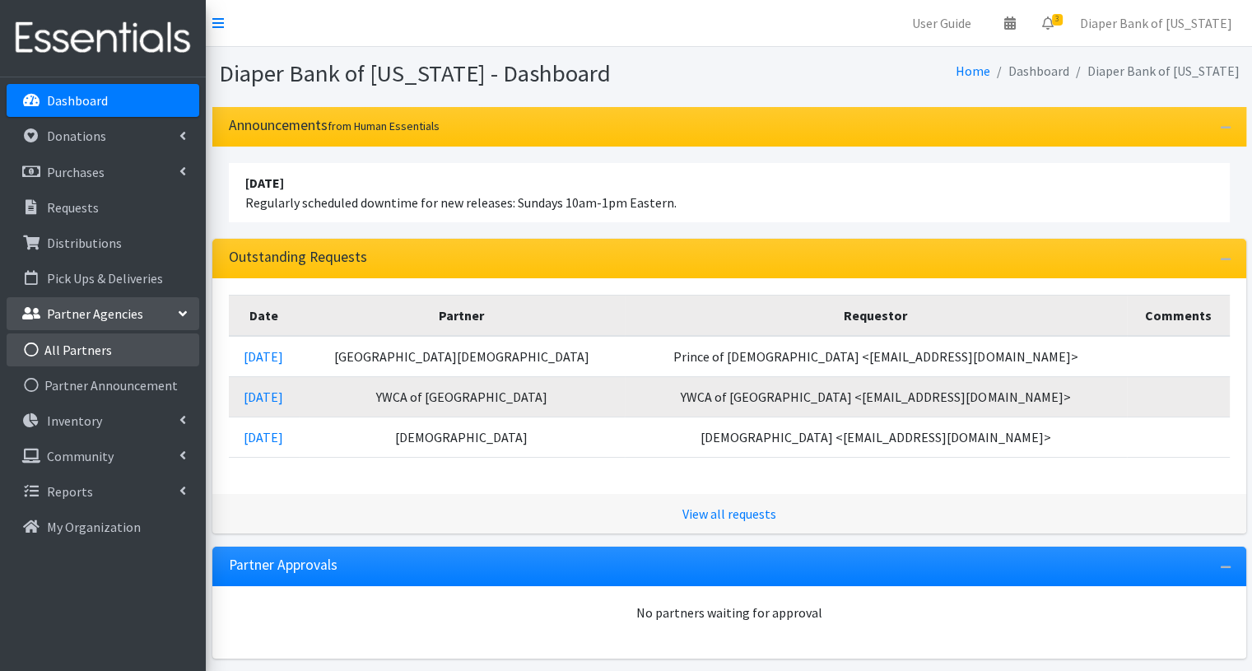
click at [106, 351] on link "All Partners" at bounding box center [103, 349] width 193 height 33
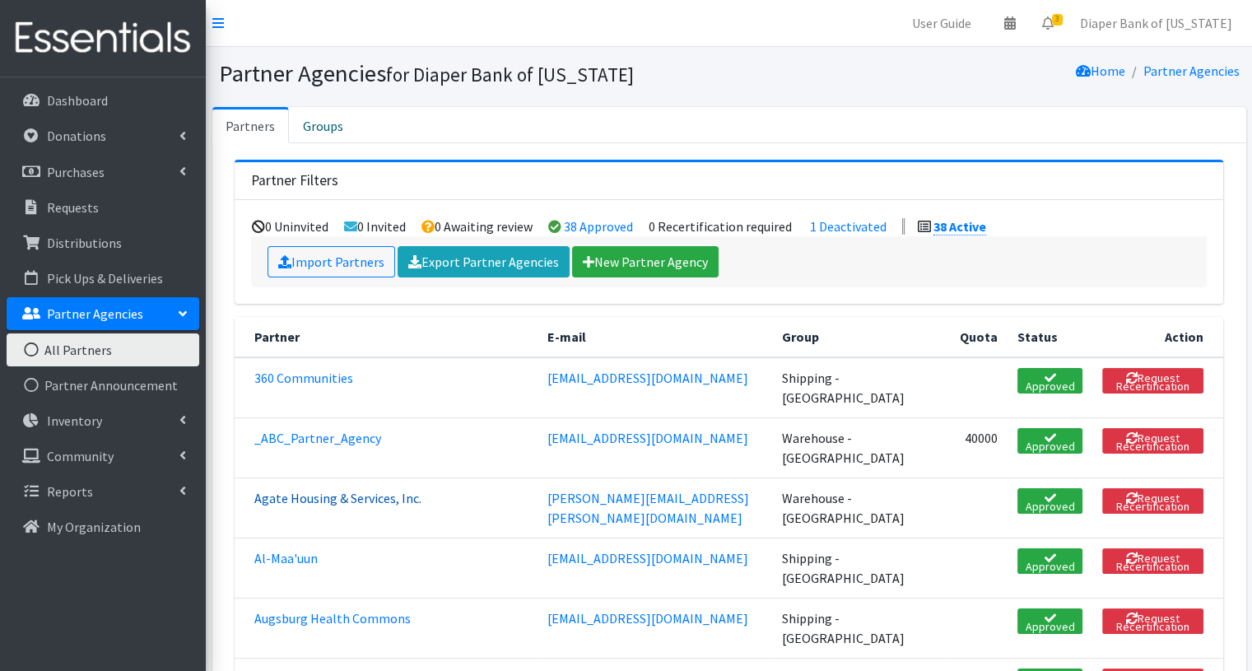
click at [369, 496] on link "Agate Housing & Services, Inc." at bounding box center [337, 498] width 167 height 16
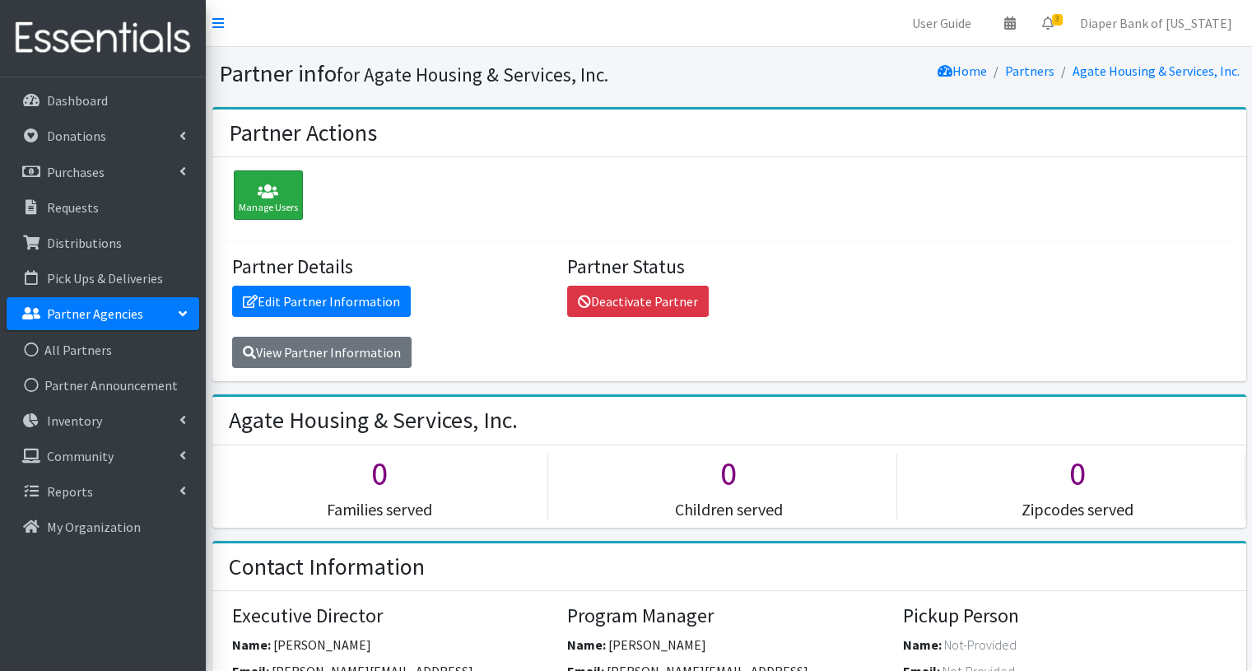
click at [273, 194] on icon at bounding box center [268, 192] width 59 height 16
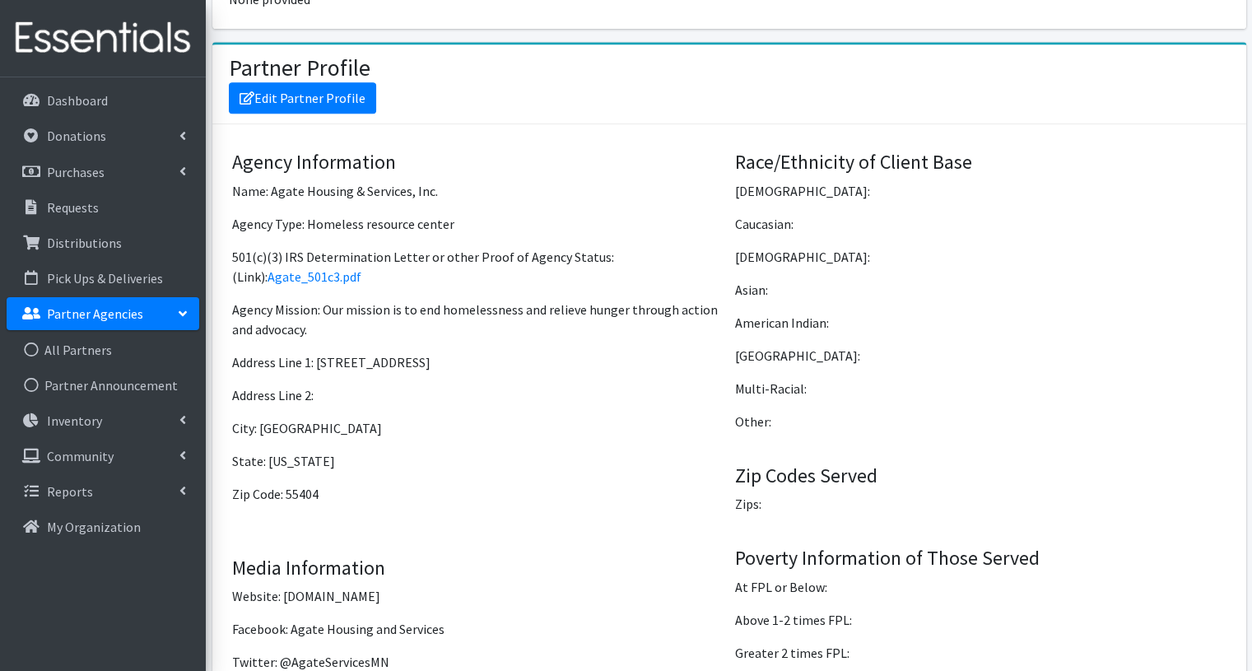
scroll to position [1211, 0]
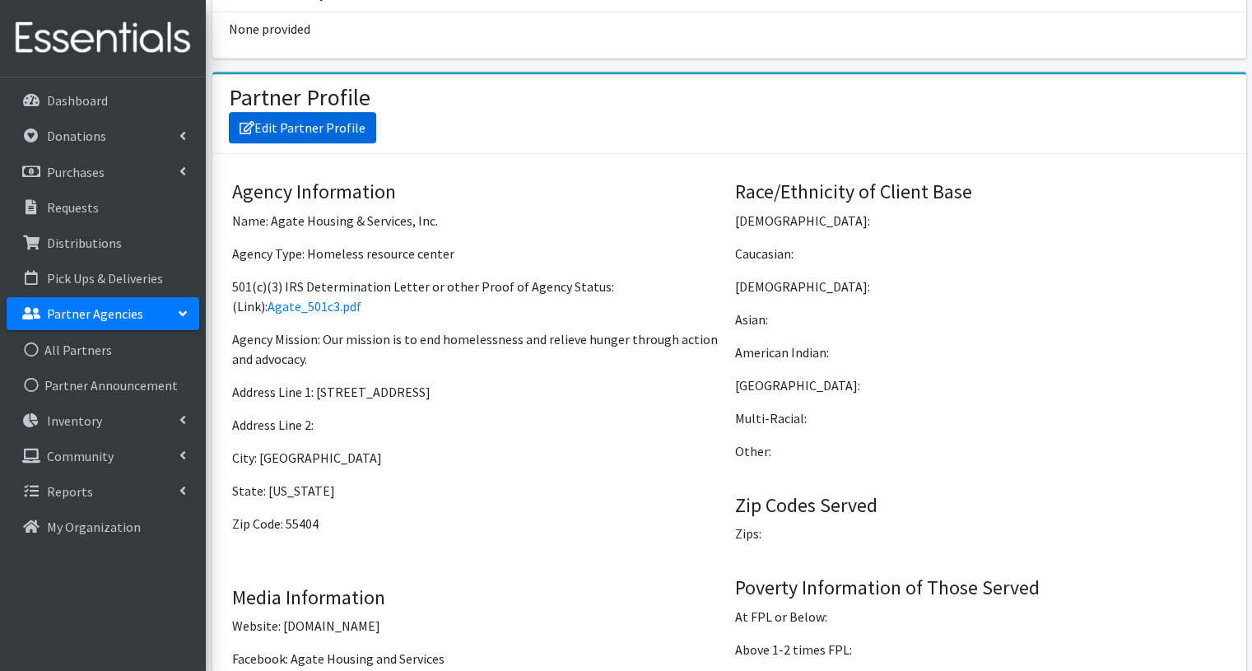
click at [284, 112] on link "Edit Partner Profile" at bounding box center [302, 127] width 147 height 31
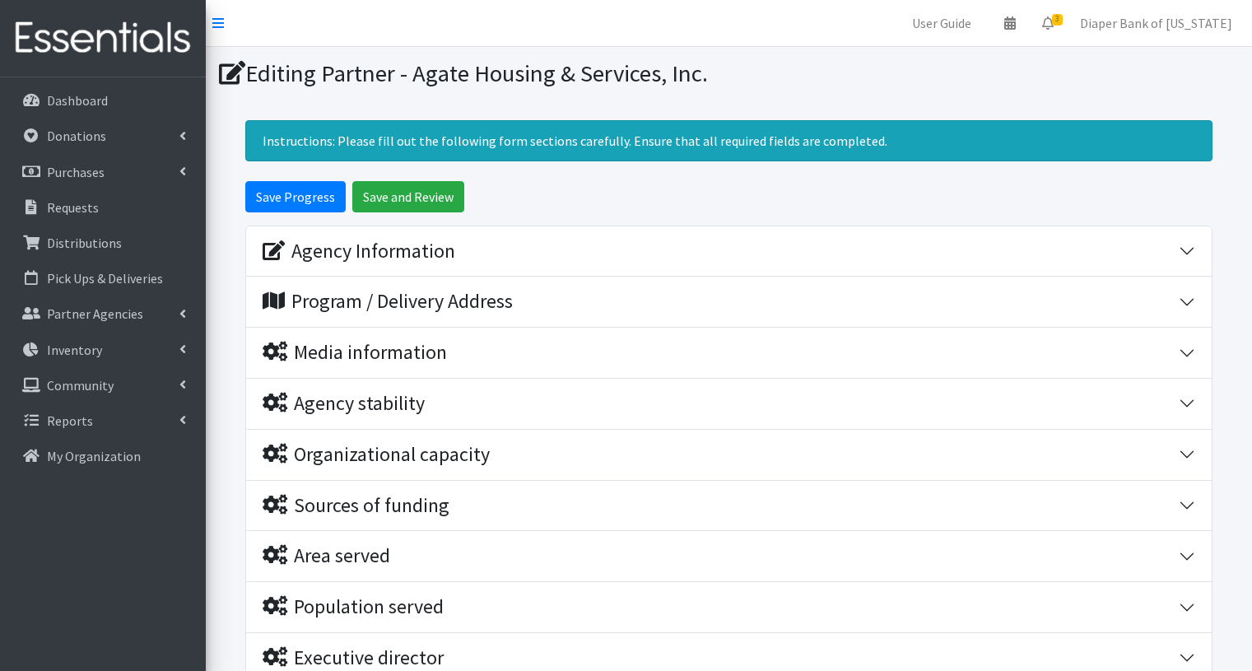
scroll to position [339, 0]
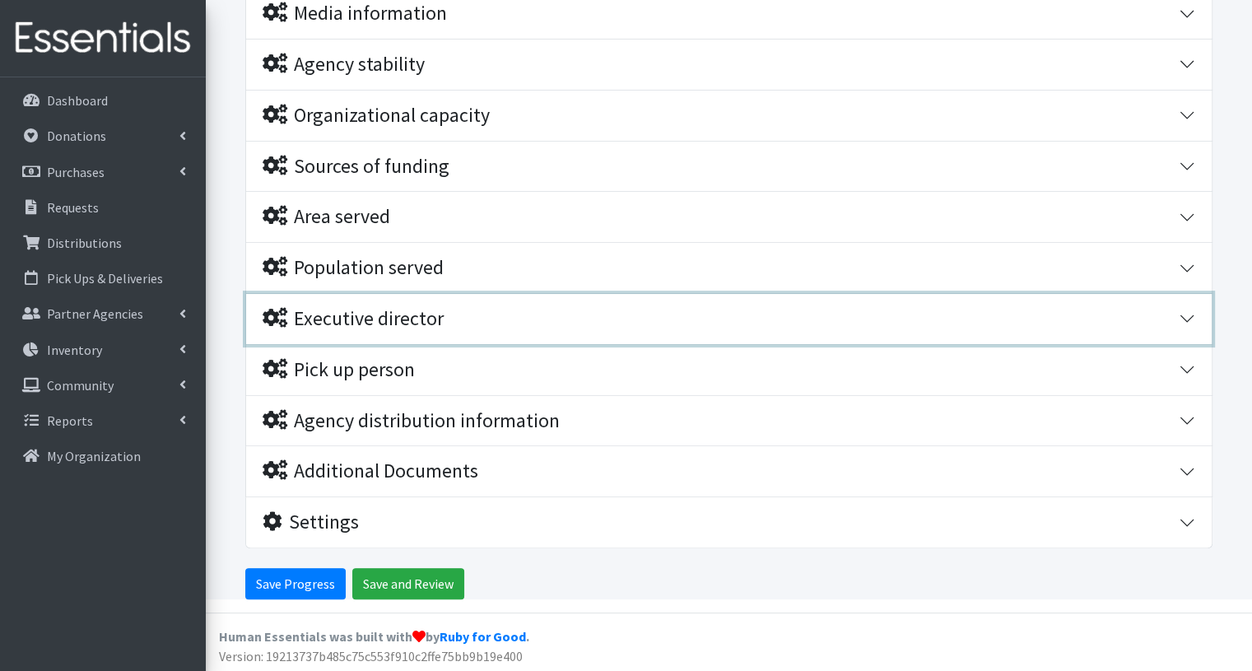
click at [1188, 319] on button "Executive director" at bounding box center [729, 319] width 966 height 50
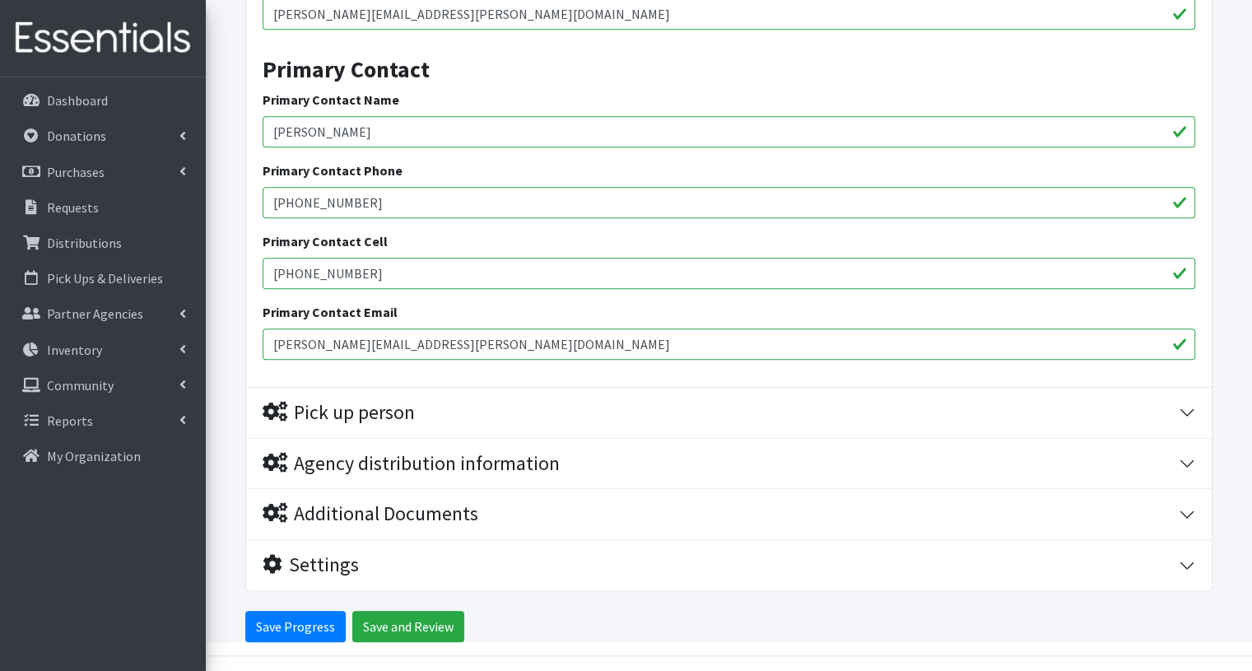
scroll to position [908, 0]
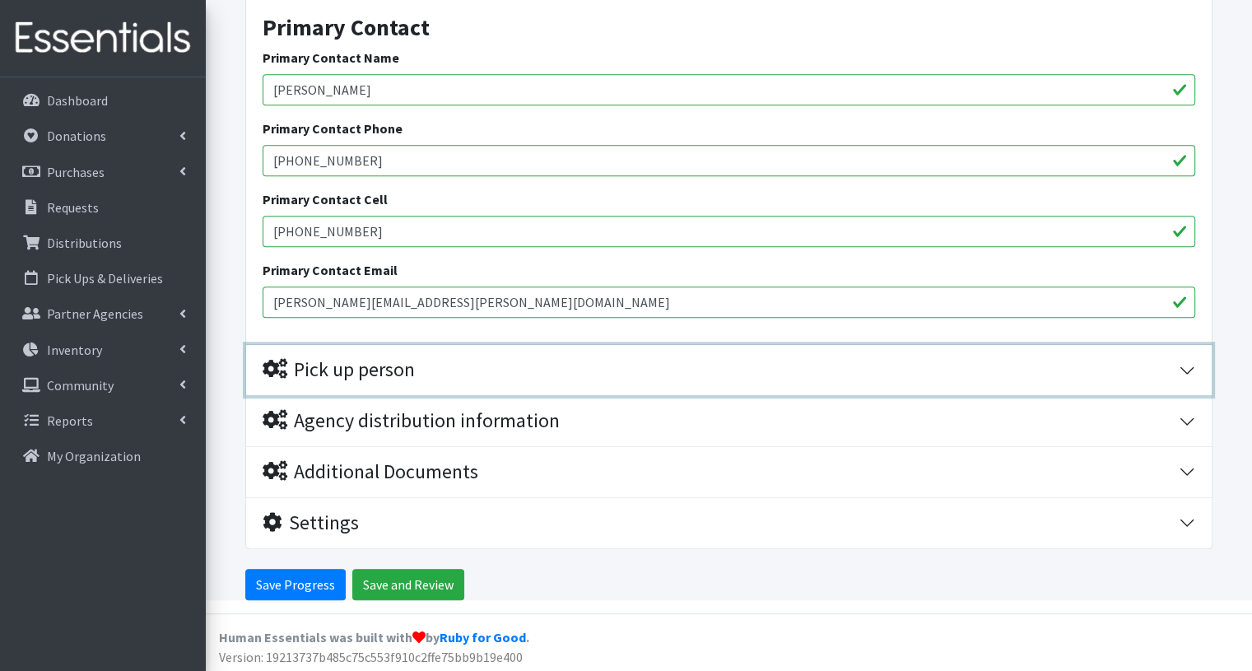
click at [1189, 370] on button "Pick up person" at bounding box center [729, 370] width 966 height 50
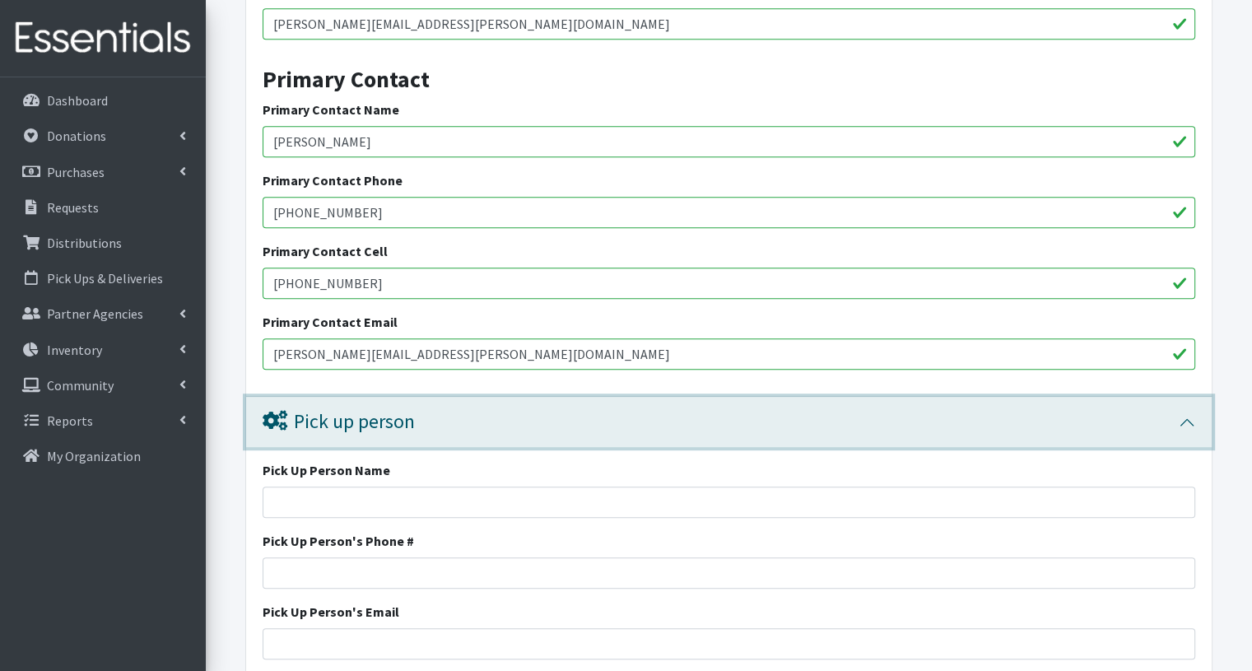
scroll to position [857, 0]
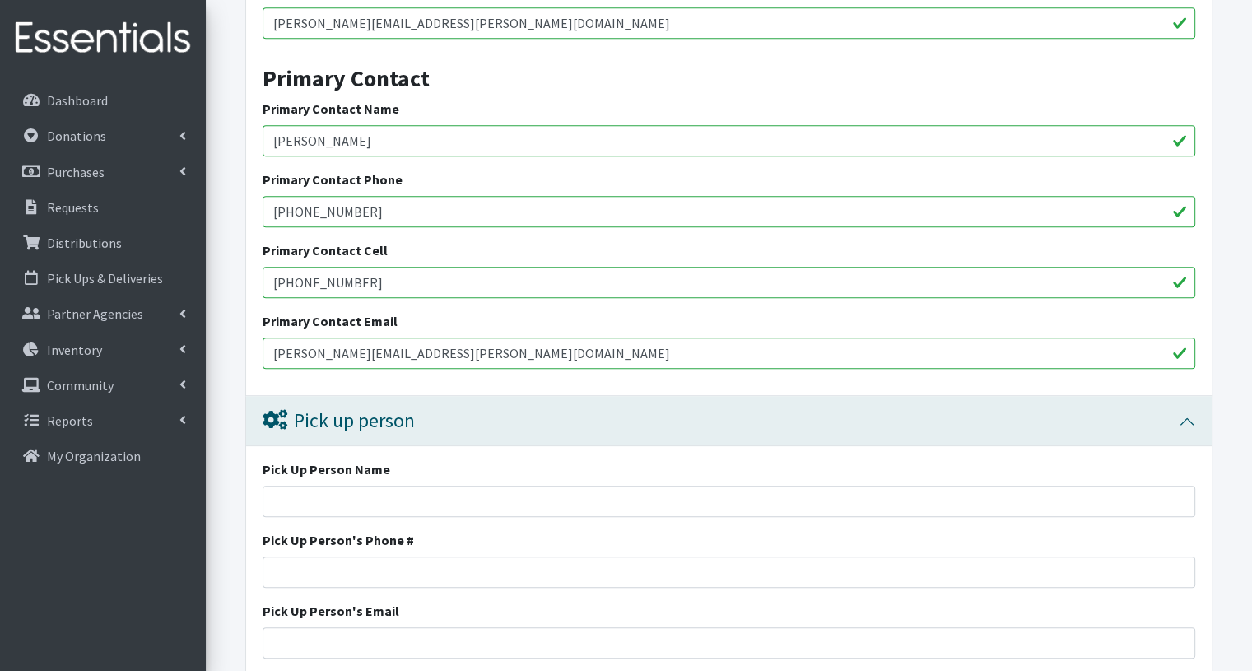
drag, startPoint x: 375, startPoint y: 138, endPoint x: 229, endPoint y: 131, distance: 146.7
click at [229, 131] on form "Save Progress Save and Review Agency Information Agency Name * Agate Housing & …" at bounding box center [729, 107] width 1046 height 1566
click at [327, 502] on input "Pick Up Person Name" at bounding box center [729, 501] width 933 height 31
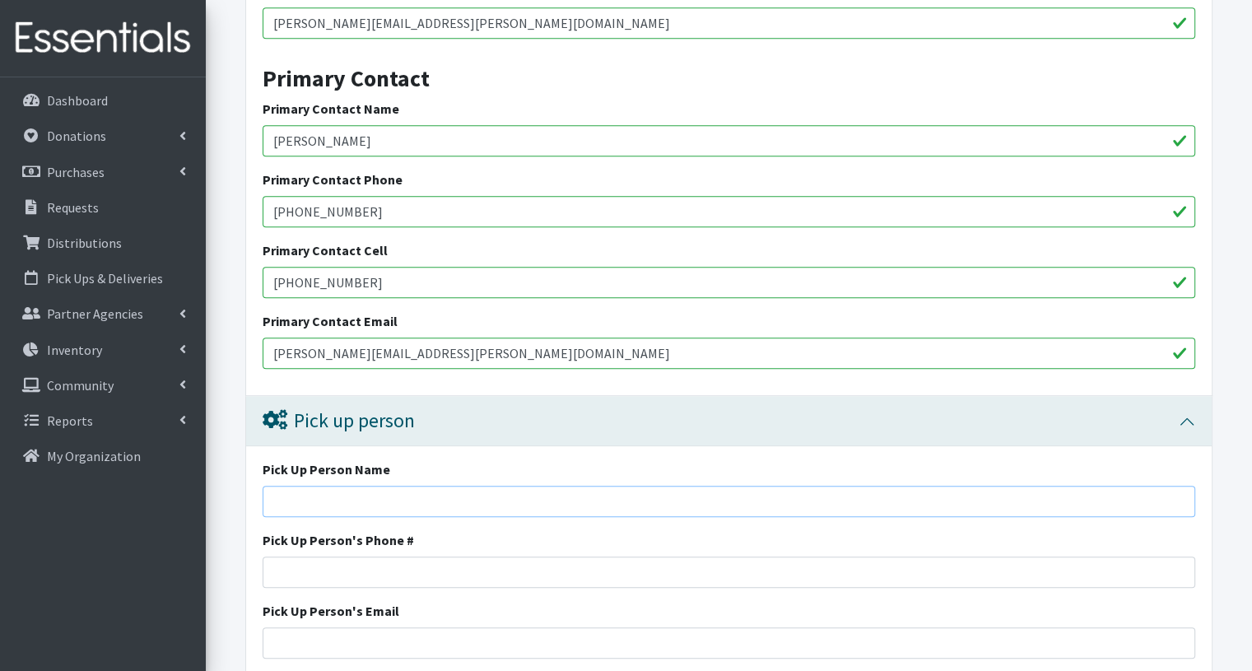
paste input "Mason Maschke"
type input "Mason Maschke"
drag, startPoint x: 372, startPoint y: 214, endPoint x: 344, endPoint y: 213, distance: 28.0
click at [344, 213] on input "(612) 767-4453" at bounding box center [729, 211] width 933 height 31
drag, startPoint x: 361, startPoint y: 277, endPoint x: 229, endPoint y: 273, distance: 131.8
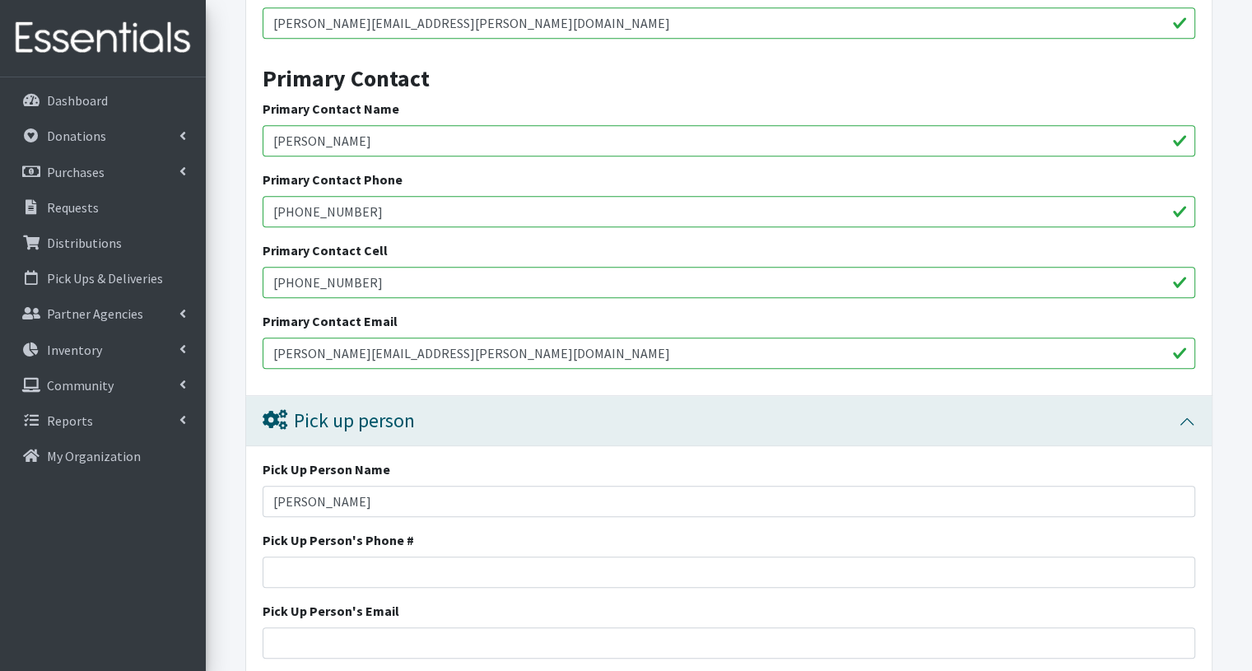
click at [229, 273] on form "Save Progress Save and Review Agency Information Agency Name * Agate Housing & …" at bounding box center [729, 107] width 1046 height 1566
click at [273, 276] on input "763-226-8161" at bounding box center [729, 282] width 933 height 31
drag, startPoint x: 364, startPoint y: 280, endPoint x: 231, endPoint y: 289, distance: 133.7
click at [231, 289] on form "Save Progress Save and Review Agency Information Agency Name * Agate Housing & …" at bounding box center [729, 107] width 1046 height 1566
type input "(763) 226-8161"
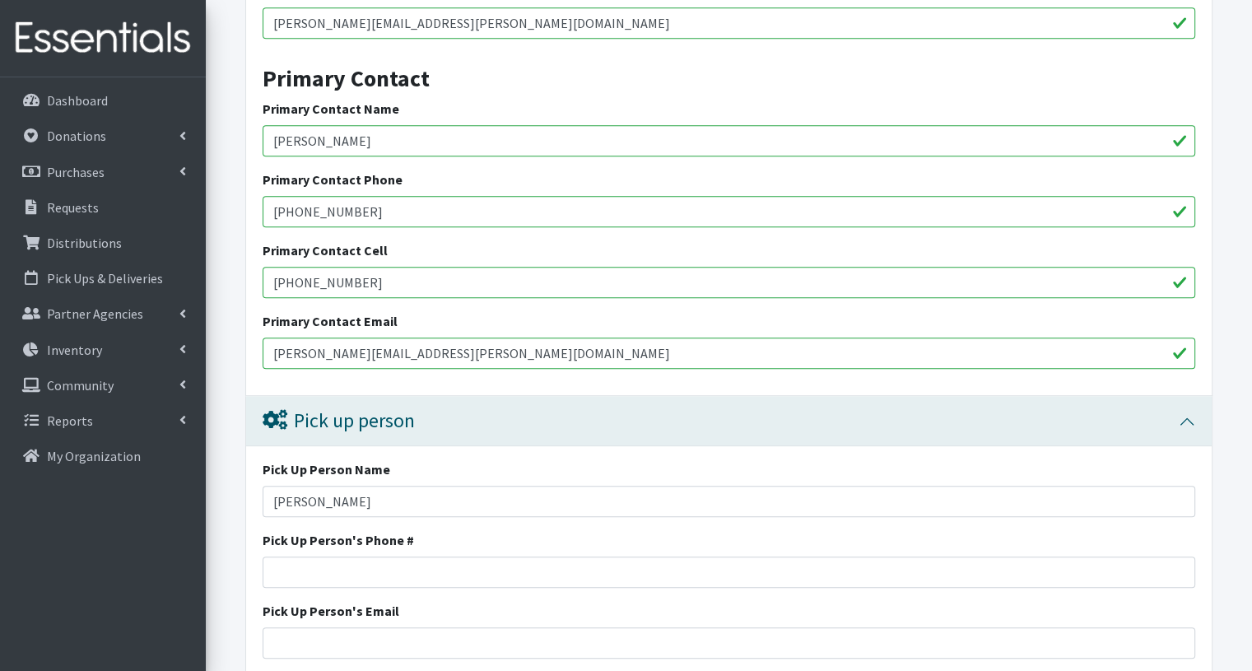
click at [356, 552] on div "Pick Up Person's Phone #" at bounding box center [729, 559] width 933 height 58
click at [363, 562] on input "Pick Up Person's Phone #" at bounding box center [729, 572] width 933 height 31
paste input "(763) 226-8161"
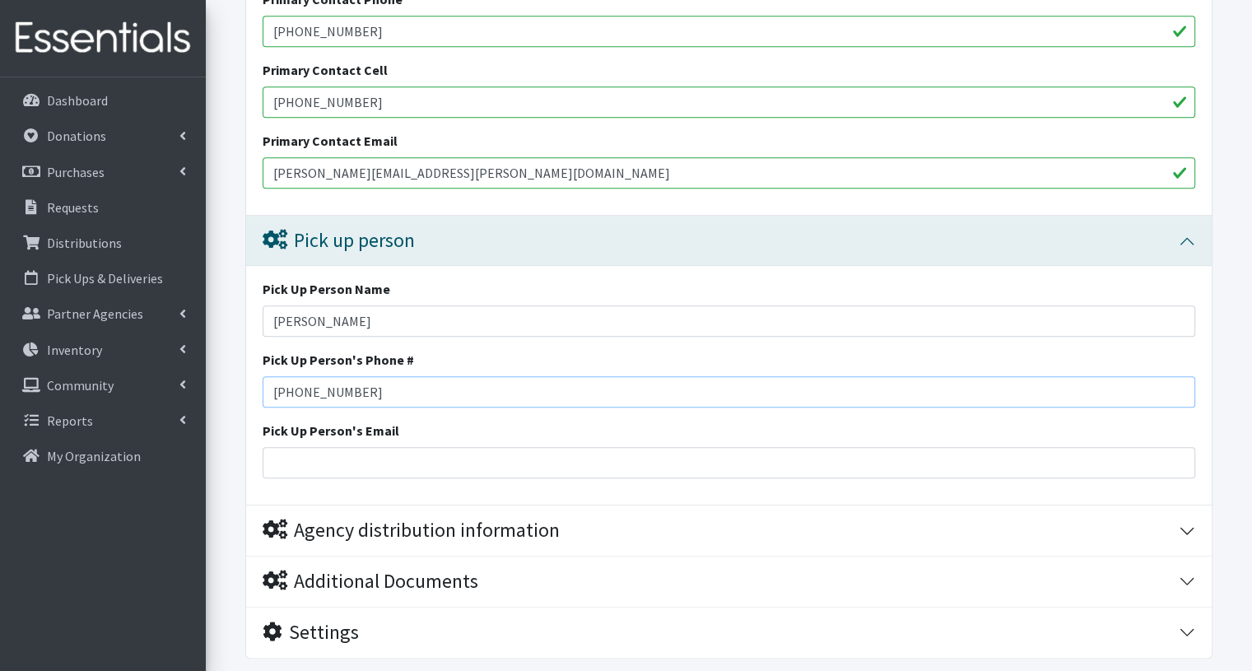
scroll to position [1038, 0]
type input "(763) 226-8161"
drag, startPoint x: 460, startPoint y: 171, endPoint x: 254, endPoint y: 180, distance: 206.9
click at [312, 454] on input "Pick Up Person's Email" at bounding box center [729, 461] width 933 height 31
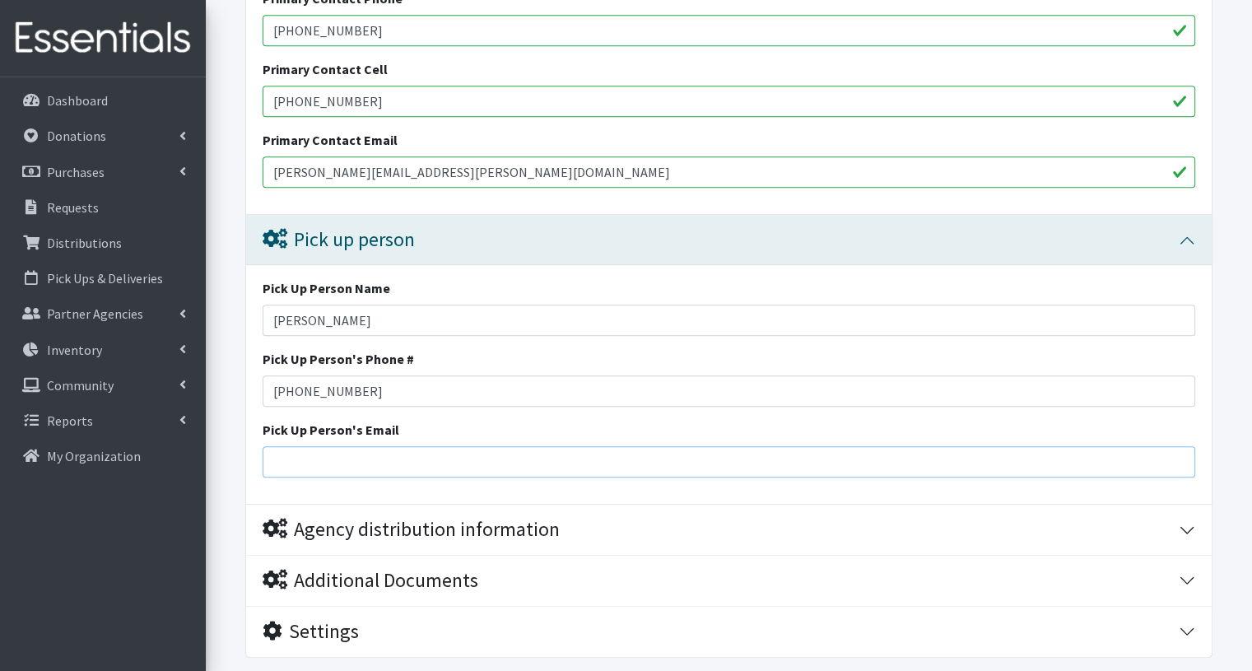
click at [312, 454] on input "Pick Up Person's Email" at bounding box center [729, 461] width 933 height 31
paste input "Mason.Maschke@agatemn.org"
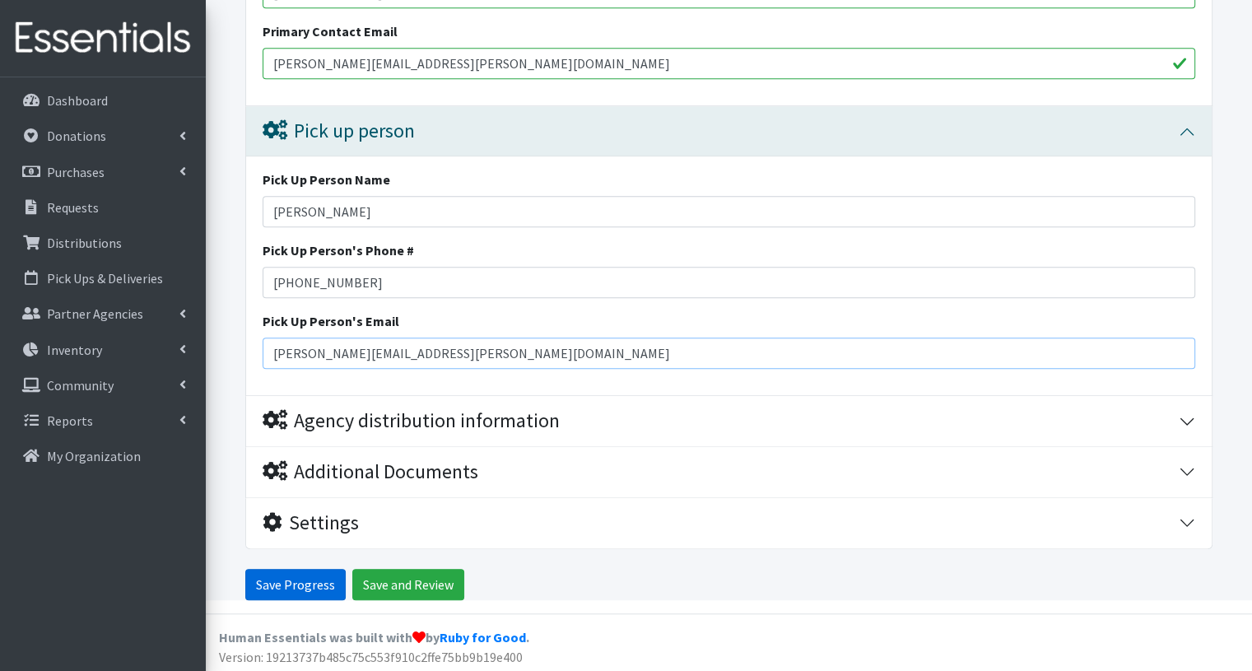
type input "Mason.Maschke@agatemn.org"
click at [303, 577] on input "Save Progress" at bounding box center [295, 584] width 100 height 31
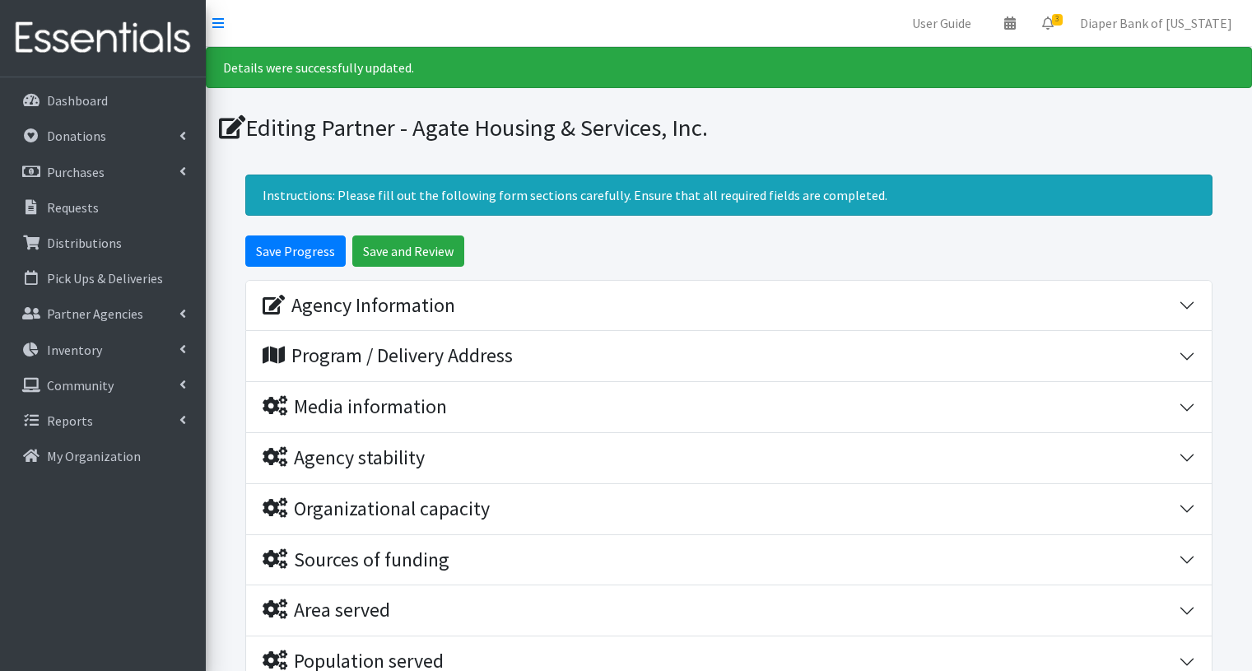
scroll to position [393, 0]
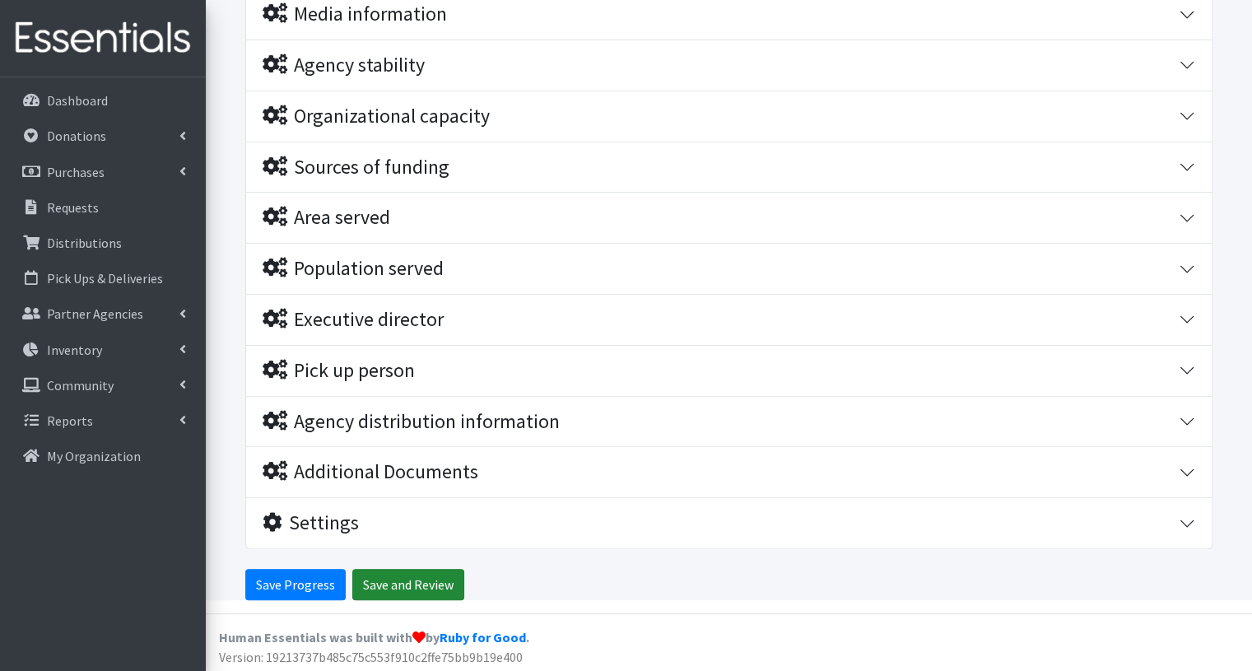
drag, startPoint x: 0, startPoint y: 0, endPoint x: 427, endPoint y: 580, distance: 719.6
click at [427, 580] on input "Save and Review" at bounding box center [408, 584] width 112 height 31
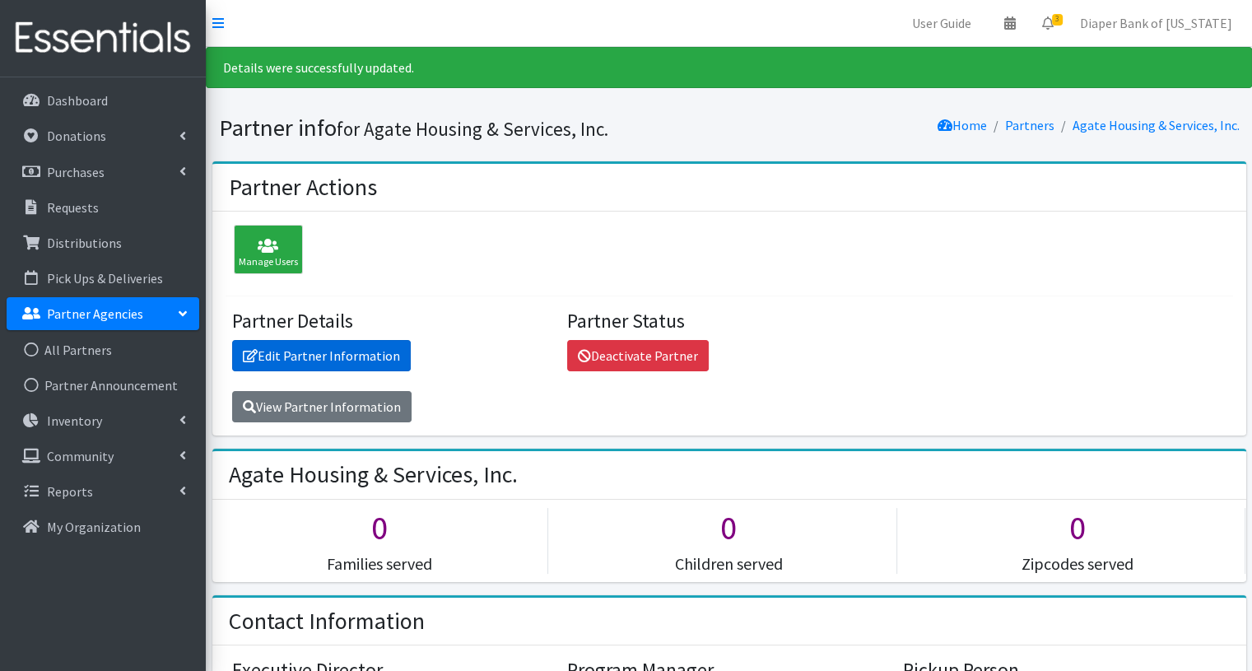
click at [349, 350] on link "Edit Partner Information" at bounding box center [321, 355] width 179 height 31
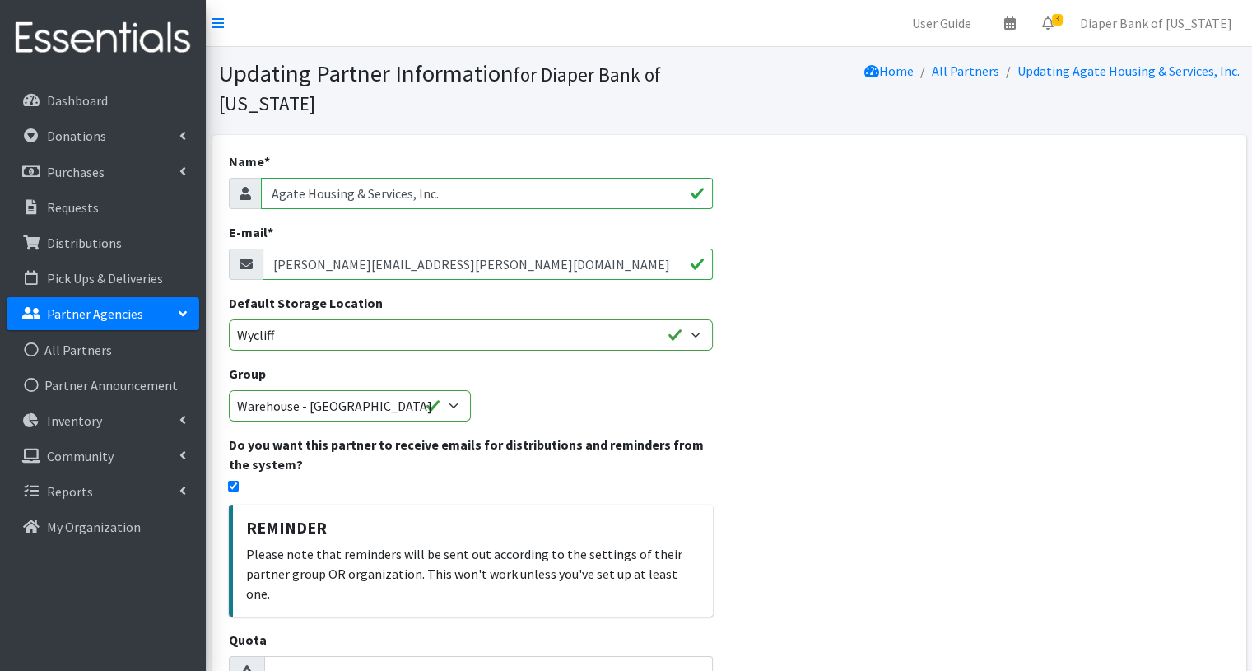
drag, startPoint x: 463, startPoint y: 264, endPoint x: 204, endPoint y: 264, distance: 258.5
click at [204, 264] on div "User Guide 0 Pick-ups remaining this week View Calendar 3 3 Requests 0 Partner …" at bounding box center [626, 559] width 1252 height 1119
paste input "[PERSON_NAME][EMAIL_ADDRESS][PERSON_NAME][DOMAIN_NAME]"
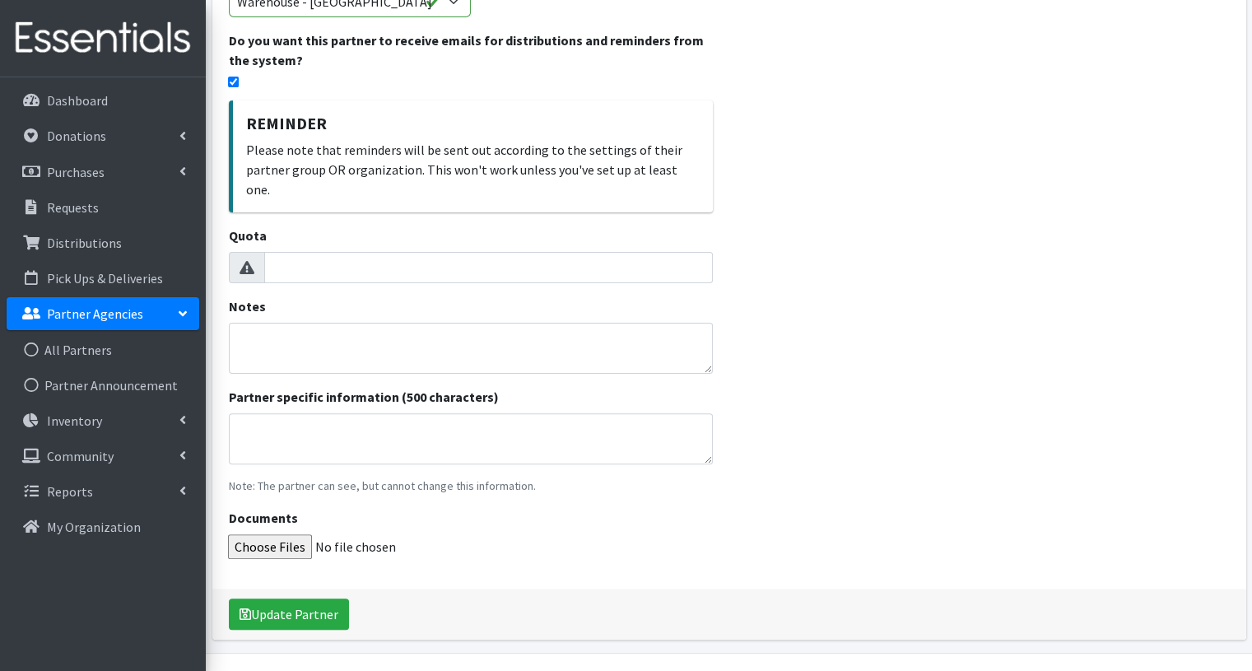
scroll to position [426, 0]
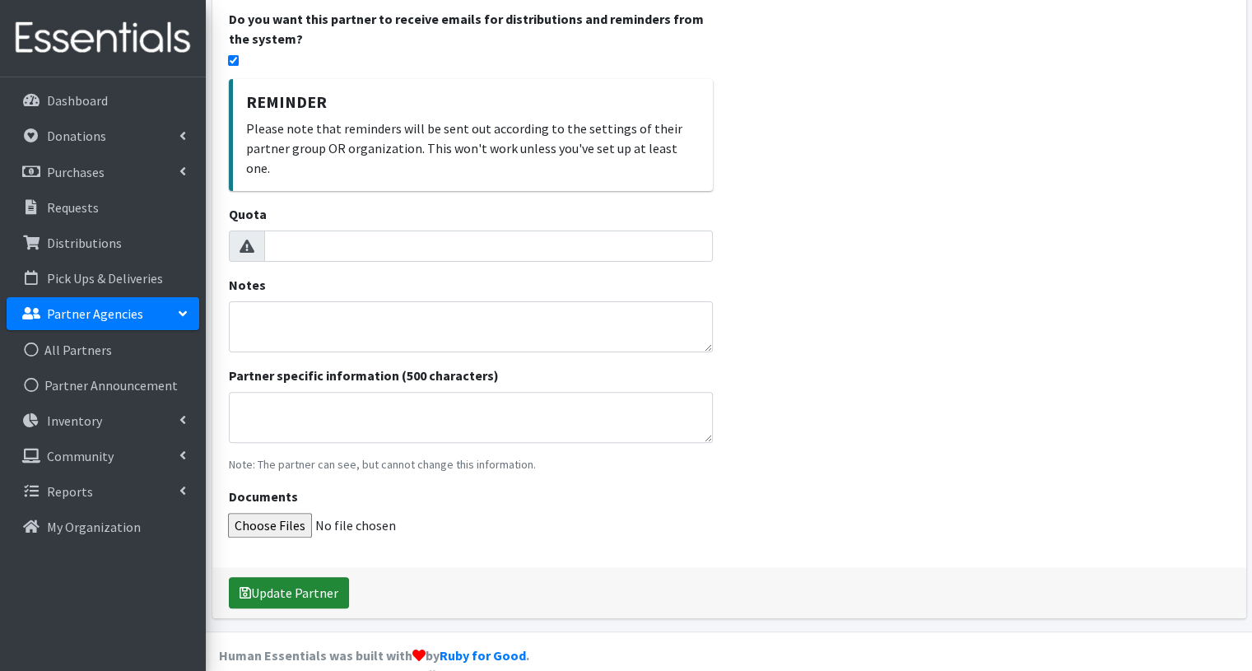
type input "Mason.Maschke@agatemn.org"
click at [328, 577] on button "Update Partner" at bounding box center [289, 592] width 120 height 31
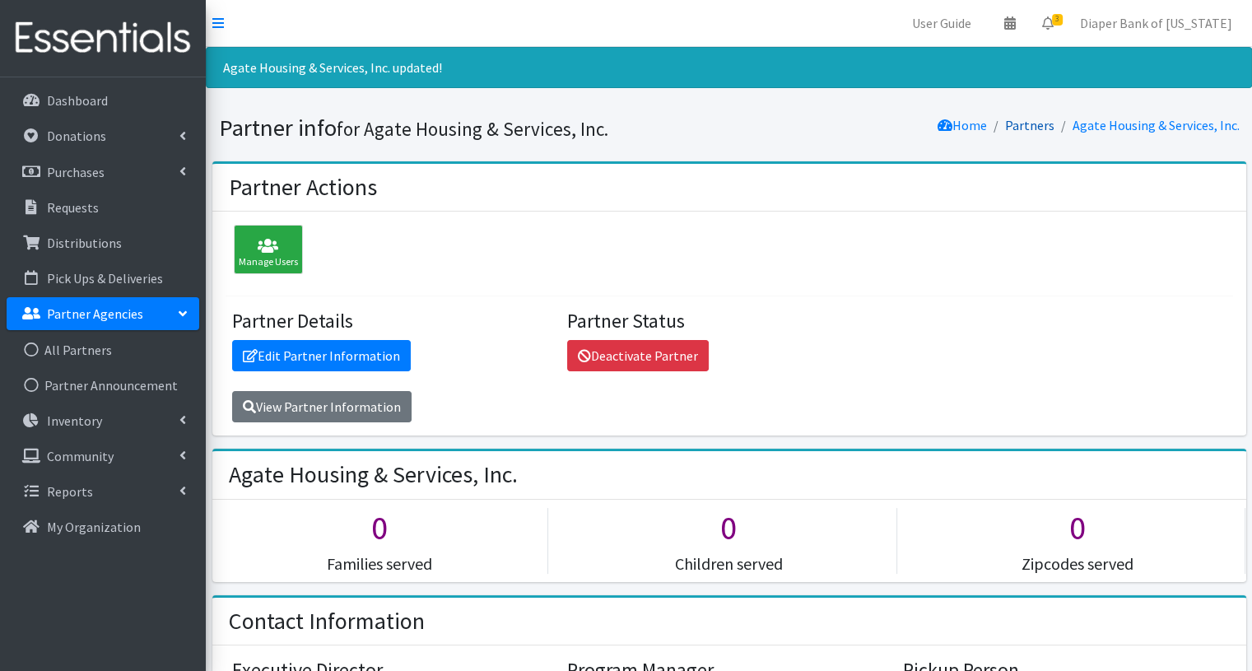
click at [1034, 128] on link "Partners" at bounding box center [1029, 125] width 49 height 16
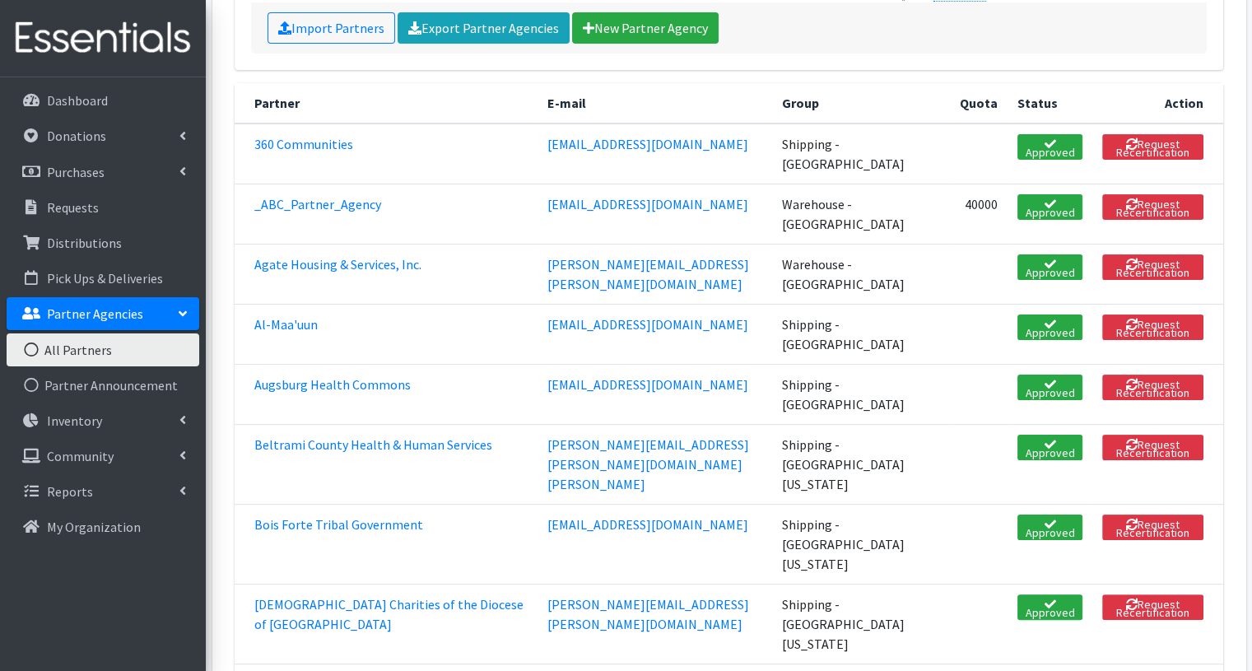
scroll to position [235, 0]
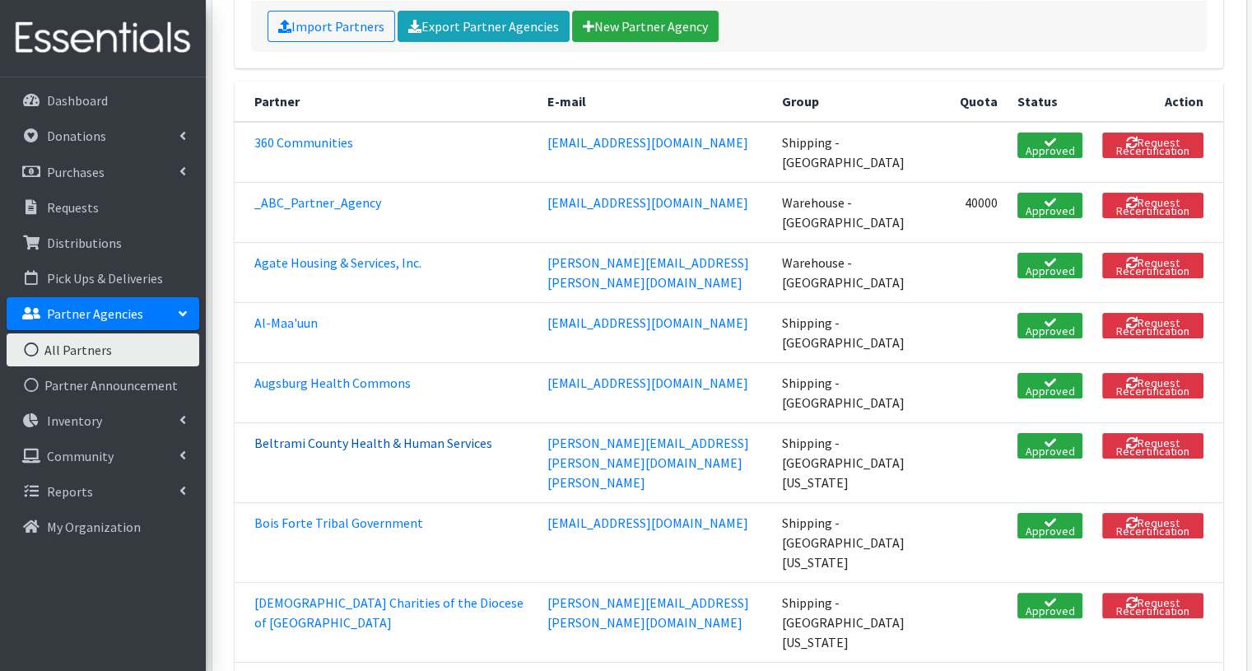
click at [394, 435] on link "Beltrami County Health & Human Services" at bounding box center [373, 443] width 238 height 16
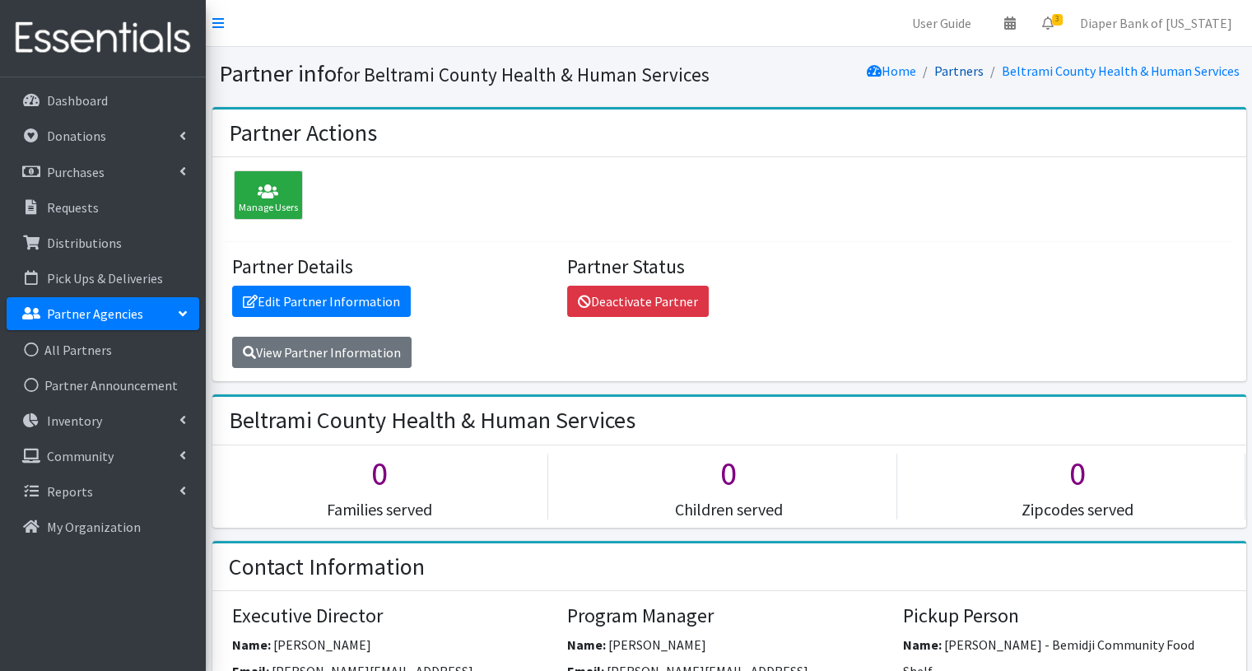
click at [967, 74] on link "Partners" at bounding box center [959, 71] width 49 height 16
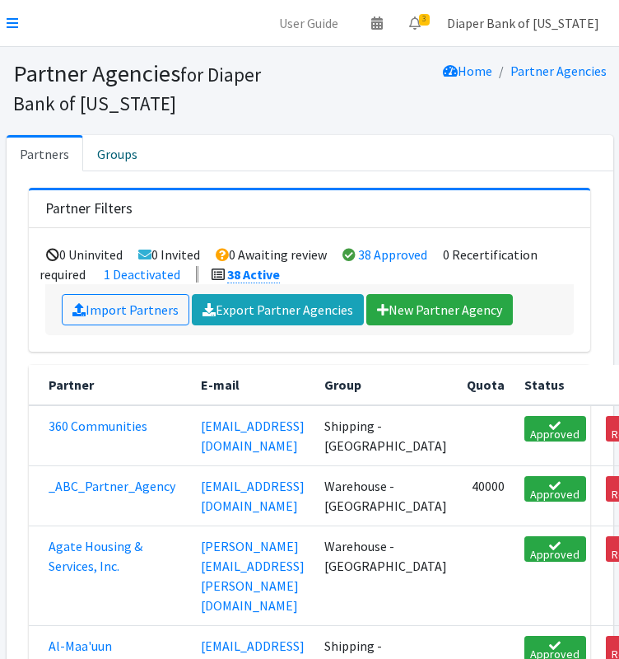
click at [556, 29] on link "Diaper Bank of [US_STATE]" at bounding box center [523, 23] width 179 height 33
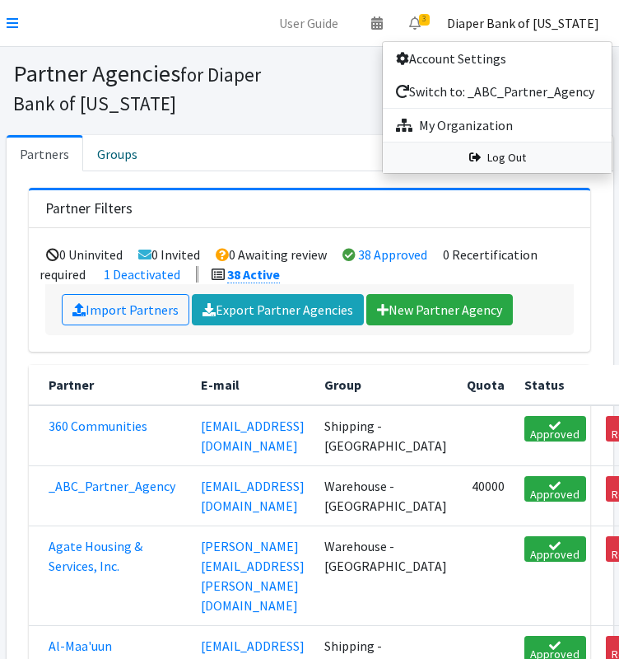
click at [502, 162] on link "Log Out" at bounding box center [497, 157] width 229 height 30
